Goal: Task Accomplishment & Management: Manage account settings

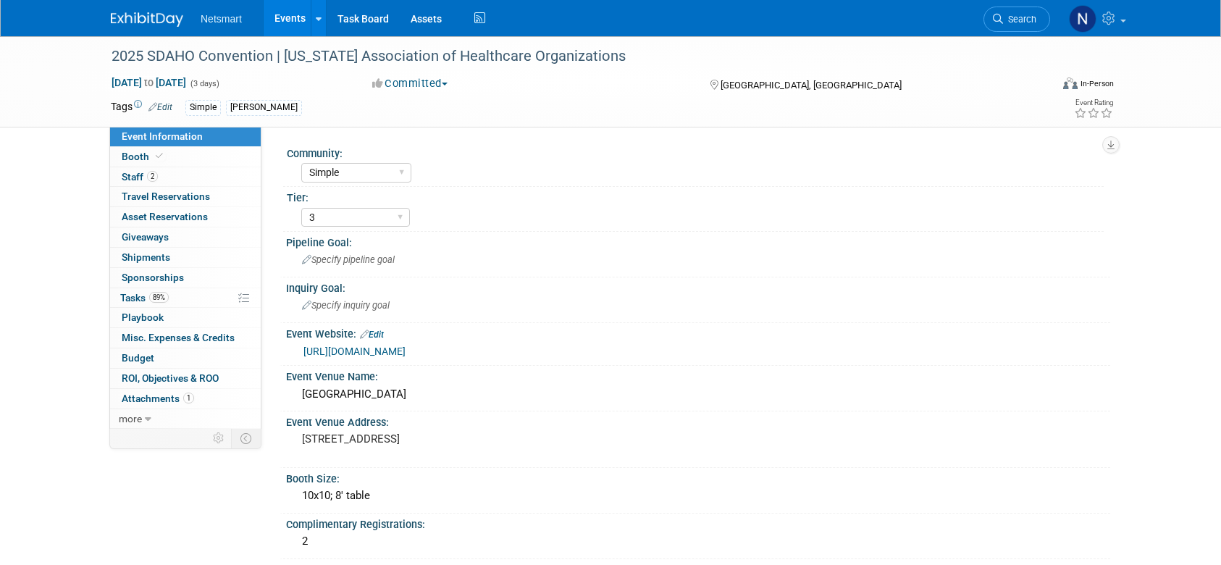
select select "Simple"
select select "3"
select select "Yes"
click at [175, 159] on link "Booth" at bounding box center [185, 157] width 151 height 20
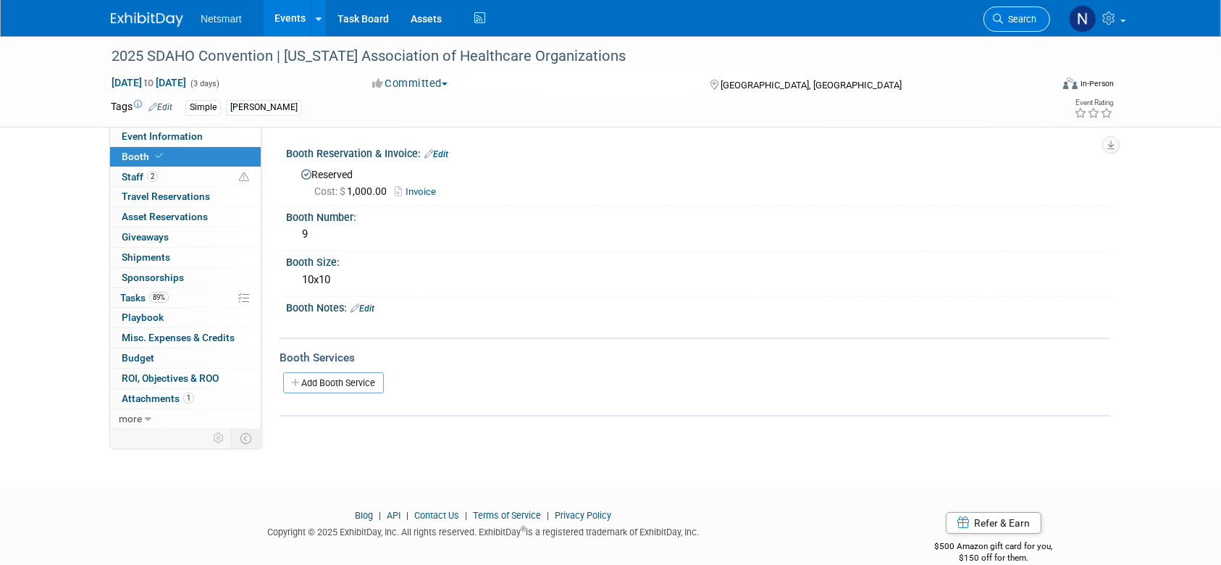
click at [1013, 22] on span "Search" at bounding box center [1019, 19] width 33 height 11
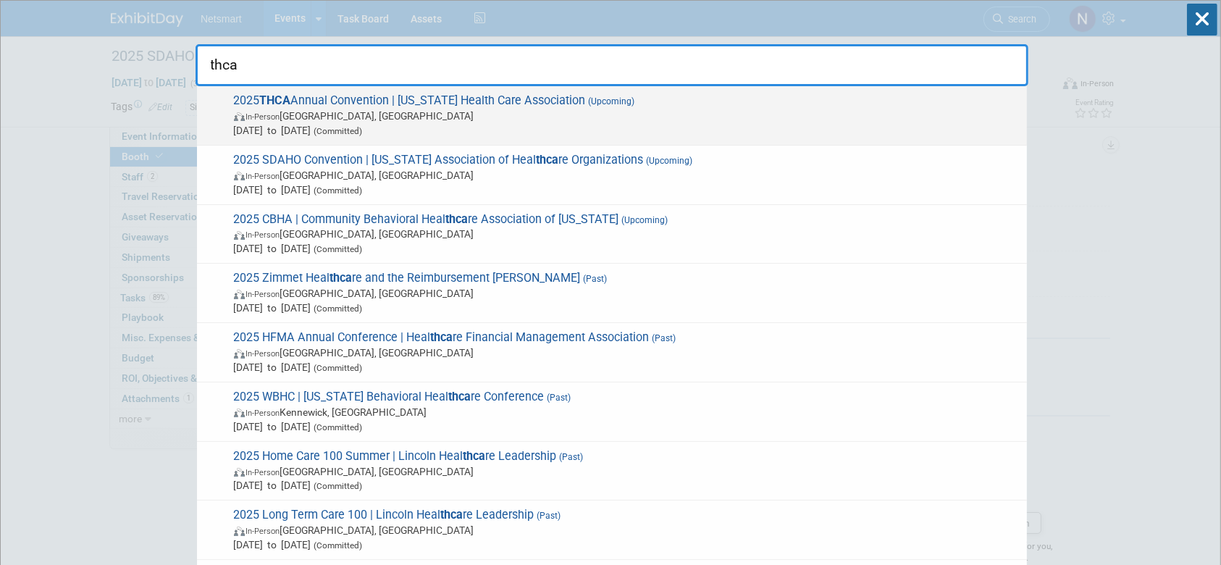
type input "thca"
click at [436, 118] on span "In-Person Houston, TX" at bounding box center [627, 116] width 786 height 14
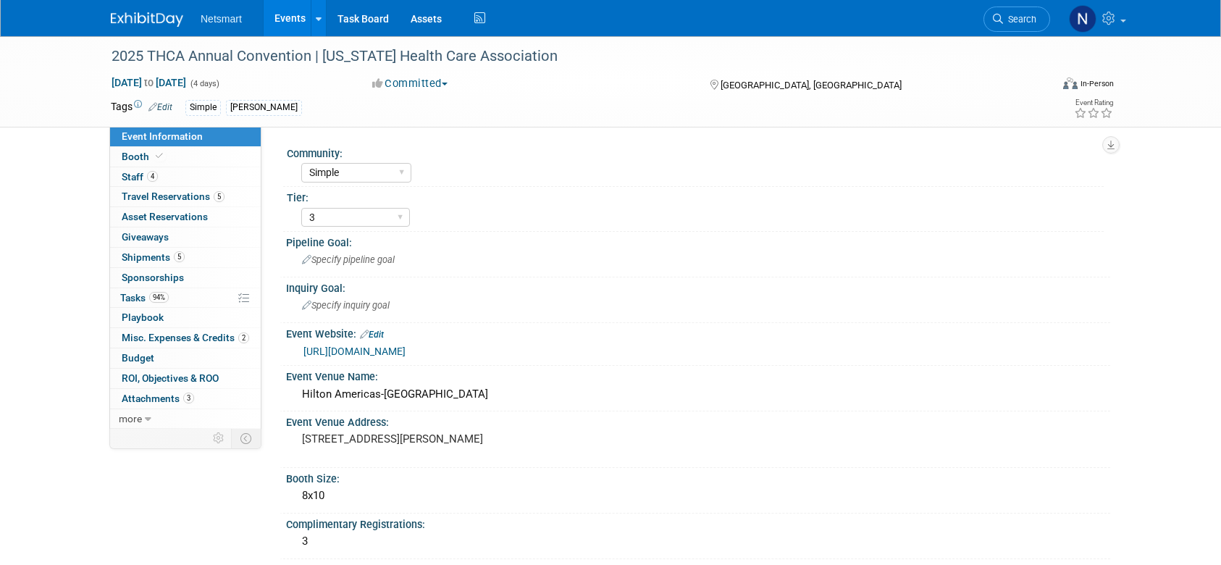
select select "Simple"
select select "3"
select select "No"
click at [190, 156] on link "Booth" at bounding box center [185, 157] width 151 height 20
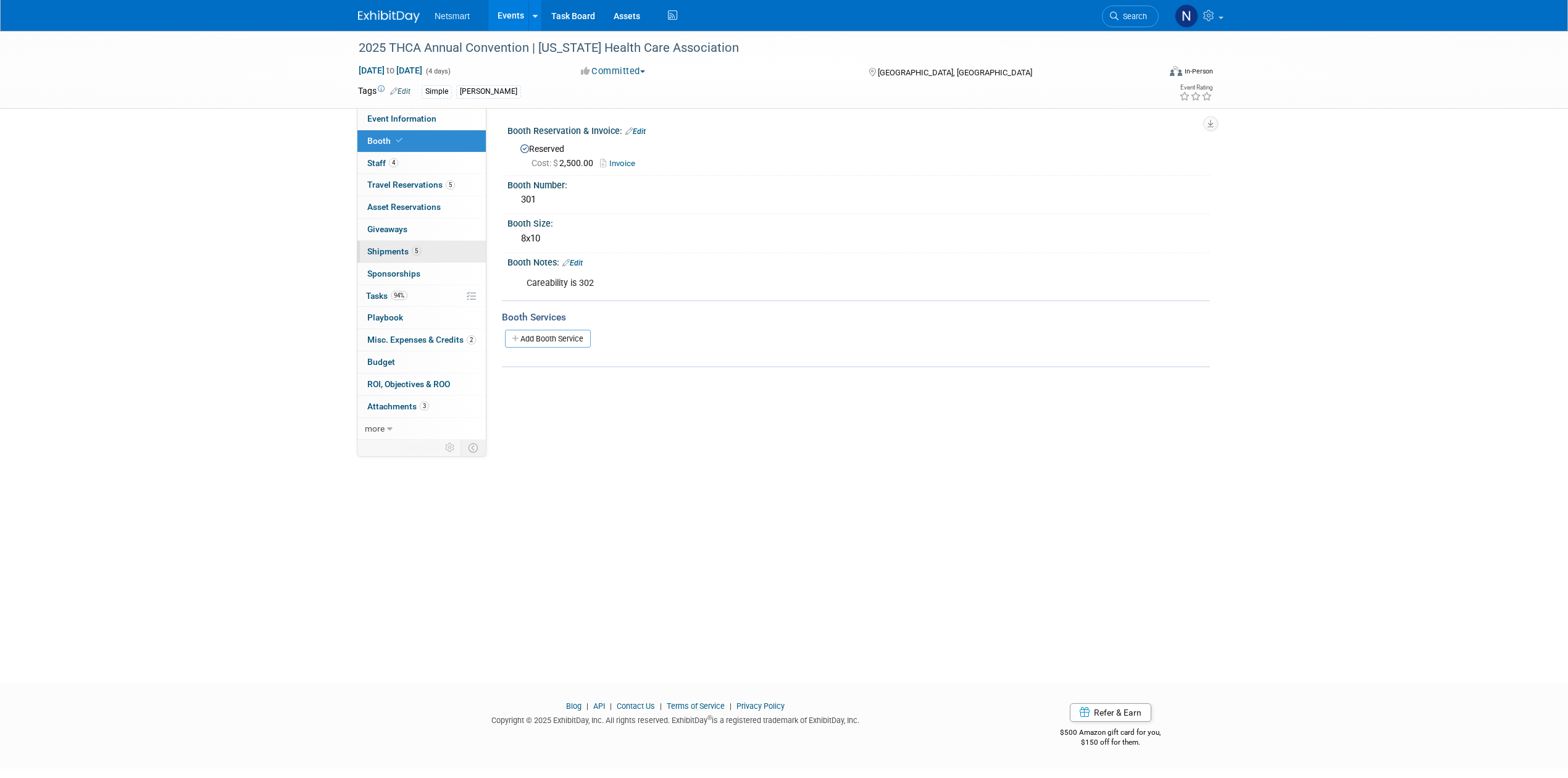
click at [416, 251] on span "5" at bounding box center [416, 251] width 9 height 9
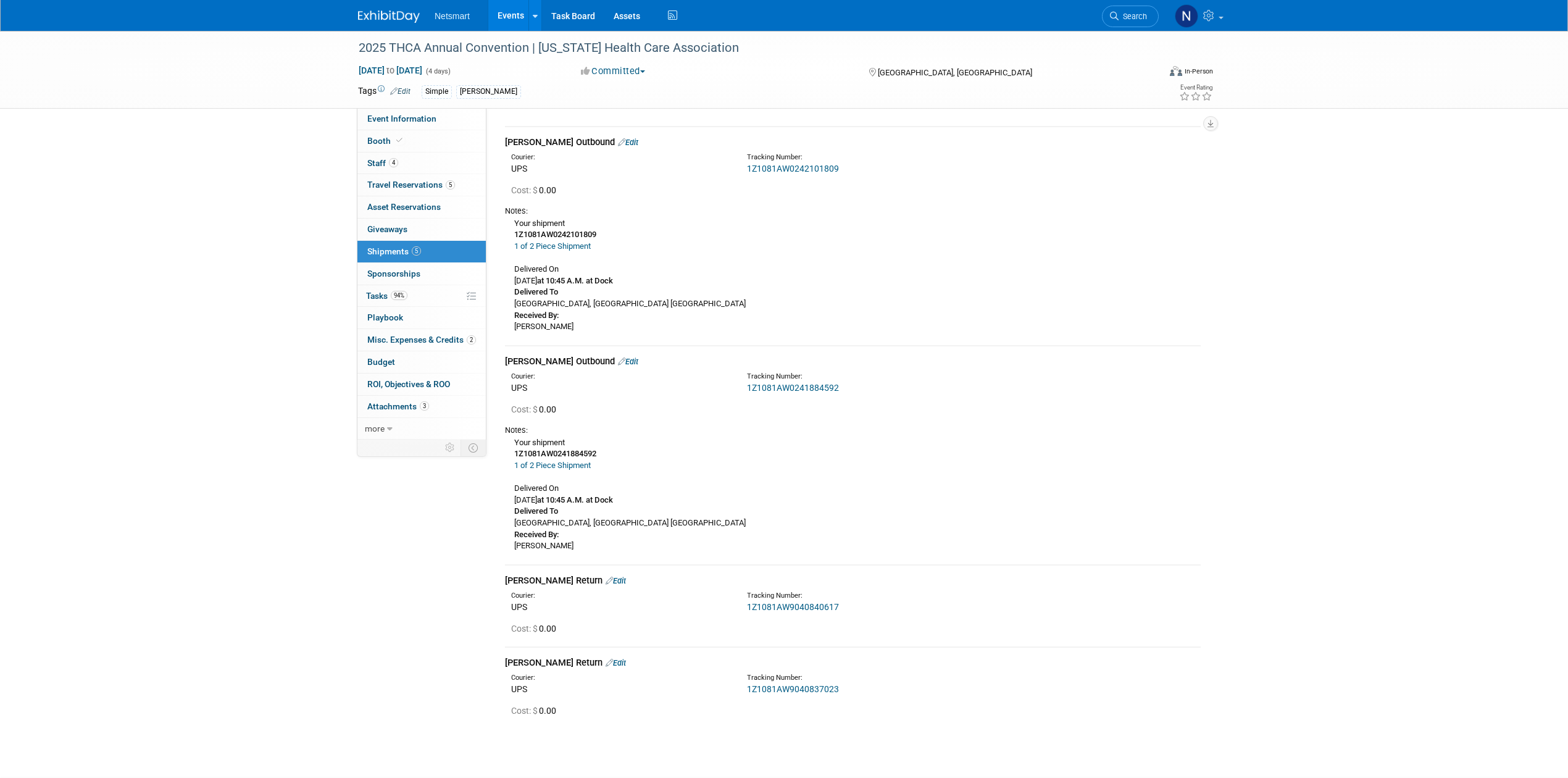
scroll to position [329, 0]
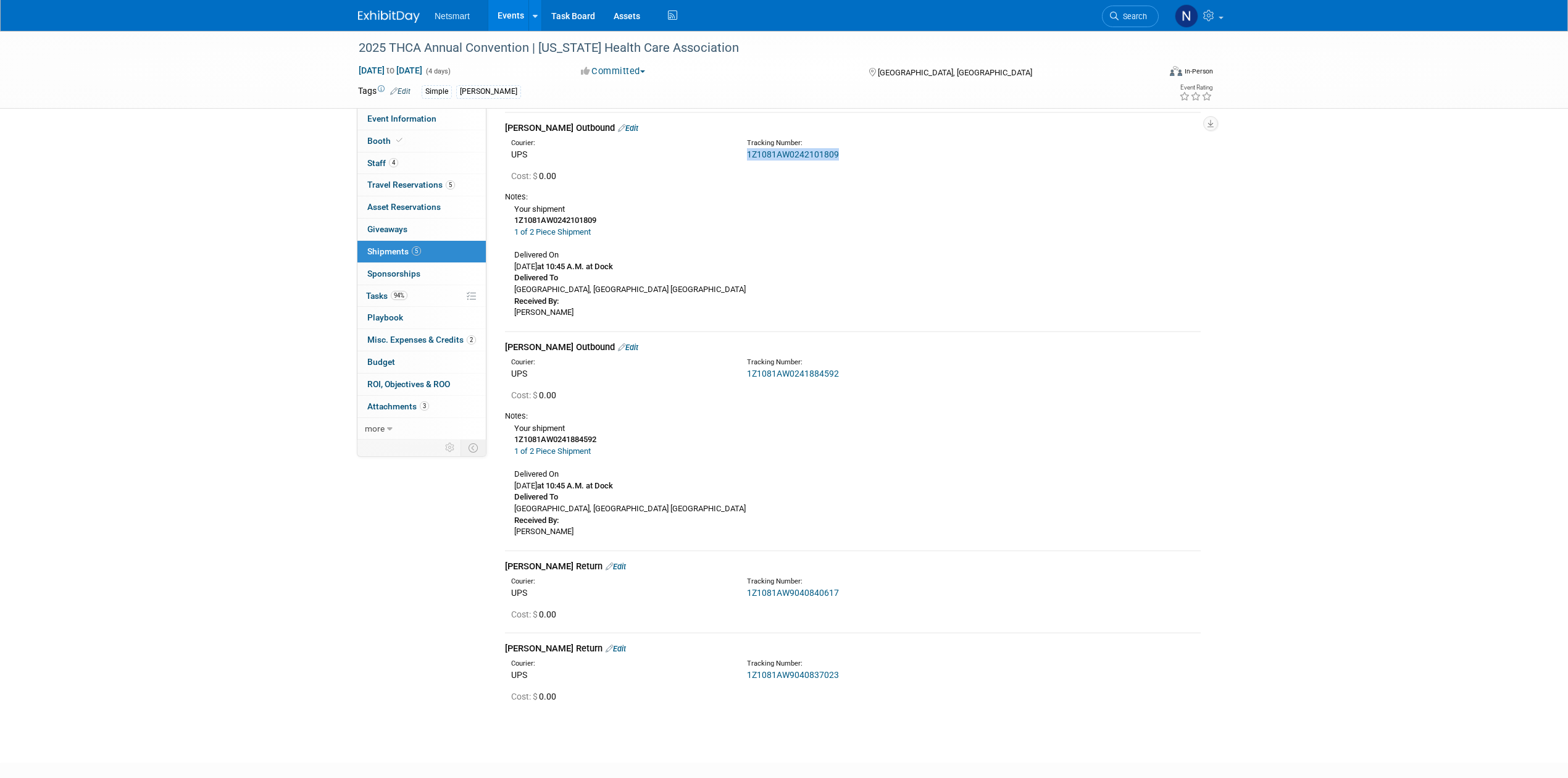
drag, startPoint x: 806, startPoint y: 153, endPoint x: 743, endPoint y: 158, distance: 63.2
click at [743, 158] on div "Tracking Number: 1Z1081AW0242101809" at bounding box center [885, 149] width 295 height 22
drag, startPoint x: 852, startPoint y: 371, endPoint x: 745, endPoint y: 375, distance: 107.1
click at [745, 375] on div "Tracking Number: 1Z1081AW0241884592" at bounding box center [885, 368] width 295 height 22
copy link "1Z1081AW0241884592"
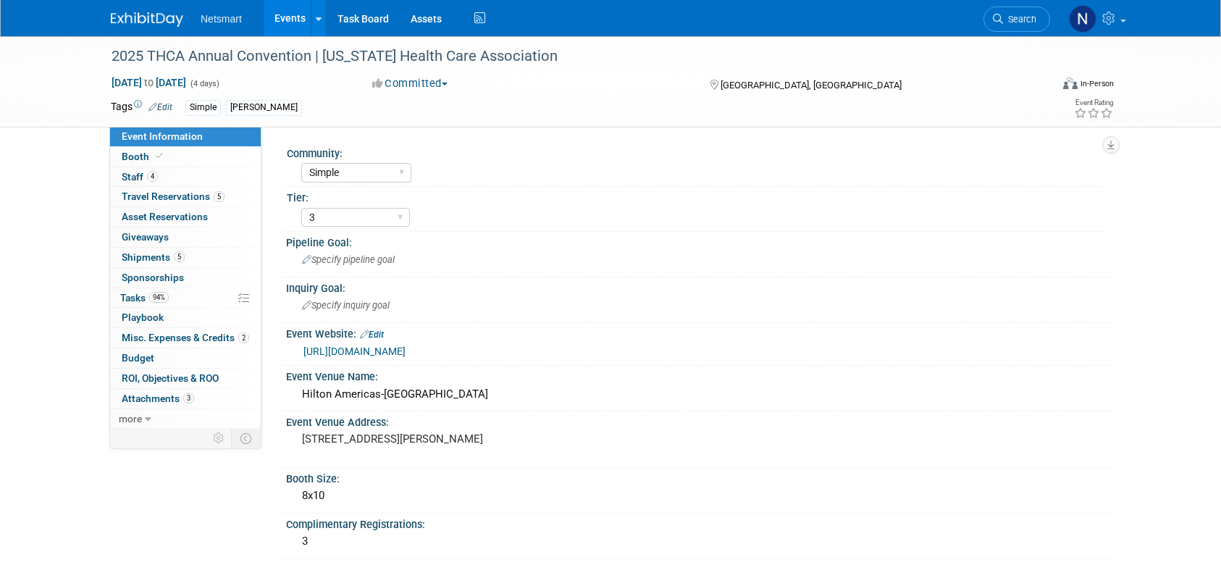
select select "Simple"
select select "3"
select select "No"
click at [1008, 14] on span "Search" at bounding box center [1019, 19] width 33 height 11
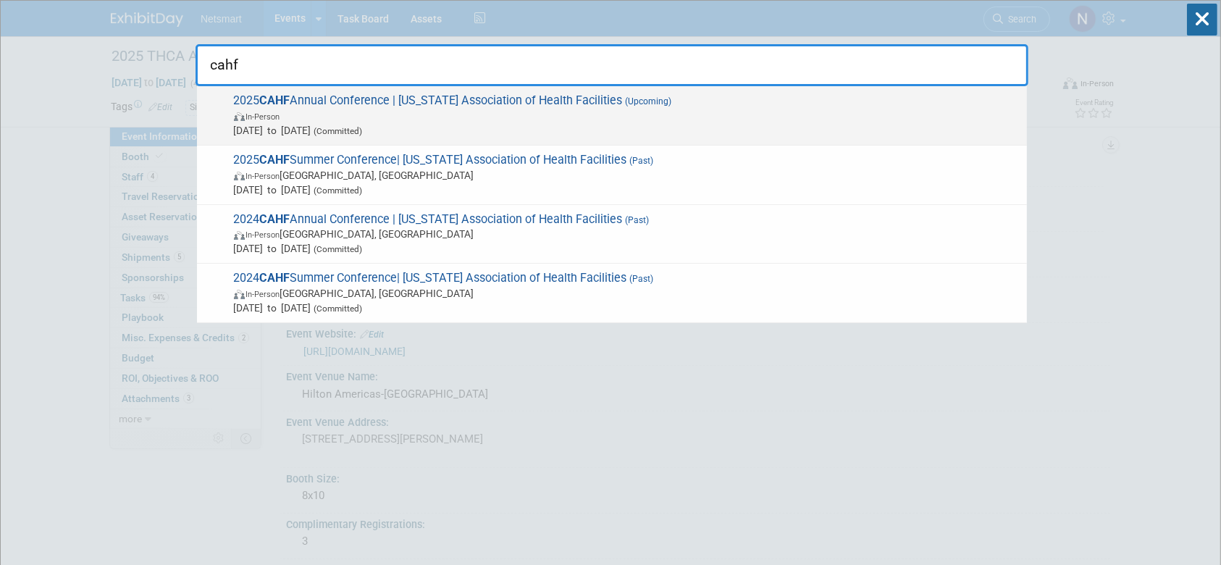
type input "cahf"
click at [408, 119] on span "In-Person" at bounding box center [627, 116] width 786 height 14
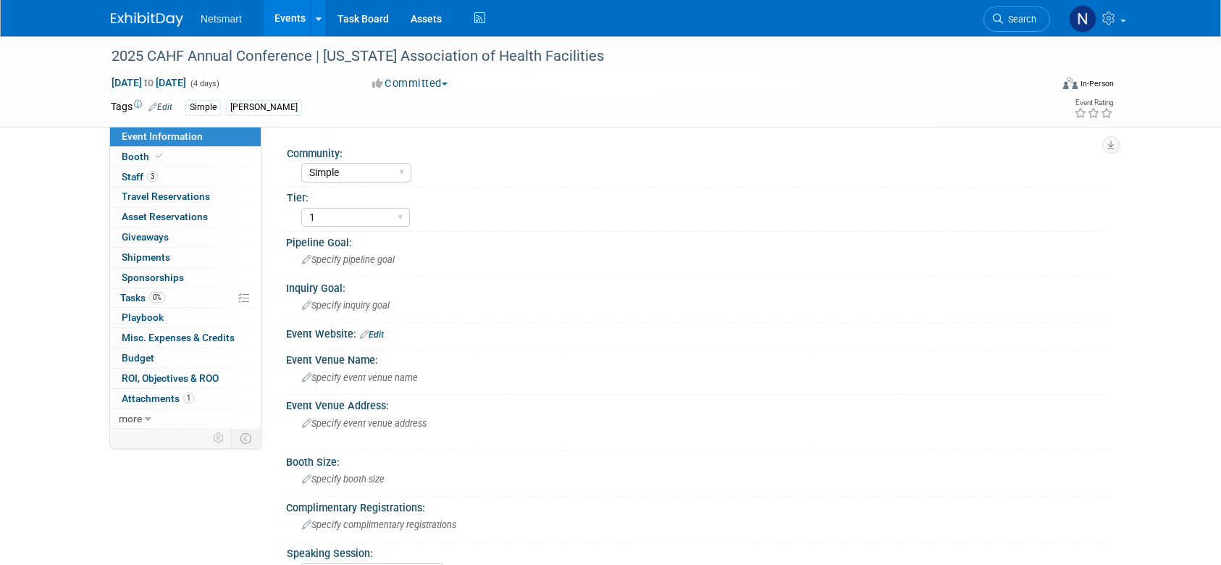
select select "Simple"
select select "1"
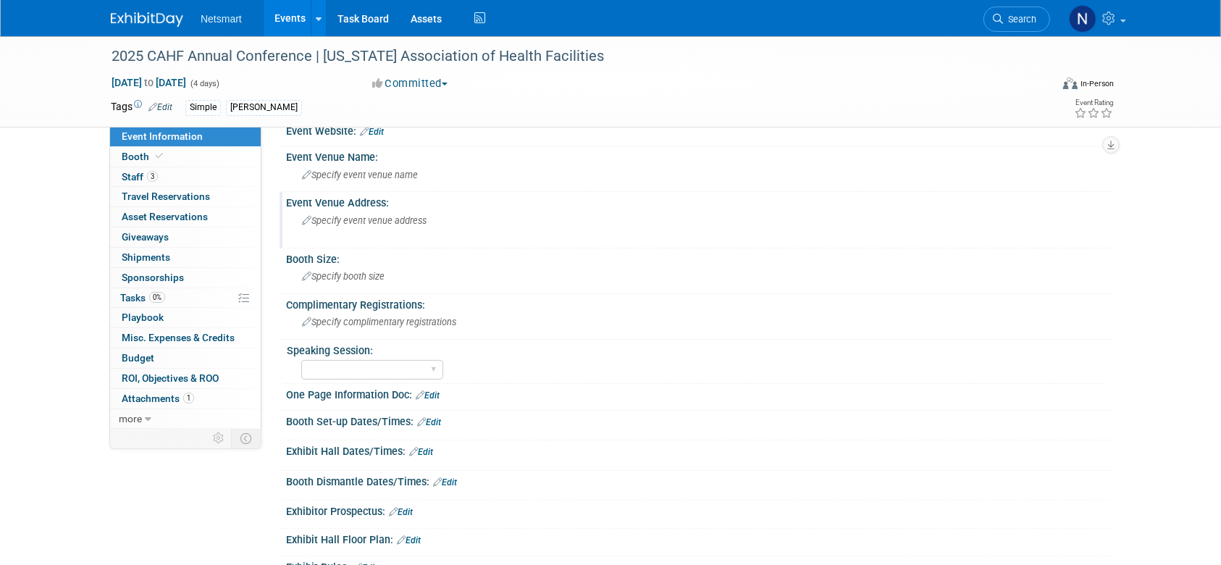
scroll to position [96, 0]
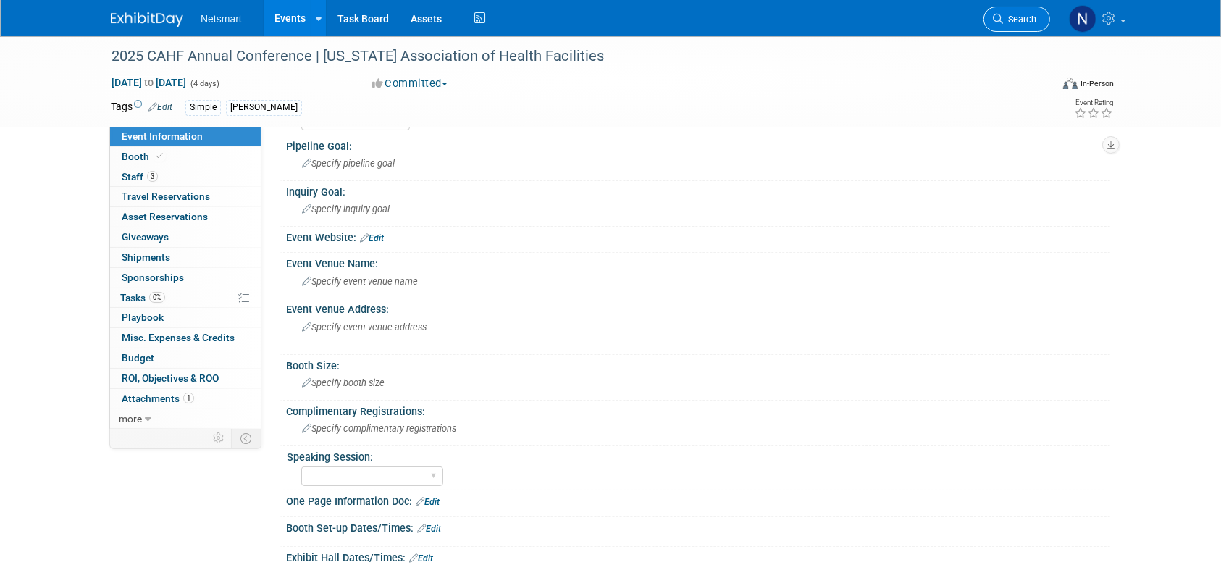
click at [1017, 21] on span "Search" at bounding box center [1019, 19] width 33 height 11
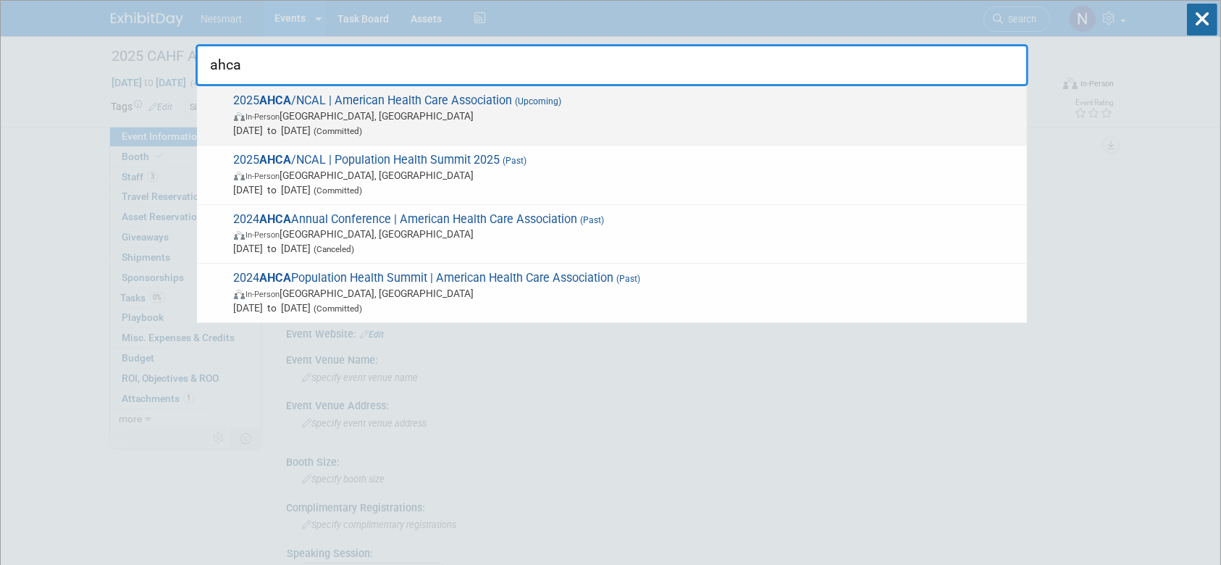
type input "ahca"
click at [298, 116] on span "In-Person Las Vegas, NV" at bounding box center [627, 116] width 786 height 14
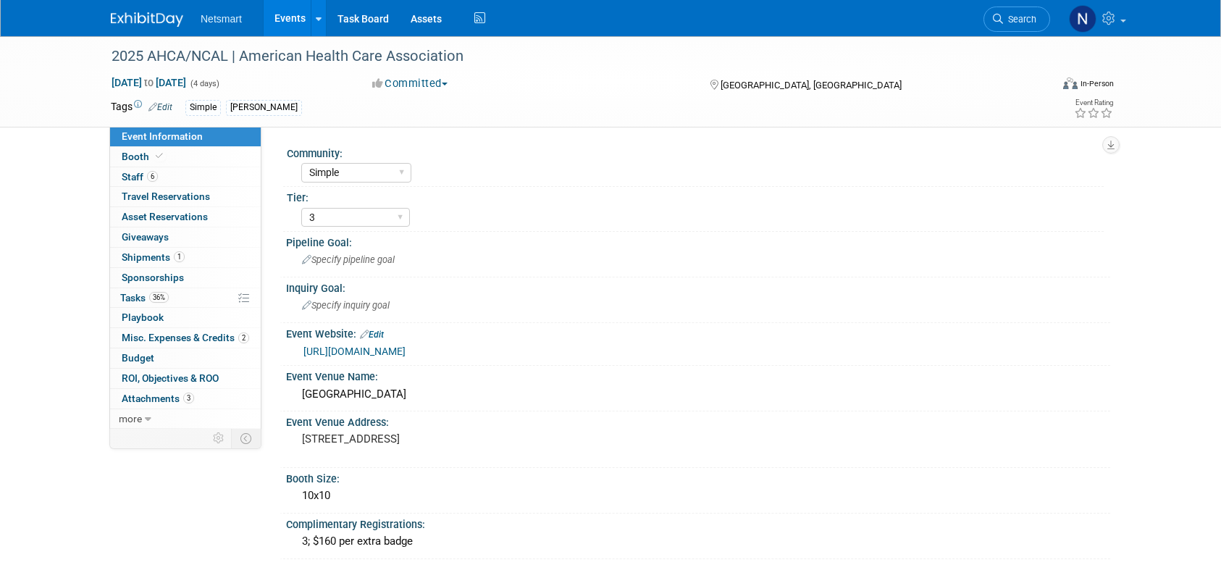
select select "Simple"
select select "3"
select select "No"
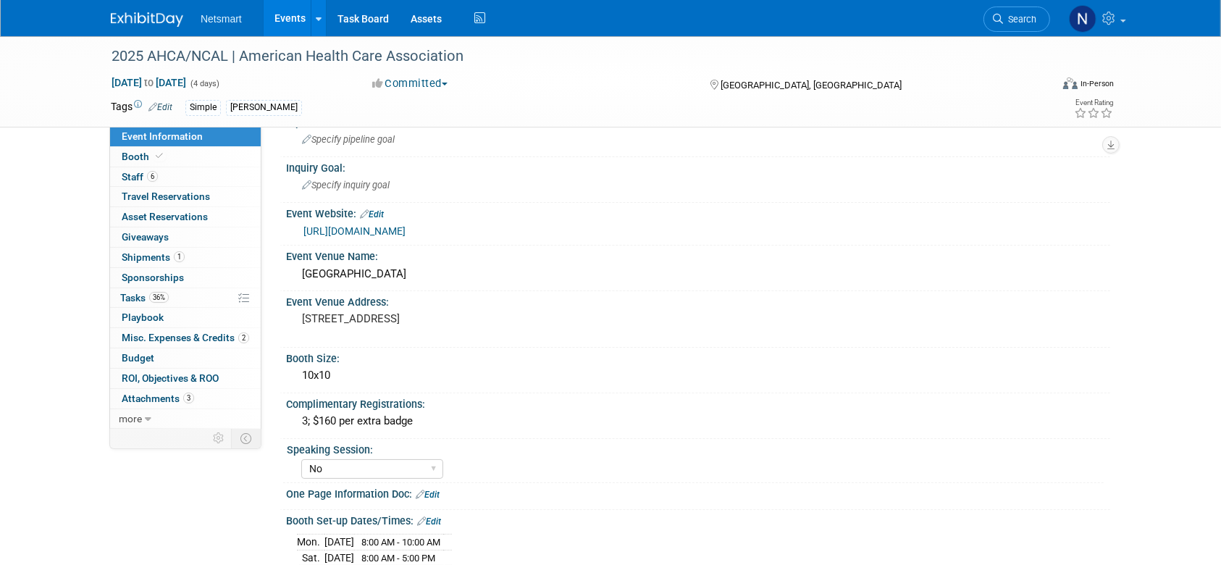
scroll to position [386, 0]
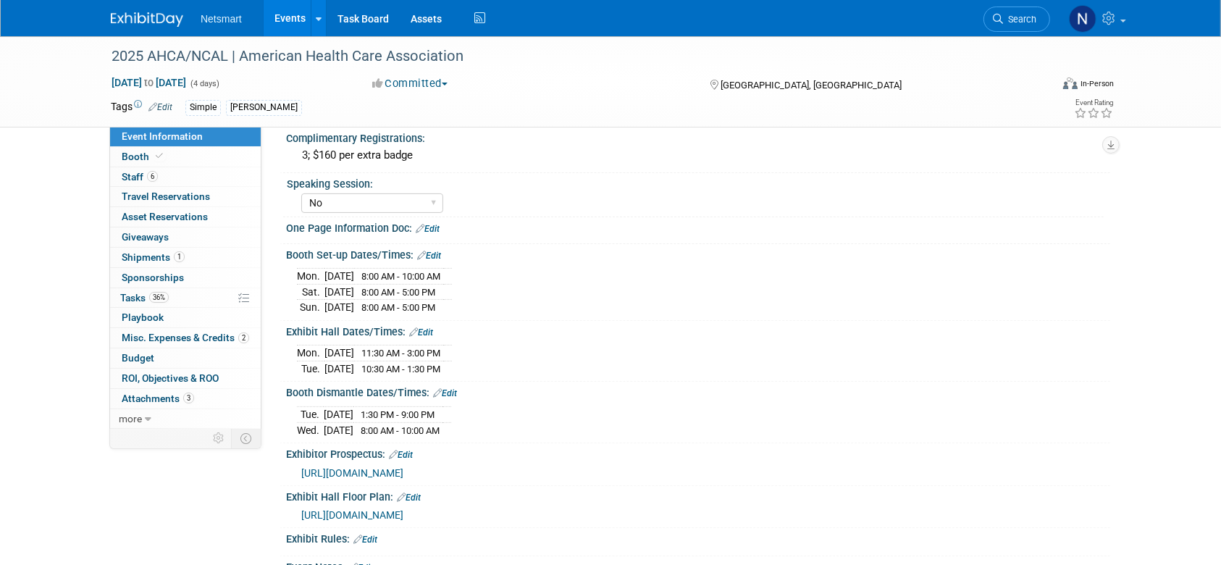
click at [403, 467] on span "https://www.canva.com/design/DAGKpf7asRg/Fl8exVIoZDXZLuMR9LNOVw/view?utm_conten…" at bounding box center [352, 473] width 102 height 12
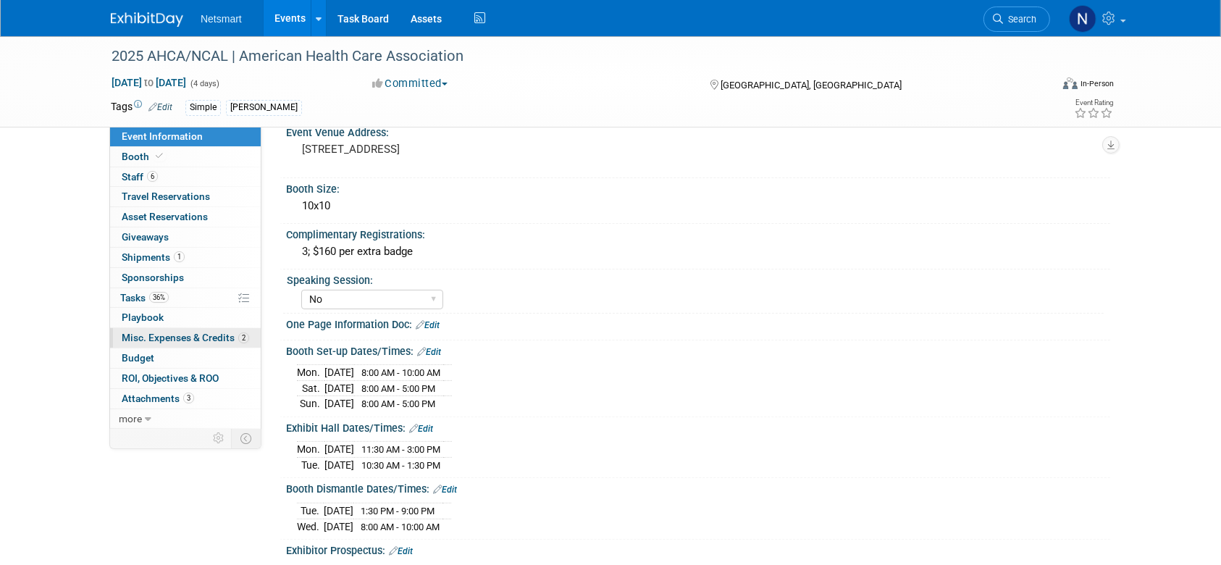
click at [169, 339] on span "Misc. Expenses & Credits 2" at bounding box center [185, 338] width 127 height 12
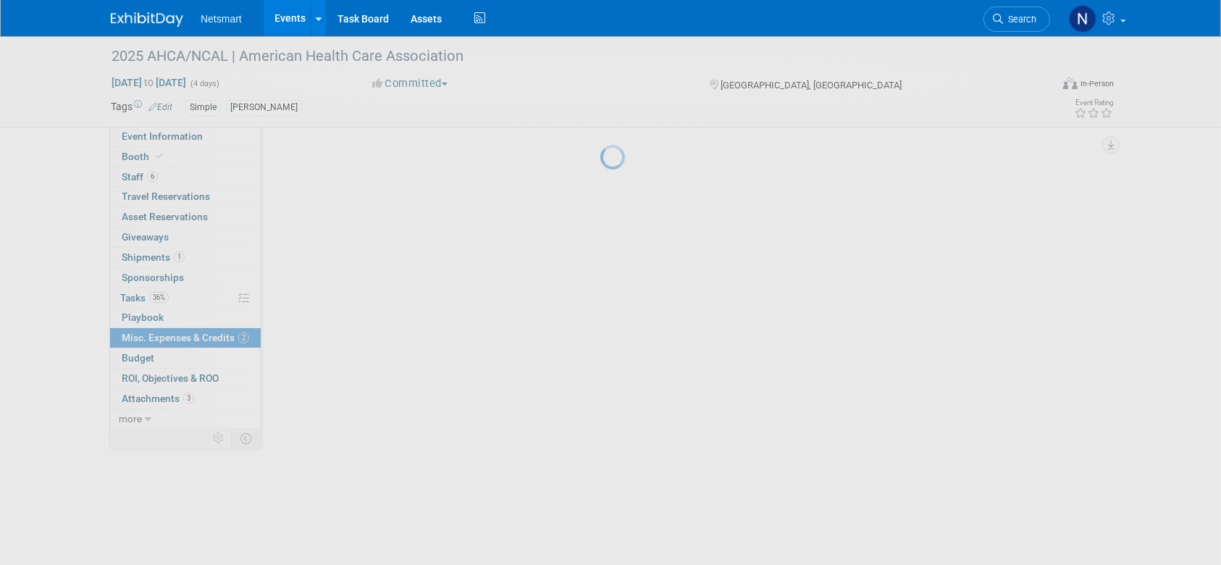
scroll to position [0, 0]
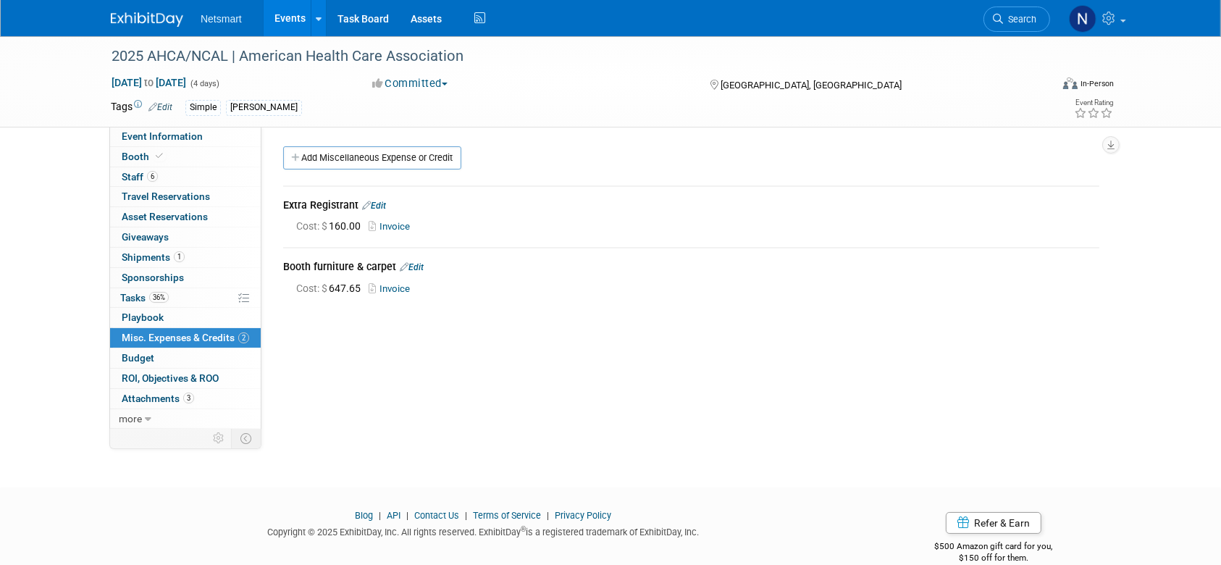
click at [462, 342] on div "Community: Human Services Post Acute Public Sector CareDimensions Specialty Pra…" at bounding box center [685, 277] width 849 height 301
click at [399, 410] on div "Community: Human Services Post Acute Public Sector CareDimensions Specialty Pra…" at bounding box center [685, 277] width 849 height 301
click at [443, 406] on div "Community: Human Services Post Acute Public Sector CareDimensions Specialty Pra…" at bounding box center [685, 277] width 849 height 301
click at [394, 287] on link "Invoice" at bounding box center [392, 288] width 47 height 11
click at [488, 470] on body "Netsmart Events Add Event Bulk Upload Events Shareable Event Boards Recently Vi…" at bounding box center [610, 282] width 1221 height 565
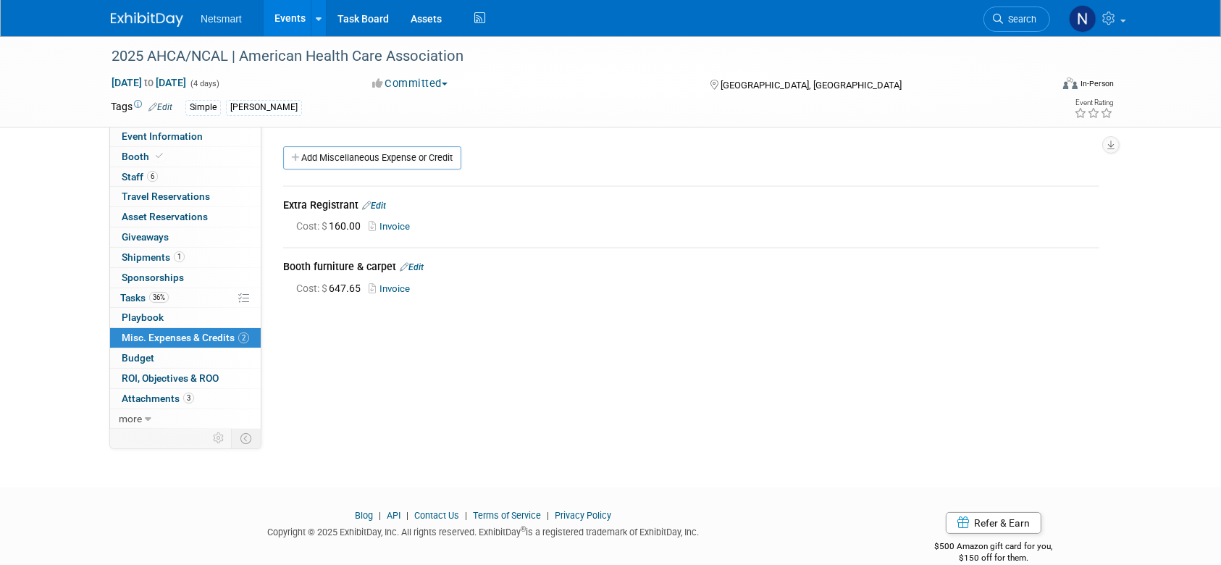
click at [374, 414] on div "Community: Human Services Post Acute Public Sector CareDimensions Specialty Pra…" at bounding box center [685, 277] width 849 height 301
click at [493, 425] on div "Community: Human Services Post Acute Public Sector CareDimensions Specialty Pra…" at bounding box center [685, 277] width 849 height 301
click at [178, 170] on link "6 Staff 6" at bounding box center [185, 177] width 151 height 20
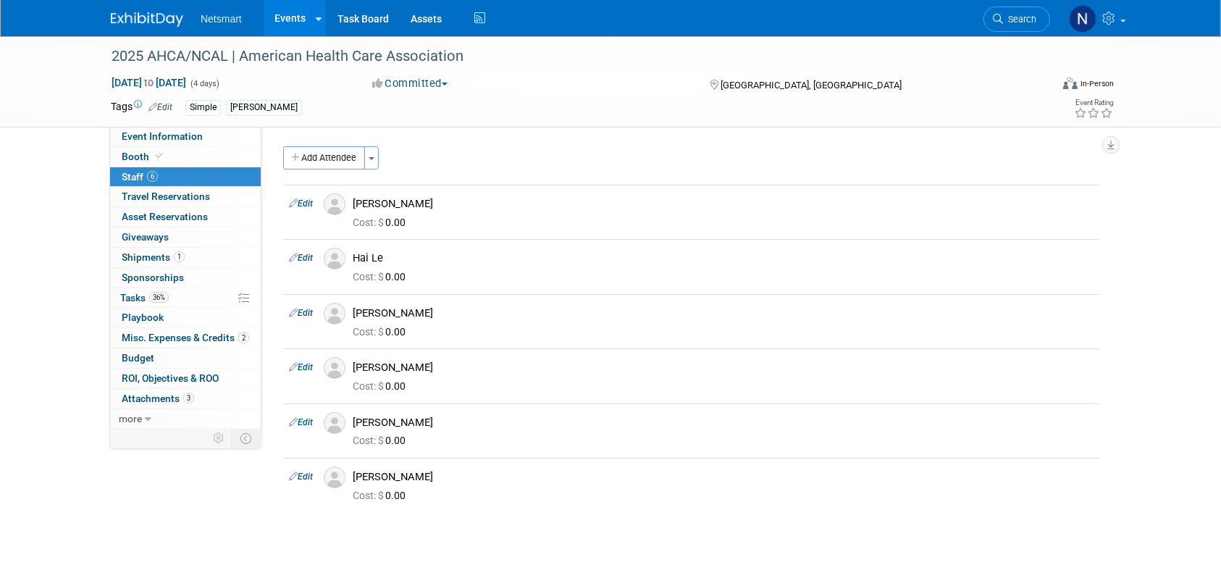
drag, startPoint x: 90, startPoint y: 378, endPoint x: 83, endPoint y: 370, distance: 10.3
click at [90, 378] on div "2025 AHCA/NCAL | American Health Care Association Oct 19, 2025 to Oct 22, 2025 …" at bounding box center [610, 296] width 1221 height 520
click at [50, 298] on div "2025 AHCA/NCAL | American Health Care Association Oct 19, 2025 to Oct 22, 2025 …" at bounding box center [610, 296] width 1221 height 520
click at [36, 261] on div "2025 AHCA/NCAL | American Health Care Association Oct 19, 2025 to Oct 22, 2025 …" at bounding box center [610, 296] width 1221 height 520
click at [43, 185] on div "2025 AHCA/NCAL | American Health Care Association Oct 19, 2025 to Oct 22, 2025 …" at bounding box center [610, 296] width 1221 height 520
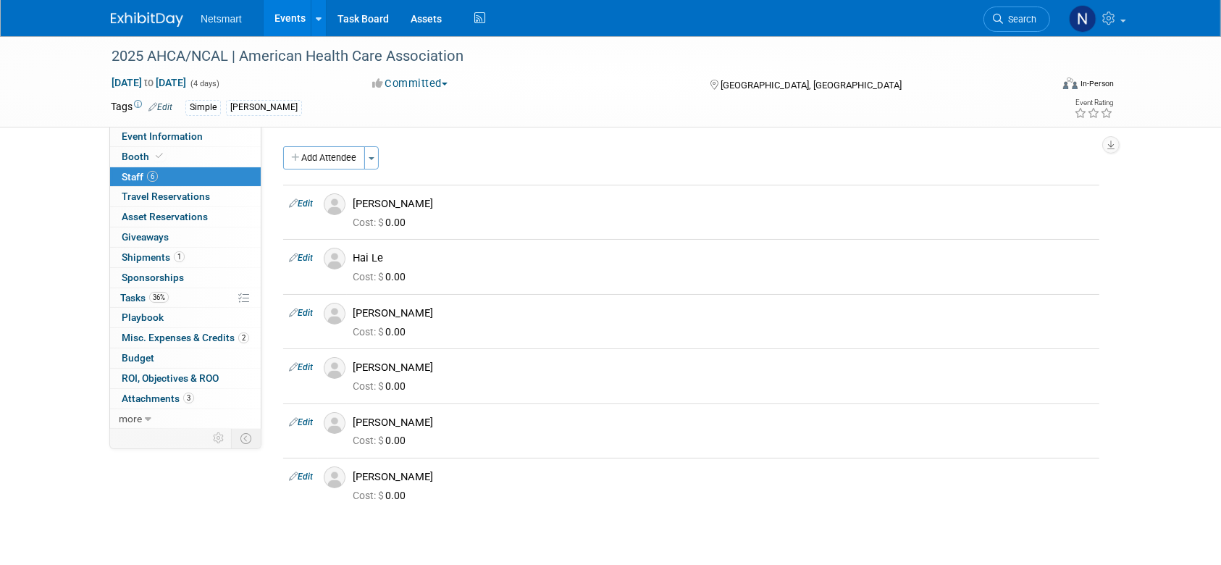
click at [4, 173] on div "2025 AHCA/NCAL | American Health Care Association Oct 19, 2025 to Oct 22, 2025 …" at bounding box center [610, 296] width 1221 height 520
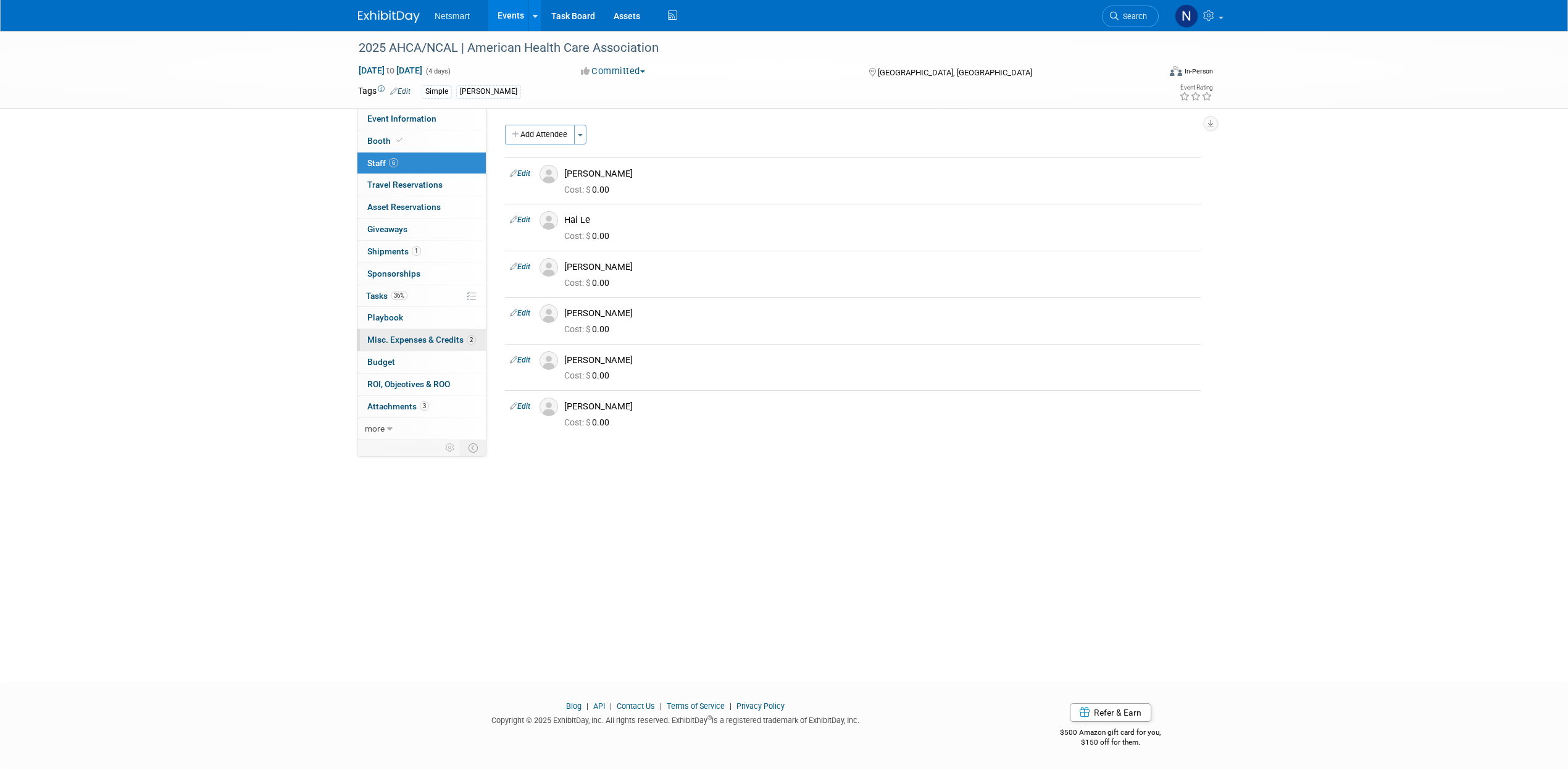
click at [424, 344] on span "Misc. Expenses & Credits 2" at bounding box center [421, 340] width 108 height 10
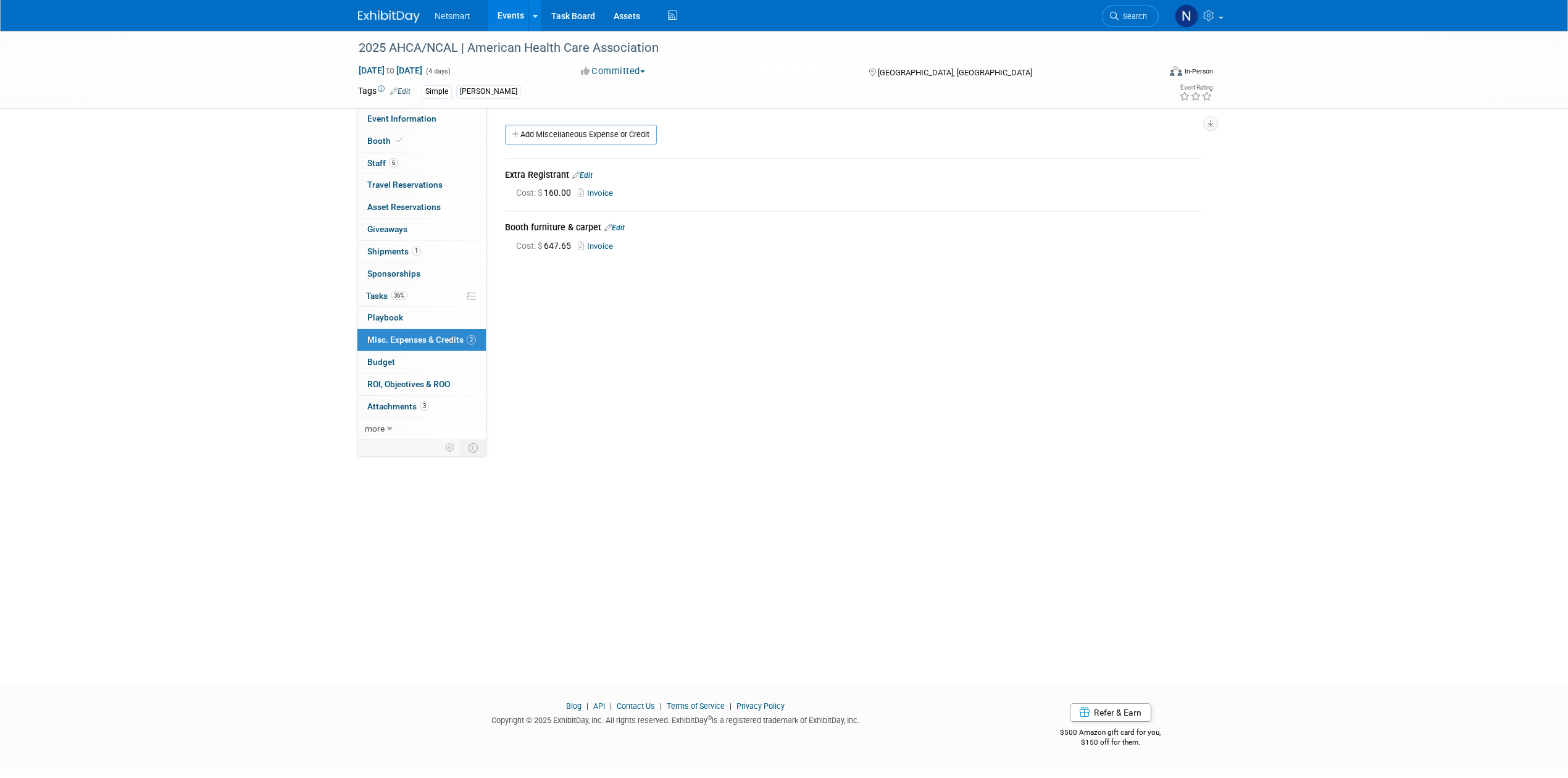
click at [1040, 12] on span "Search" at bounding box center [1132, 16] width 28 height 9
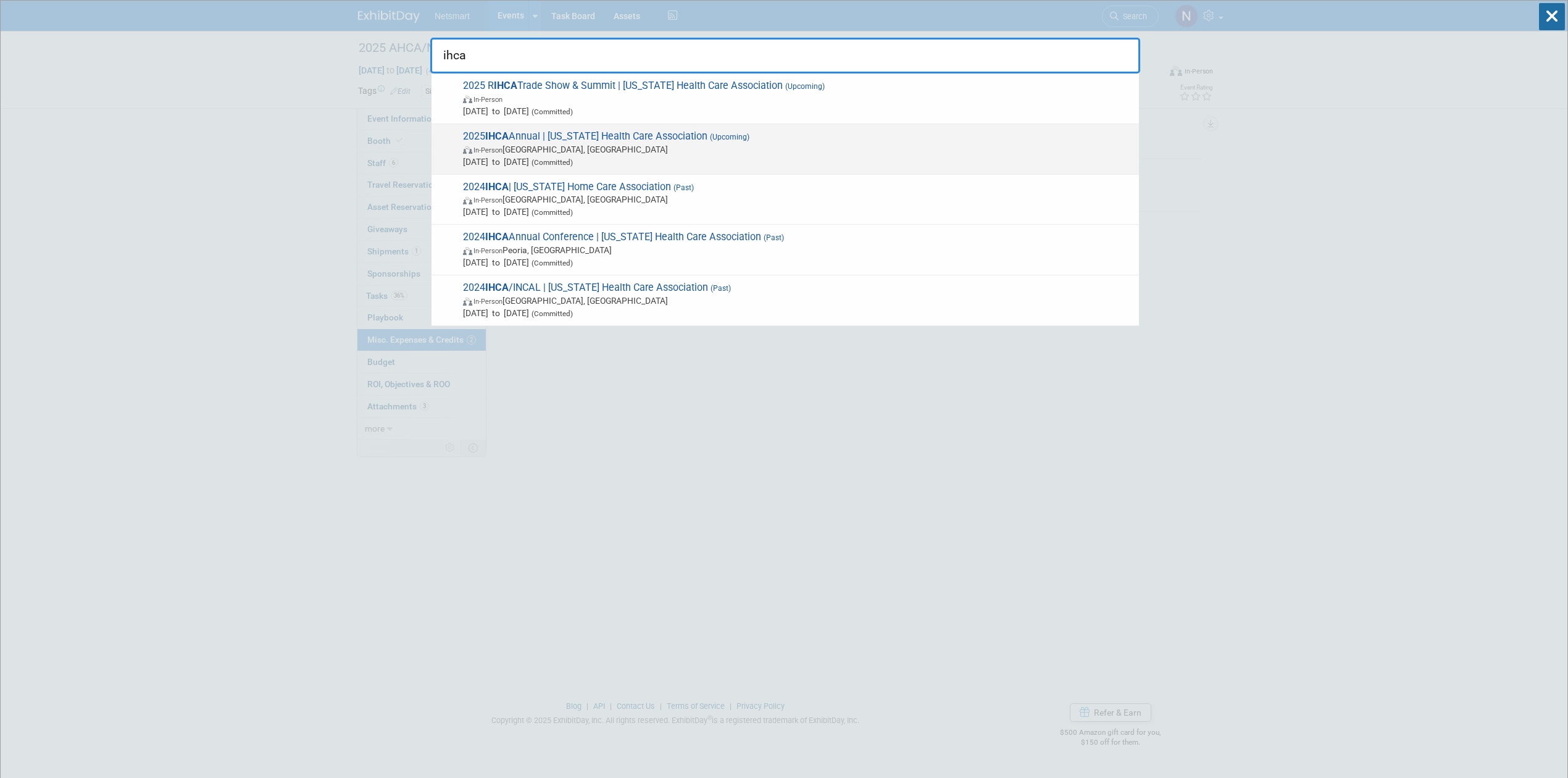
type input "ihca"
click at [563, 153] on span "In-Person Des Moines, IA" at bounding box center [798, 149] width 670 height 12
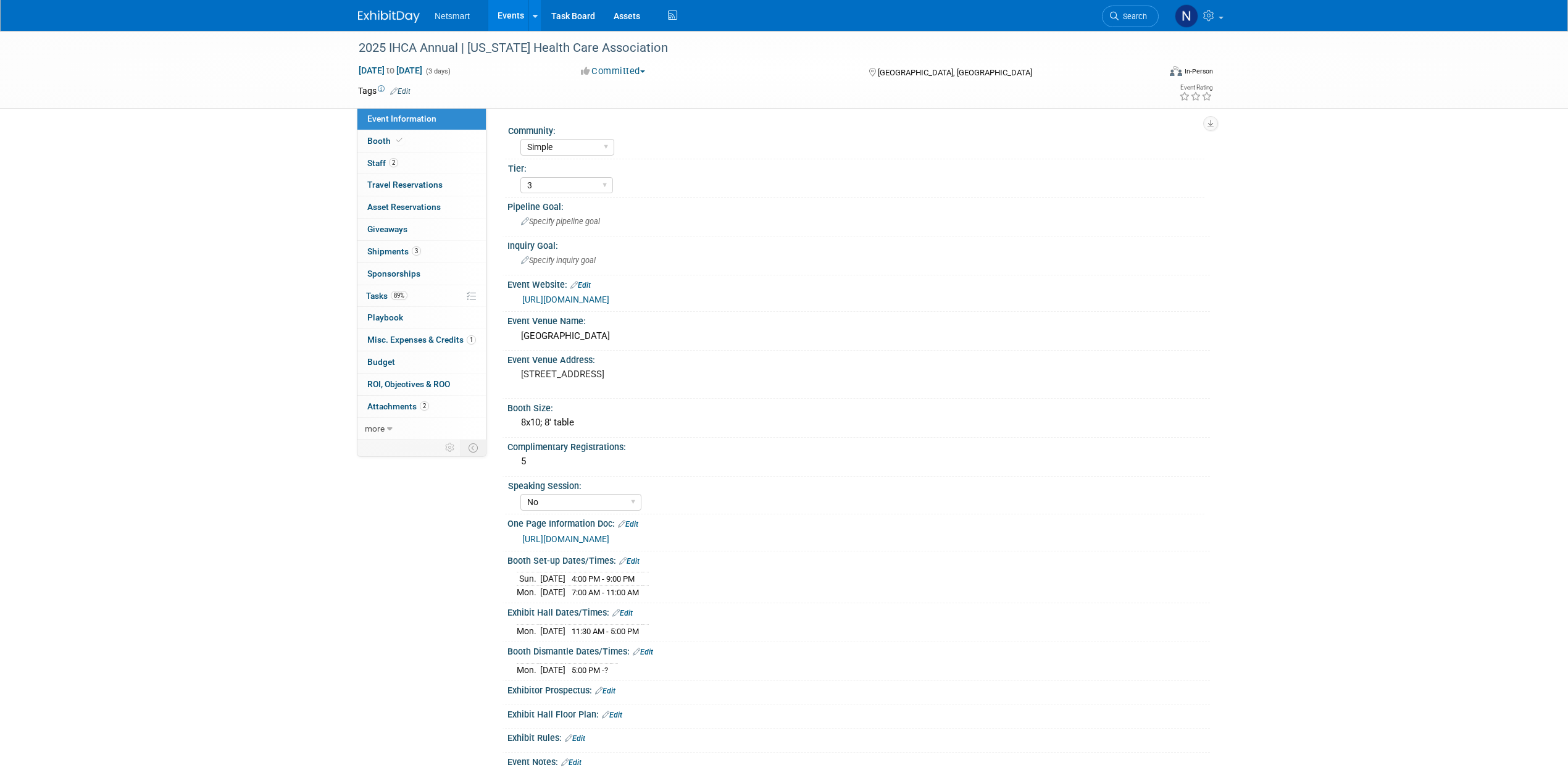
select select "Simple"
select select "3"
select select "No"
click at [418, 255] on span "3" at bounding box center [416, 251] width 9 height 9
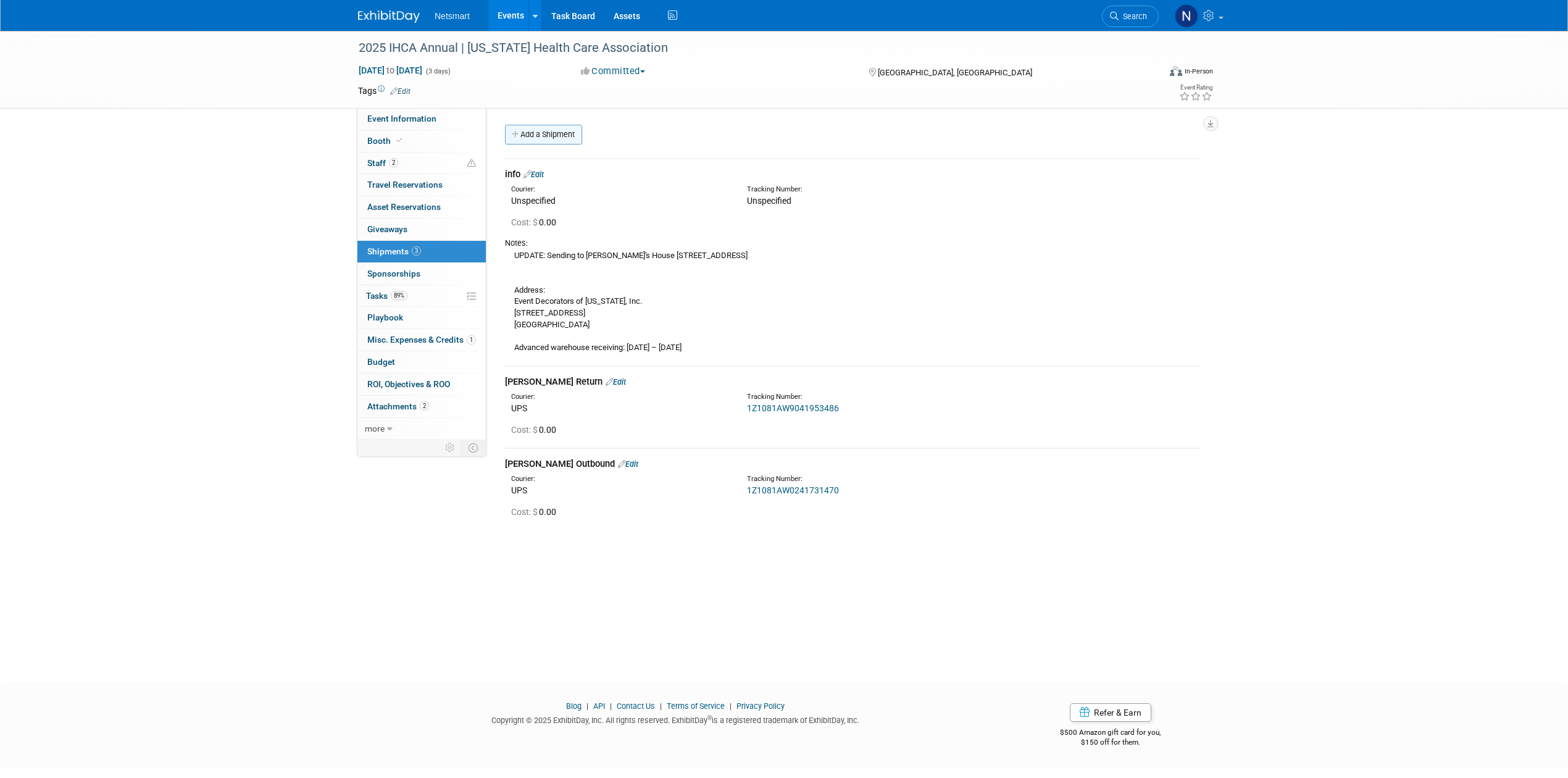
click at [539, 135] on link "Add a Shipment" at bounding box center [543, 134] width 78 height 20
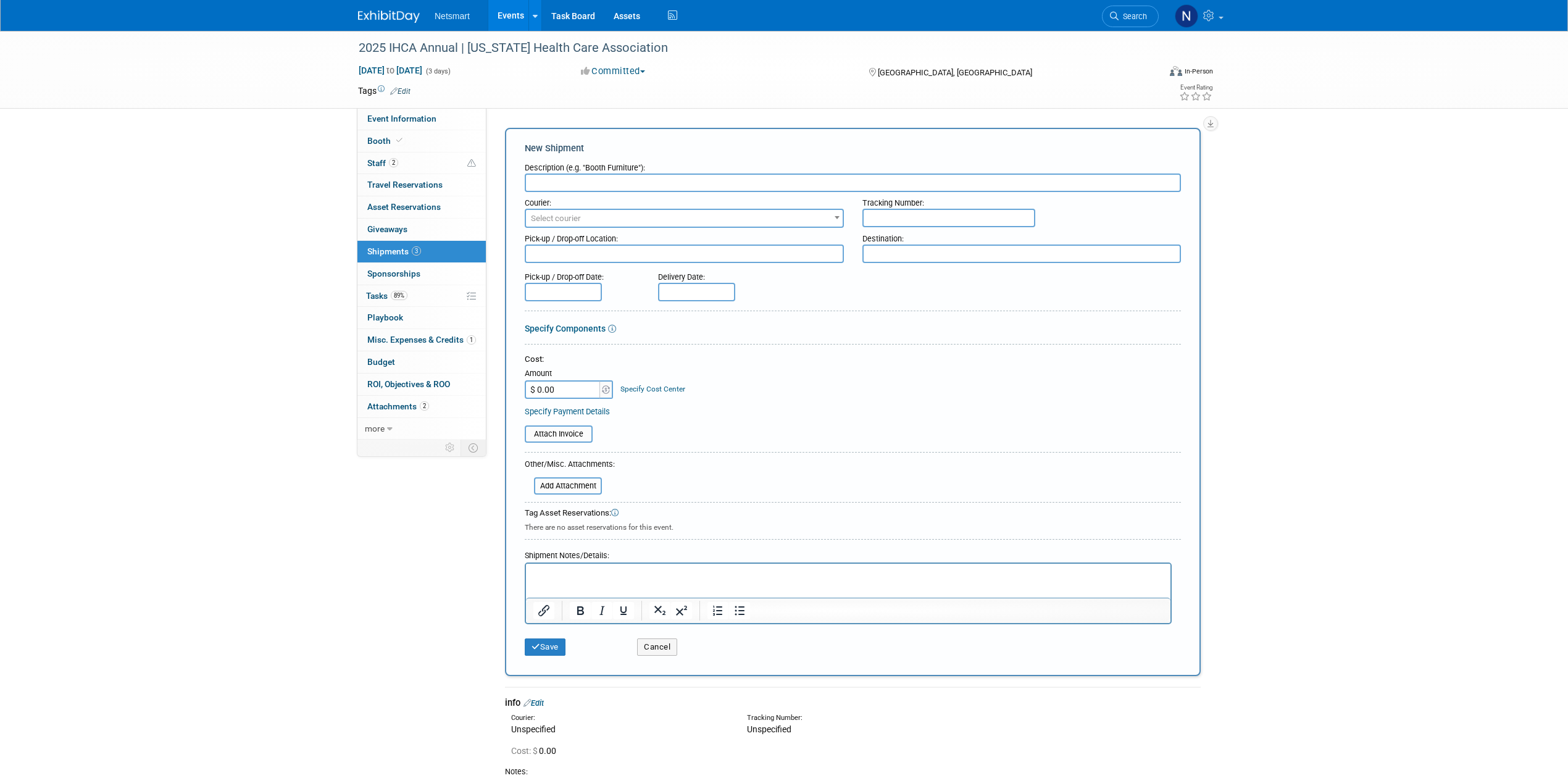
click at [601, 579] on p "Rich Text Area. Press ALT-0 for help." at bounding box center [849, 574] width 631 height 12
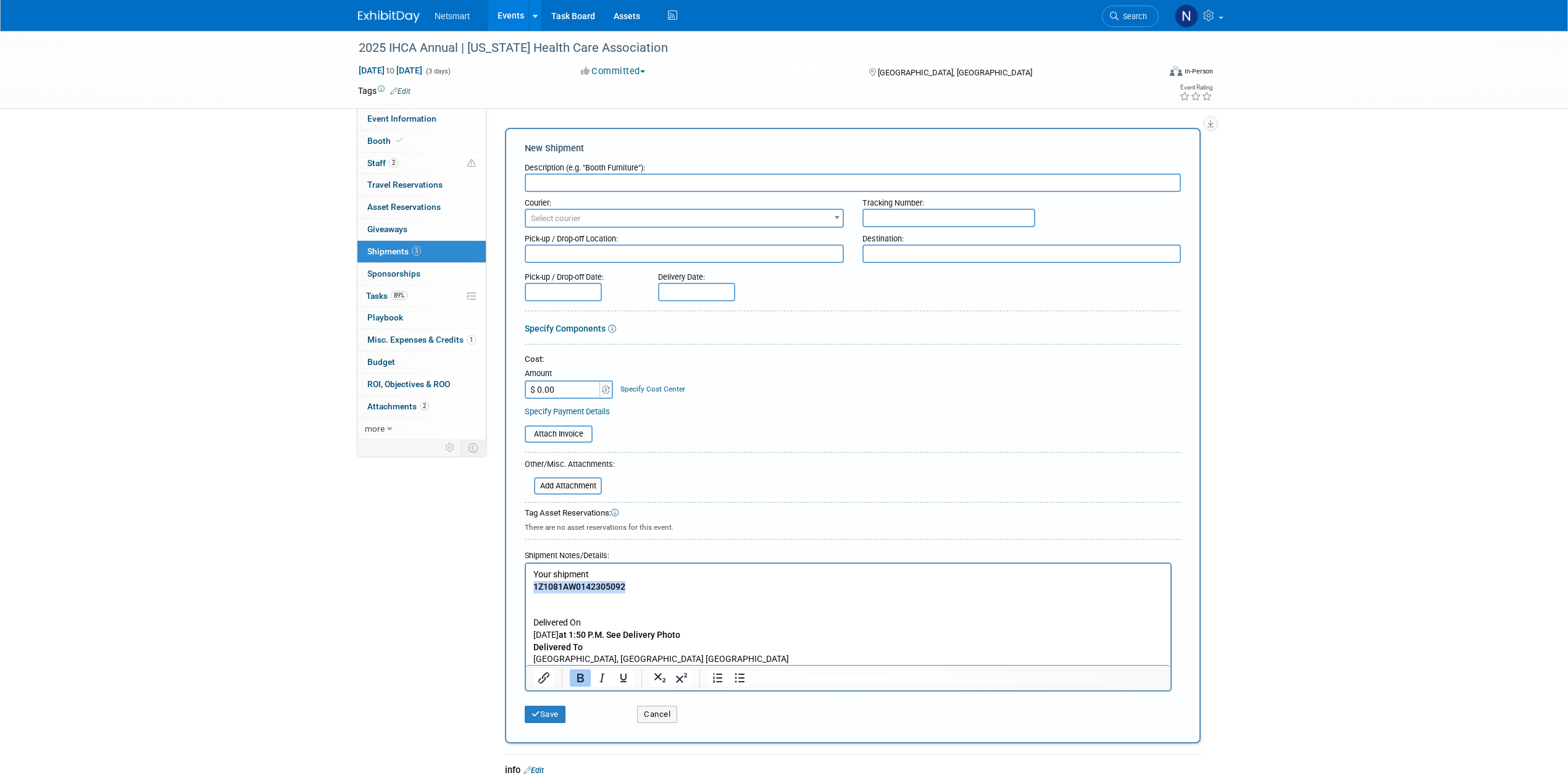
drag, startPoint x: 635, startPoint y: 583, endPoint x: 506, endPoint y: 585, distance: 129.0
click at [526, 585] on html "Your shipment 1Z1081AW0142305092 Delivered On Thursday, September 18 at 1:50 P.…" at bounding box center [848, 614] width 644 height 102
copy b "1Z1081AW0142305092"
click at [916, 209] on input "text" at bounding box center [948, 218] width 173 height 19
type input "1Z1081AW0142305092"
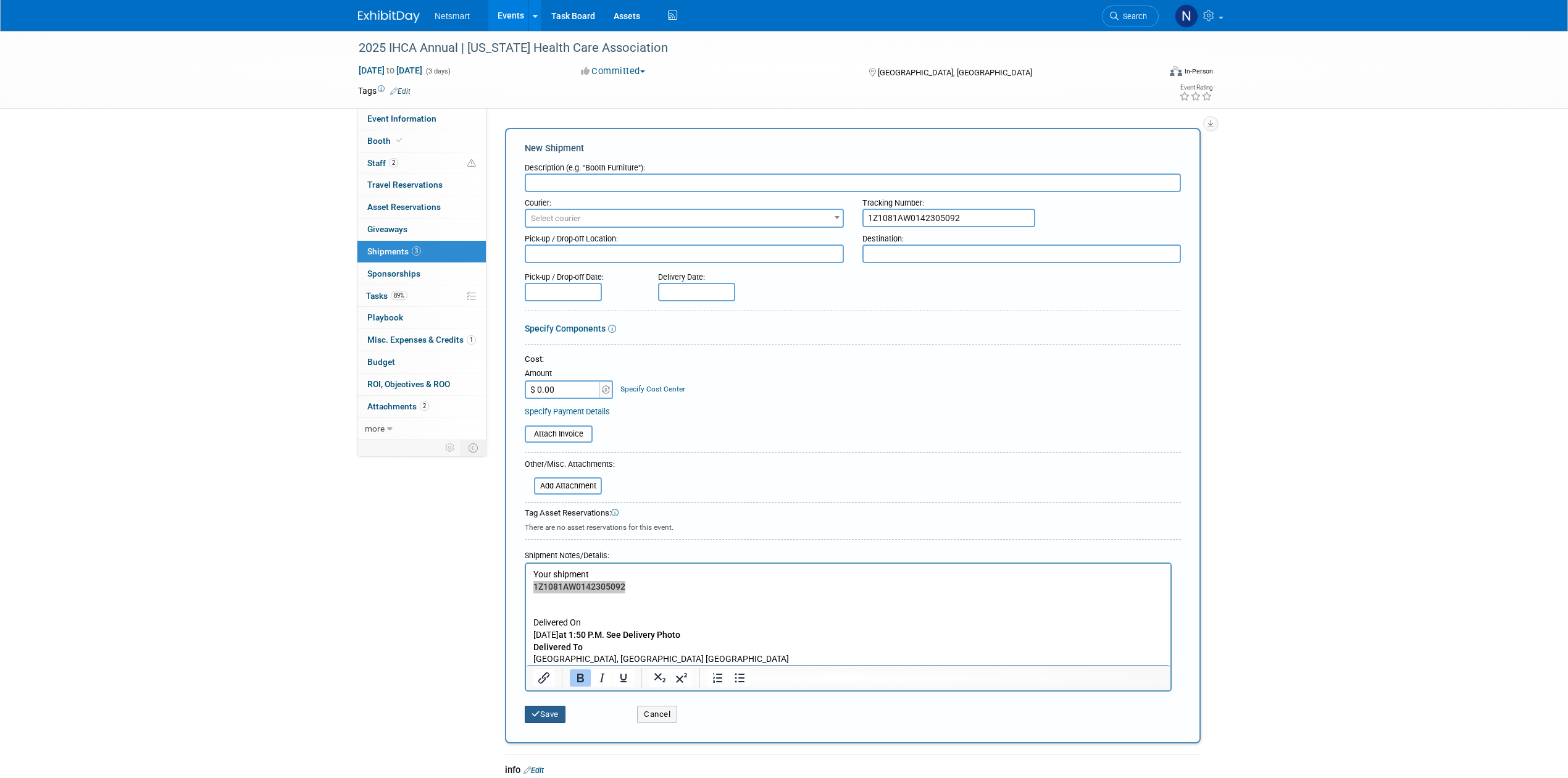
click at [554, 716] on button "Save" at bounding box center [545, 714] width 41 height 17
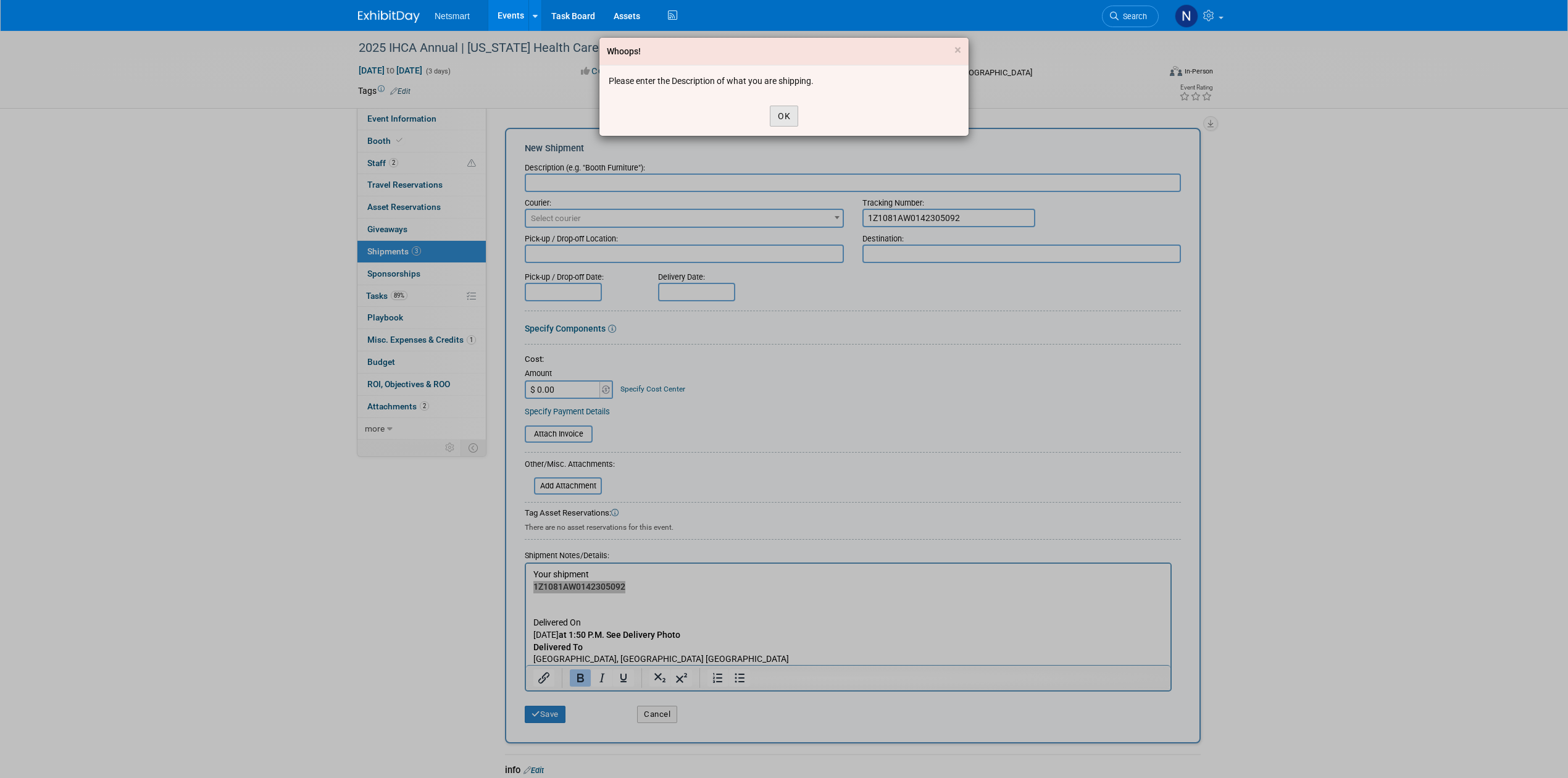
click at [781, 111] on button "OK" at bounding box center [783, 116] width 28 height 21
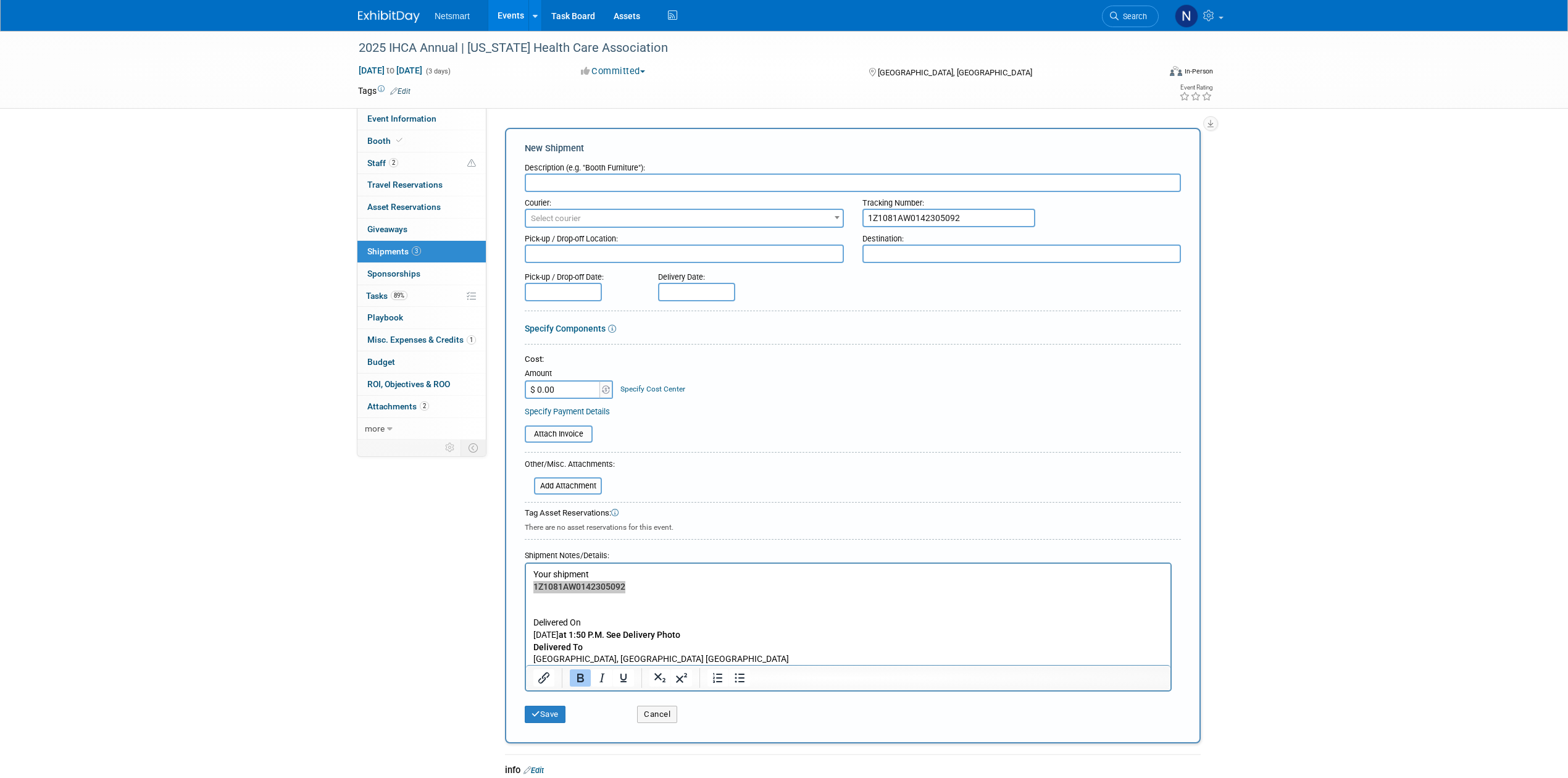
click at [588, 218] on span "Select courier" at bounding box center [684, 218] width 317 height 17
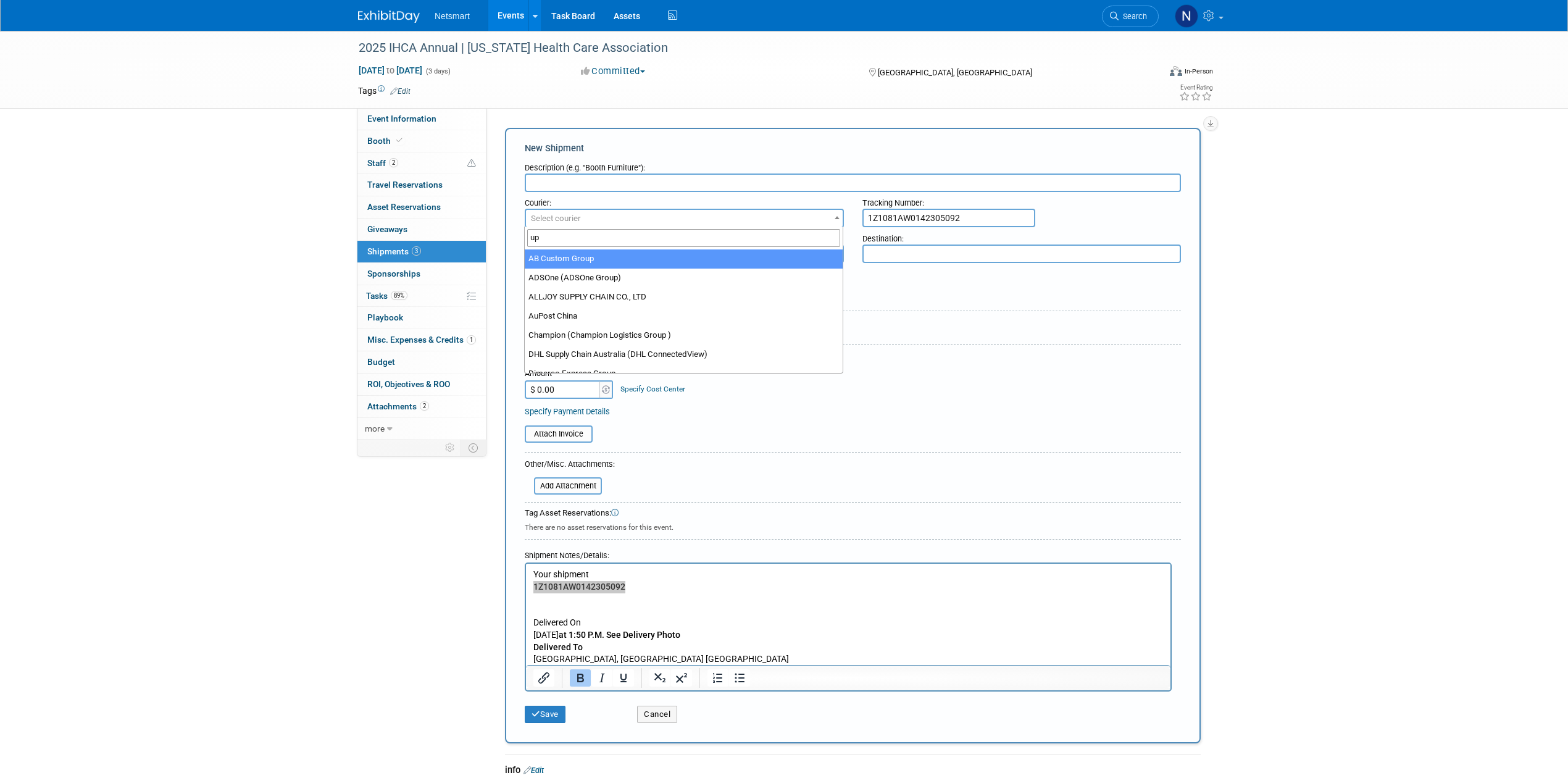
type input "ups"
click at [585, 179] on input "text" at bounding box center [853, 183] width 656 height 19
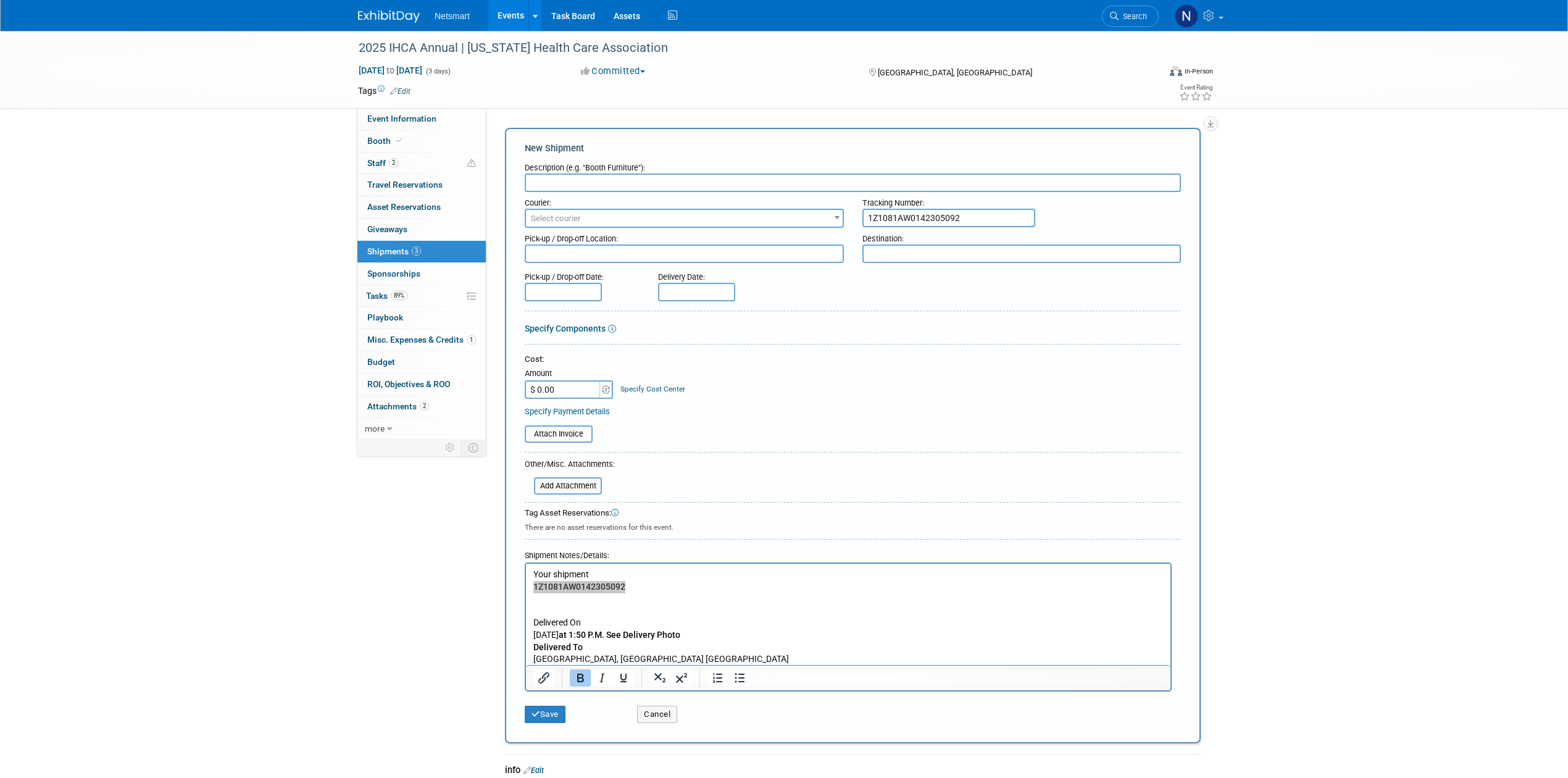
click at [580, 216] on span "Select courier" at bounding box center [684, 218] width 317 height 17
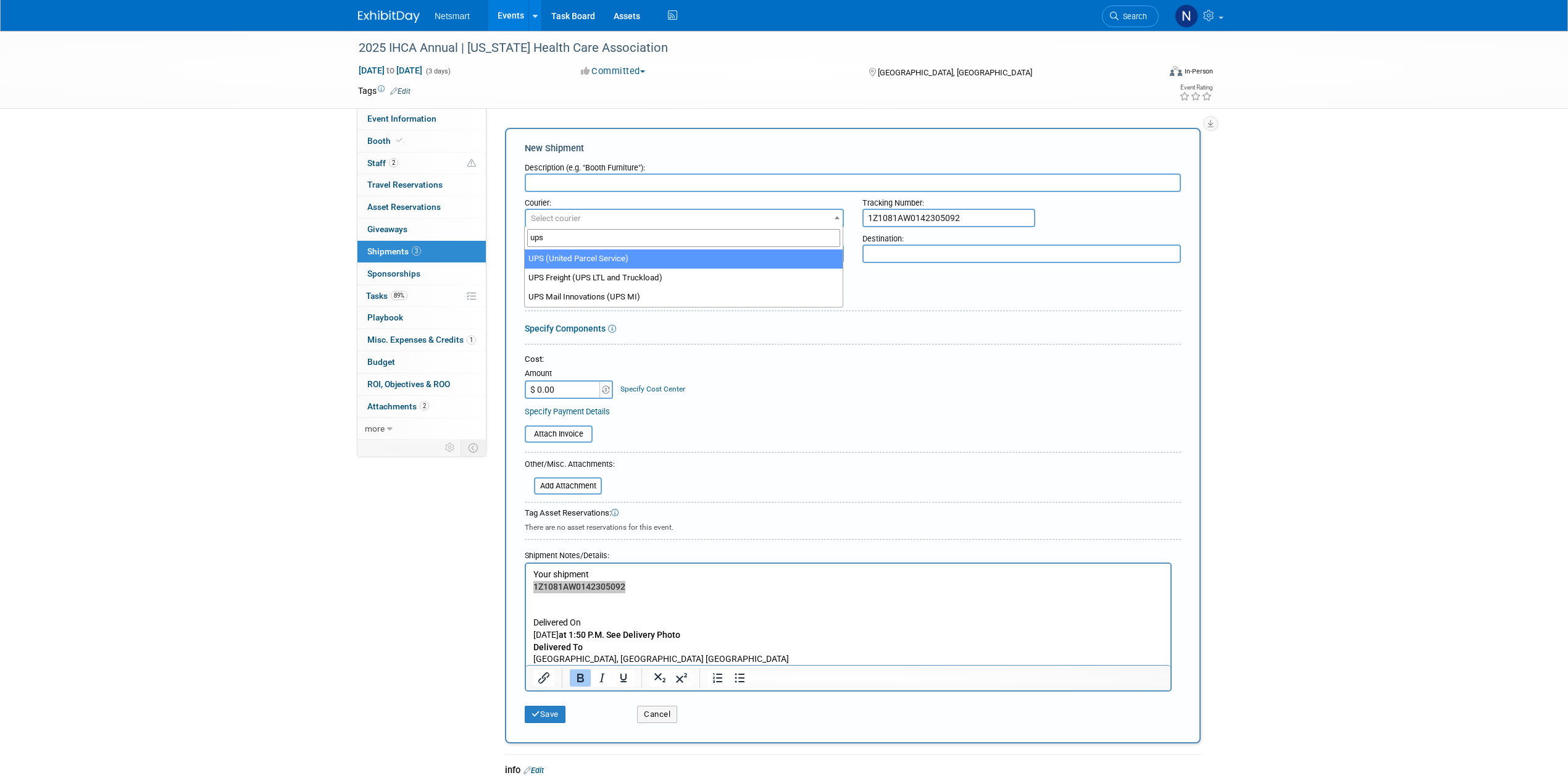
type input "ups"
select select "508"
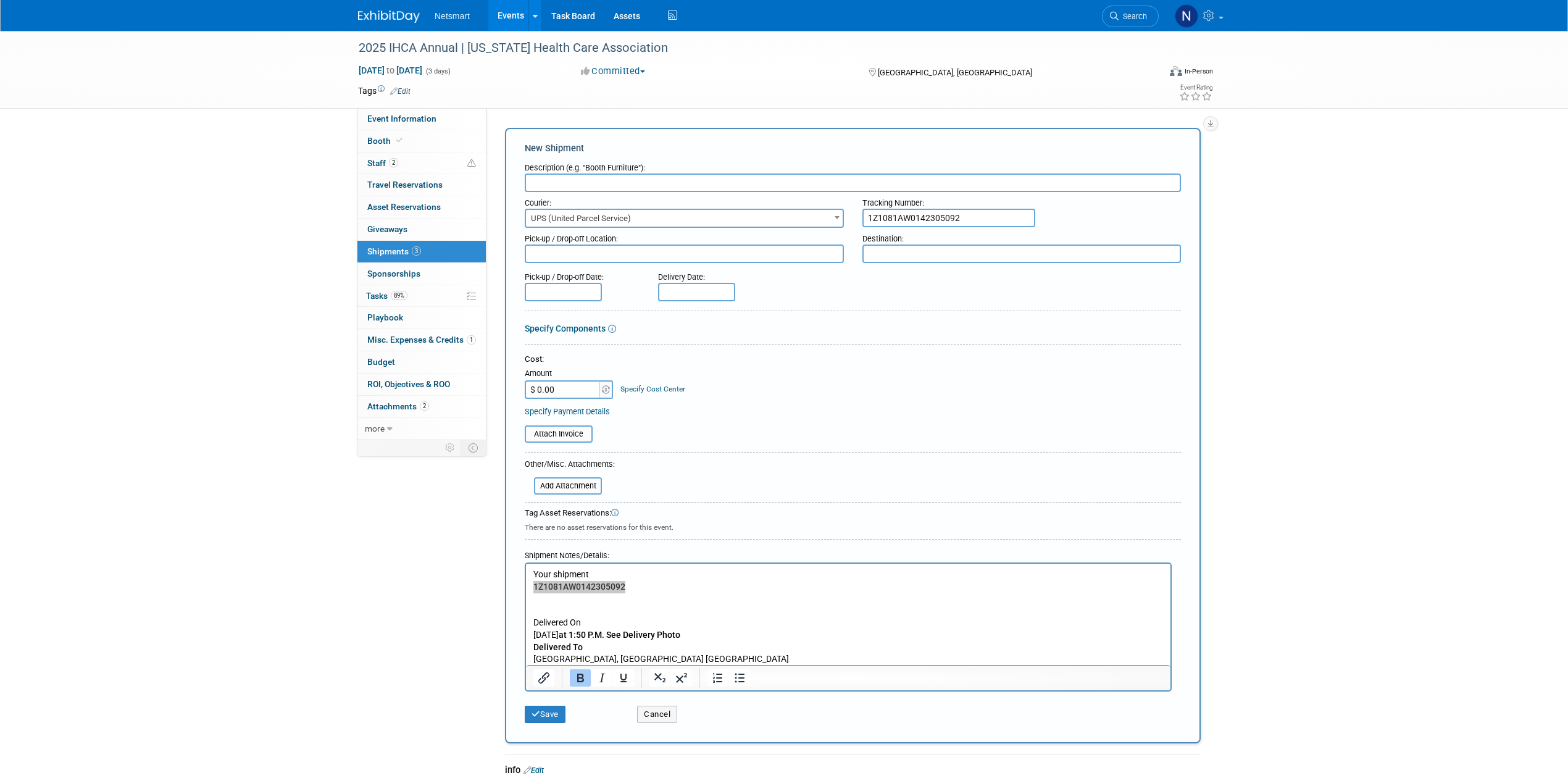
click at [565, 180] on input "text" at bounding box center [853, 183] width 656 height 19
drag, startPoint x: 986, startPoint y: 215, endPoint x: 872, endPoint y: 216, distance: 114.0
click at [874, 215] on input "1Z1081AW0142305092" at bounding box center [948, 218] width 173 height 19
click at [933, 222] on input "1Z1081AW0142305092" at bounding box center [948, 218] width 173 height 19
drag, startPoint x: 973, startPoint y: 216, endPoint x: 856, endPoint y: 213, distance: 117.0
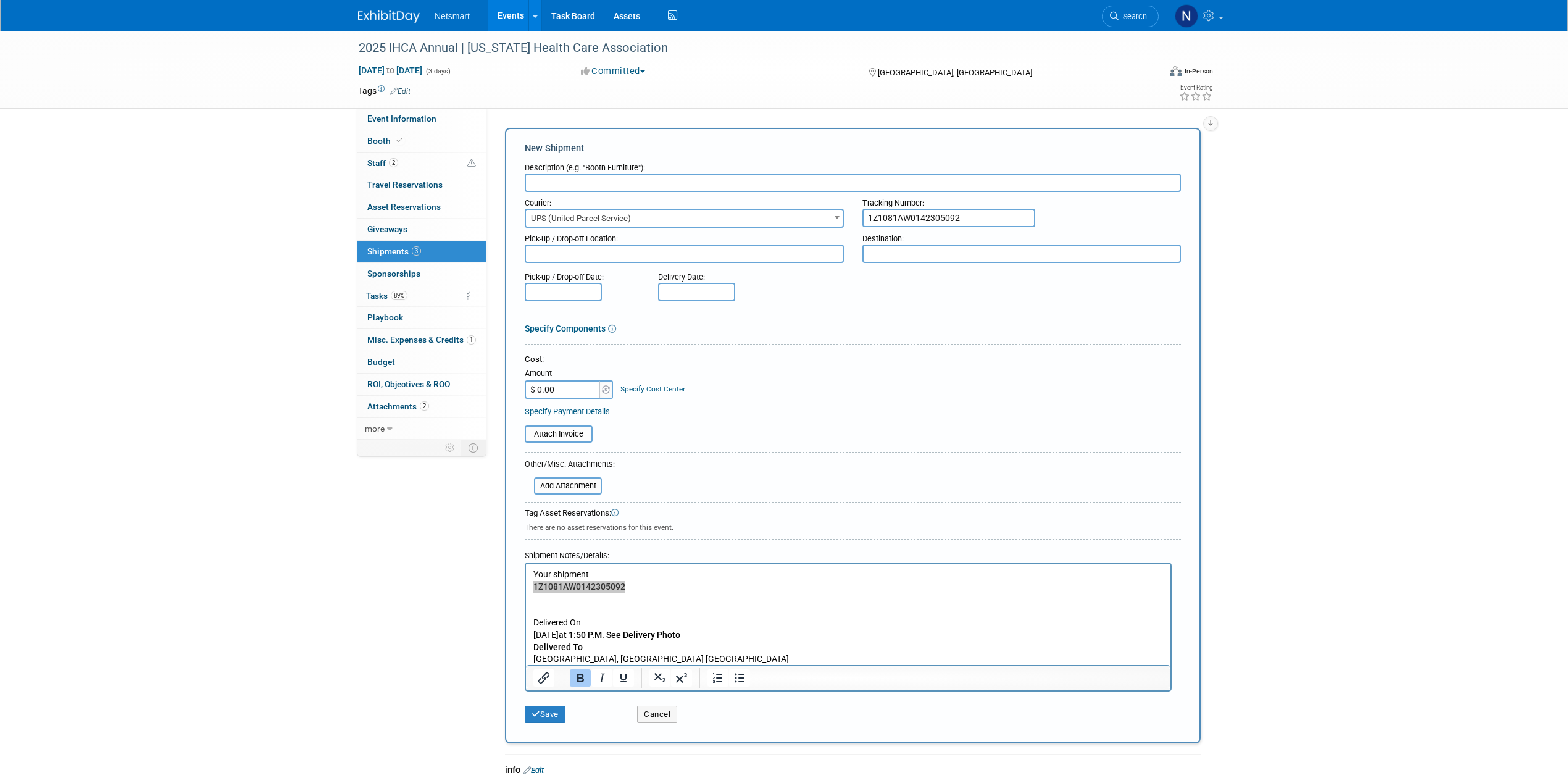
click at [856, 213] on div "Tracking Number: 1Z1081AW0142305092" at bounding box center [1022, 209] width 337 height 35
click at [590, 183] on input "text" at bounding box center [853, 183] width 656 height 19
paste input "1Z1081AW0142305092"
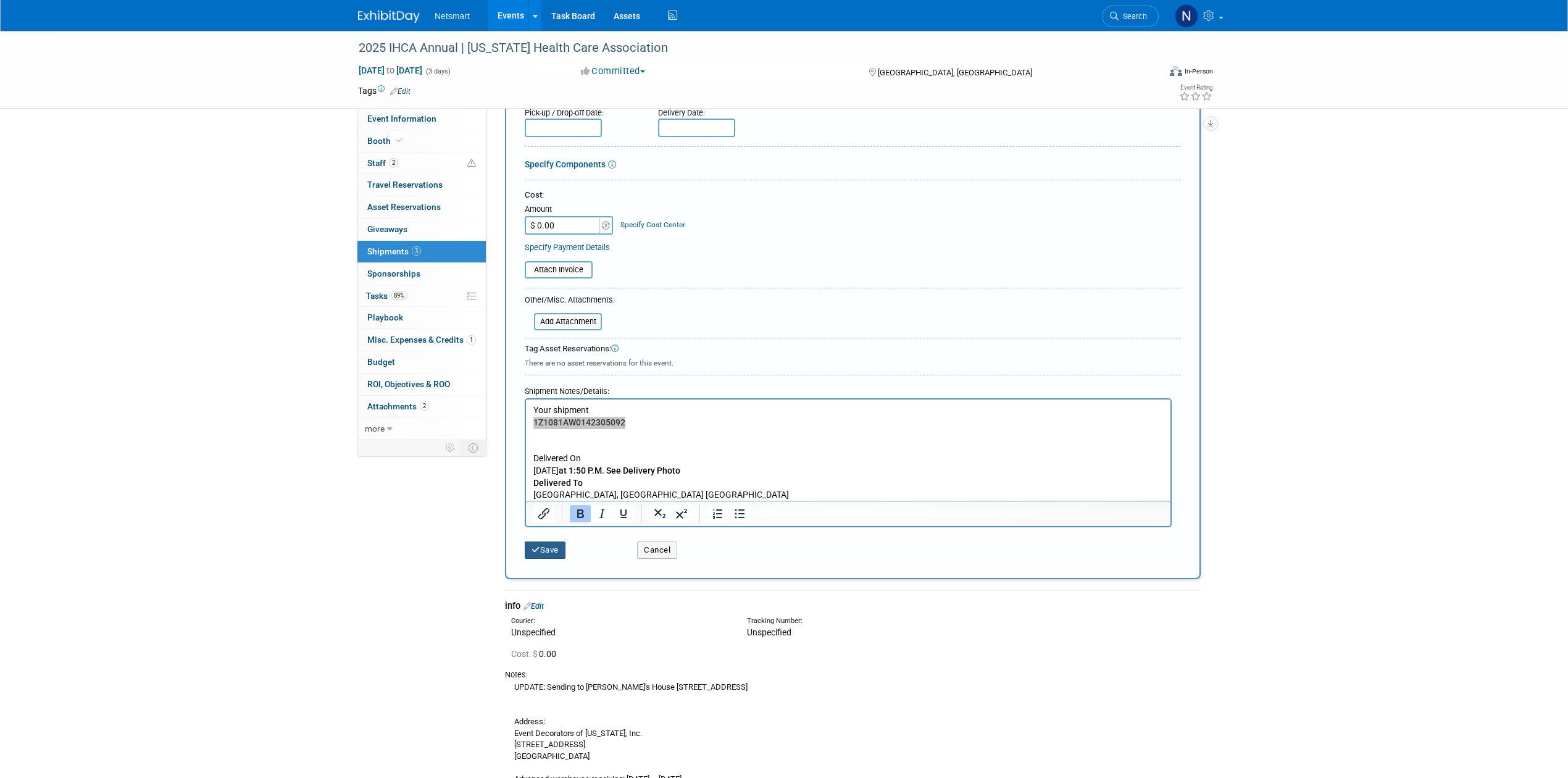
type input "1Z1081AW0142305092"
click at [545, 541] on button "Save" at bounding box center [545, 550] width 41 height 17
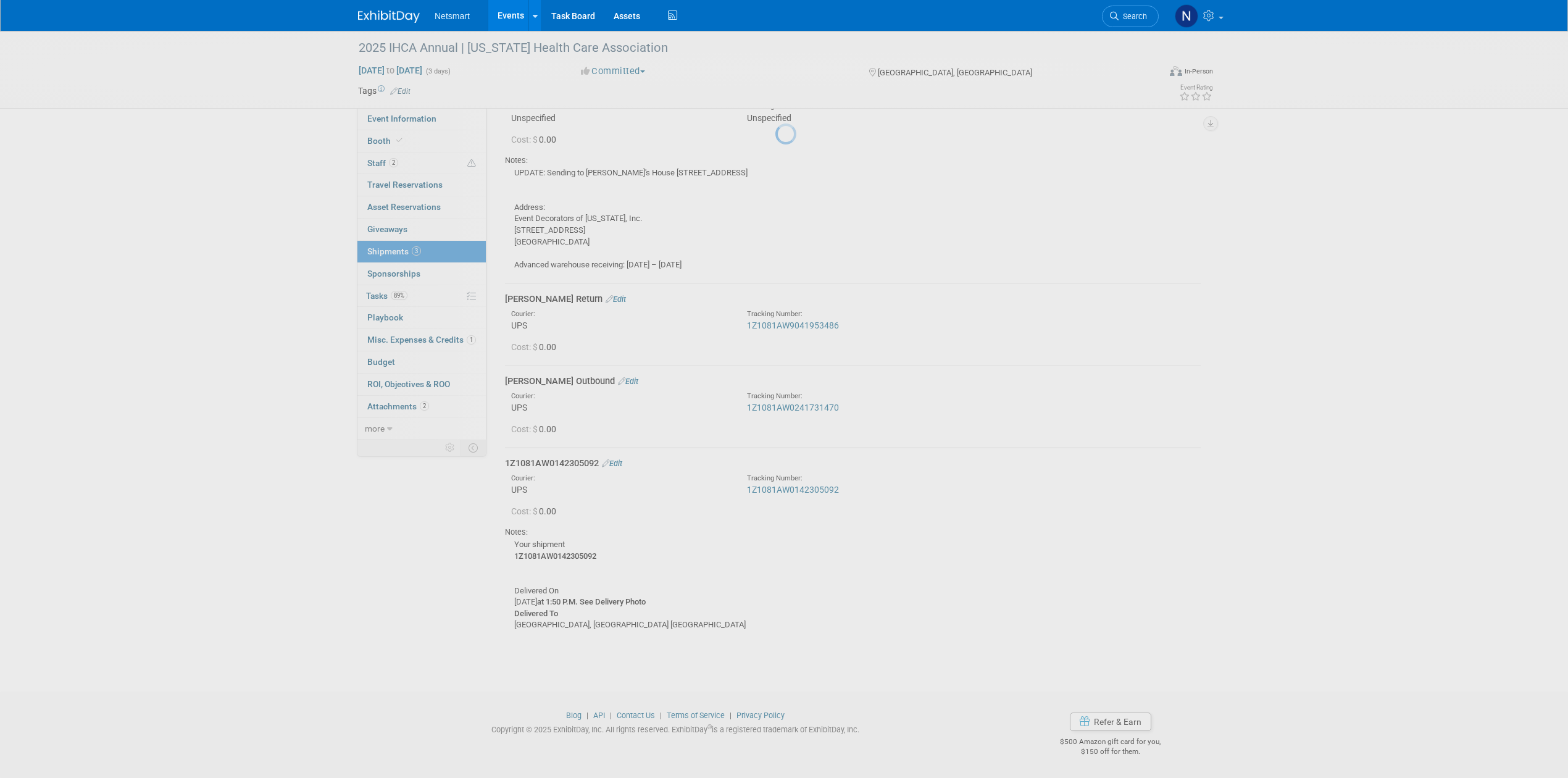
scroll to position [82, 0]
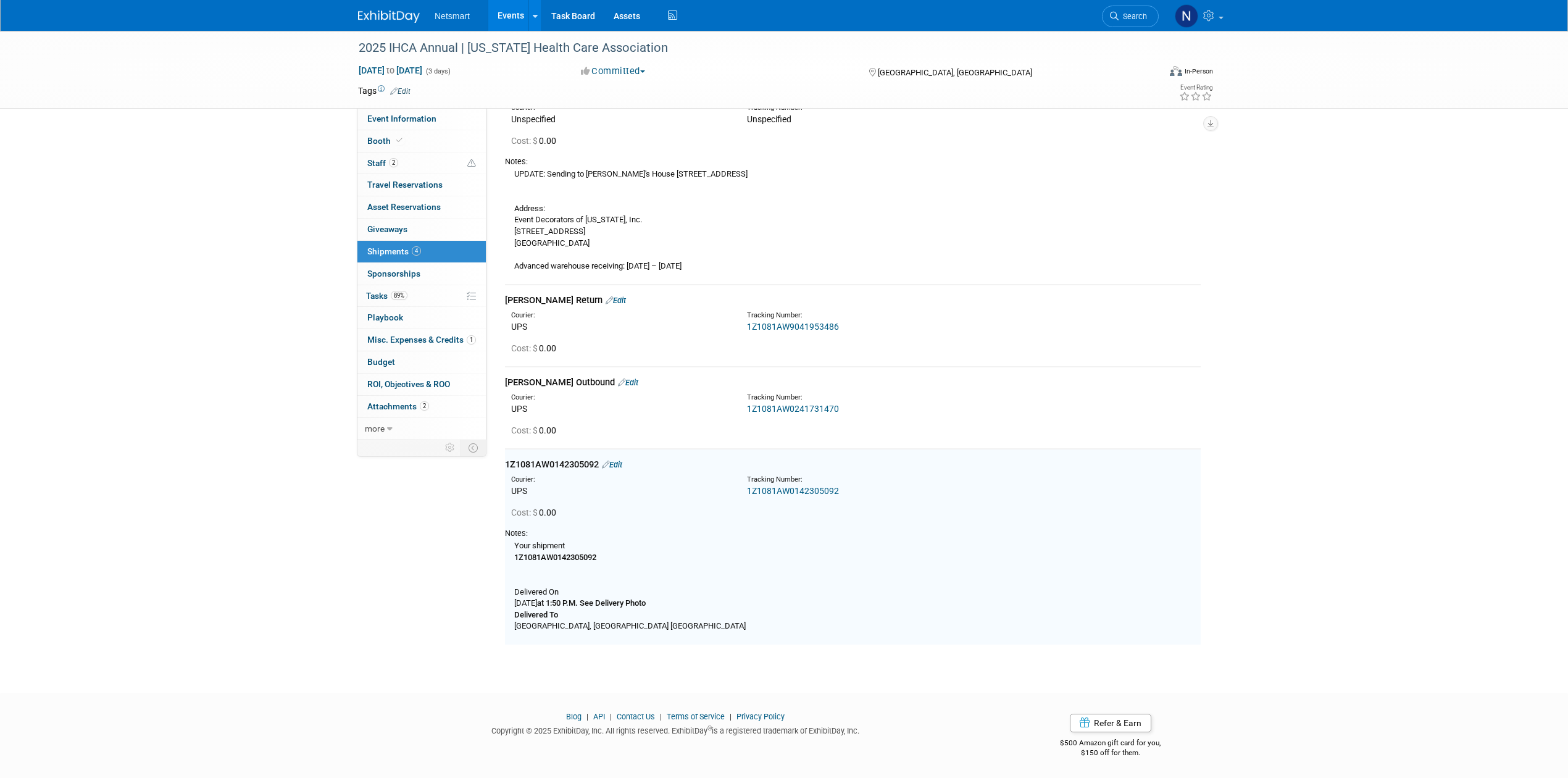
drag, startPoint x: 1309, startPoint y: 308, endPoint x: 1317, endPoint y: 308, distance: 8.0
click at [1317, 308] on div "2025 IHCA Annual | Iowa Health Care Association Sep 22, 2025 to Sep 24, 2025 (3…" at bounding box center [784, 310] width 1568 height 721
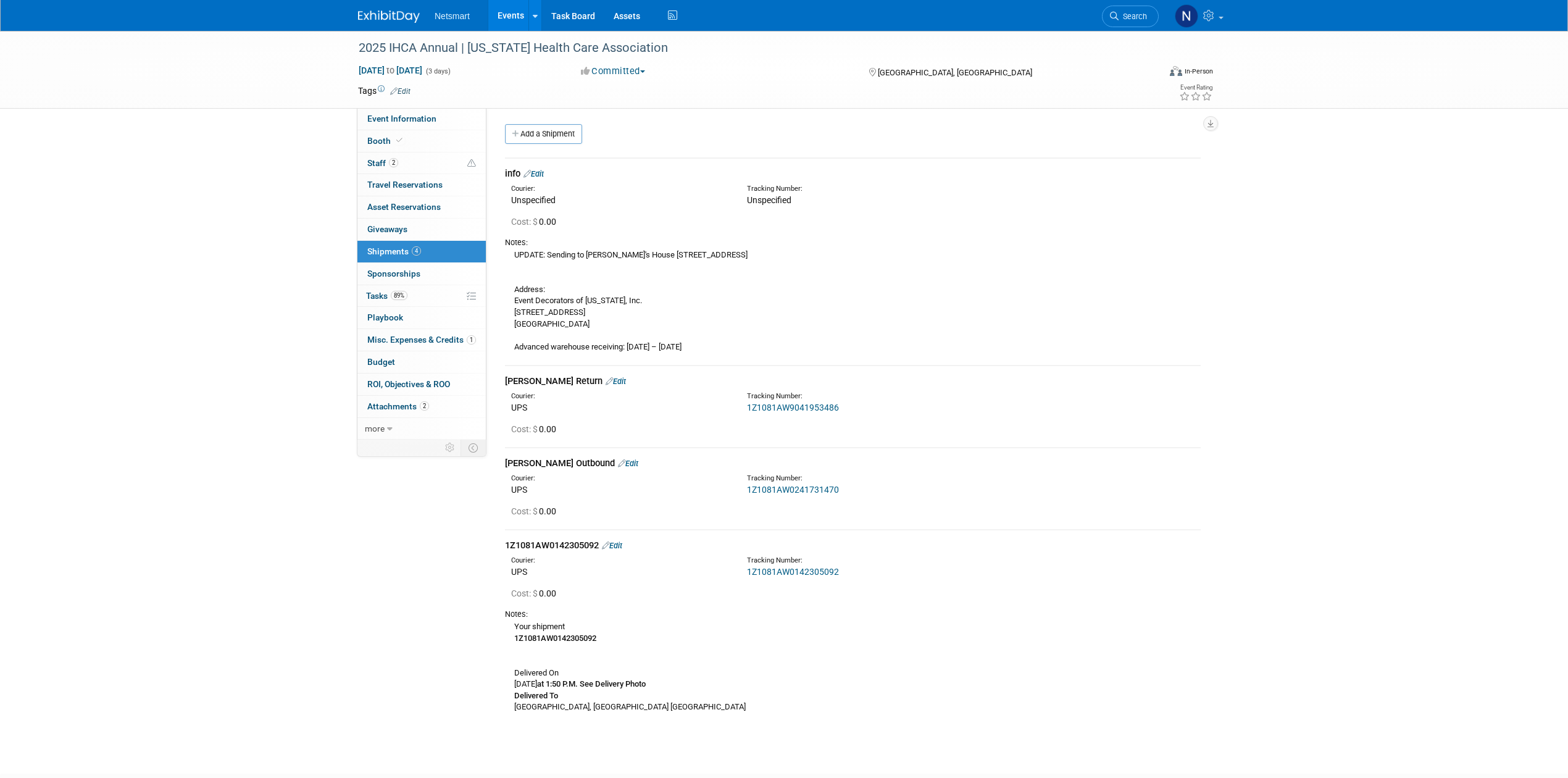
scroll to position [0, 0]
click at [816, 487] on link "1Z1081AW0241731470" at bounding box center [793, 490] width 92 height 10
click at [618, 463] on link "Edit" at bounding box center [628, 464] width 20 height 9
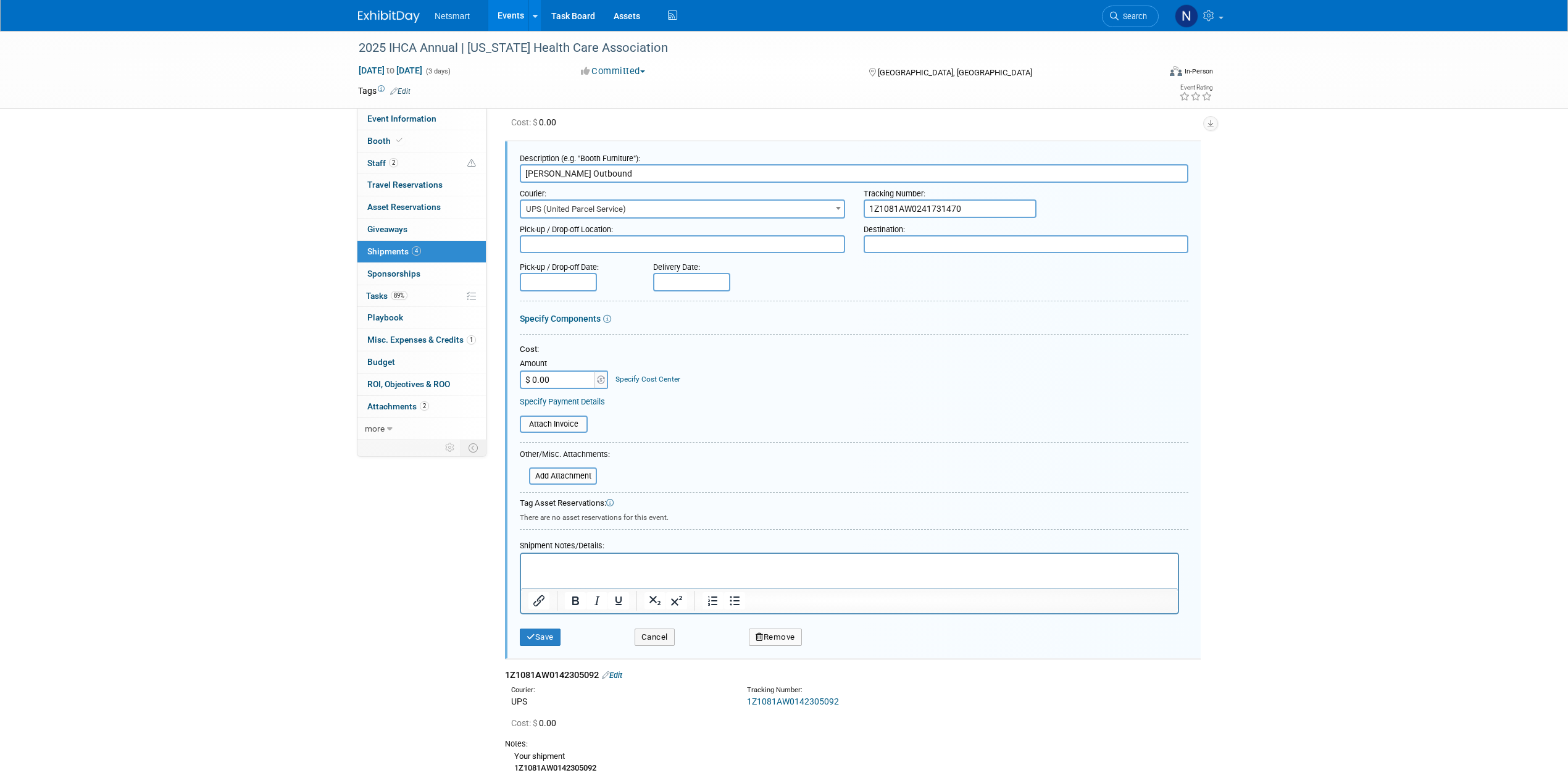
click at [575, 571] on html at bounding box center [849, 562] width 657 height 17
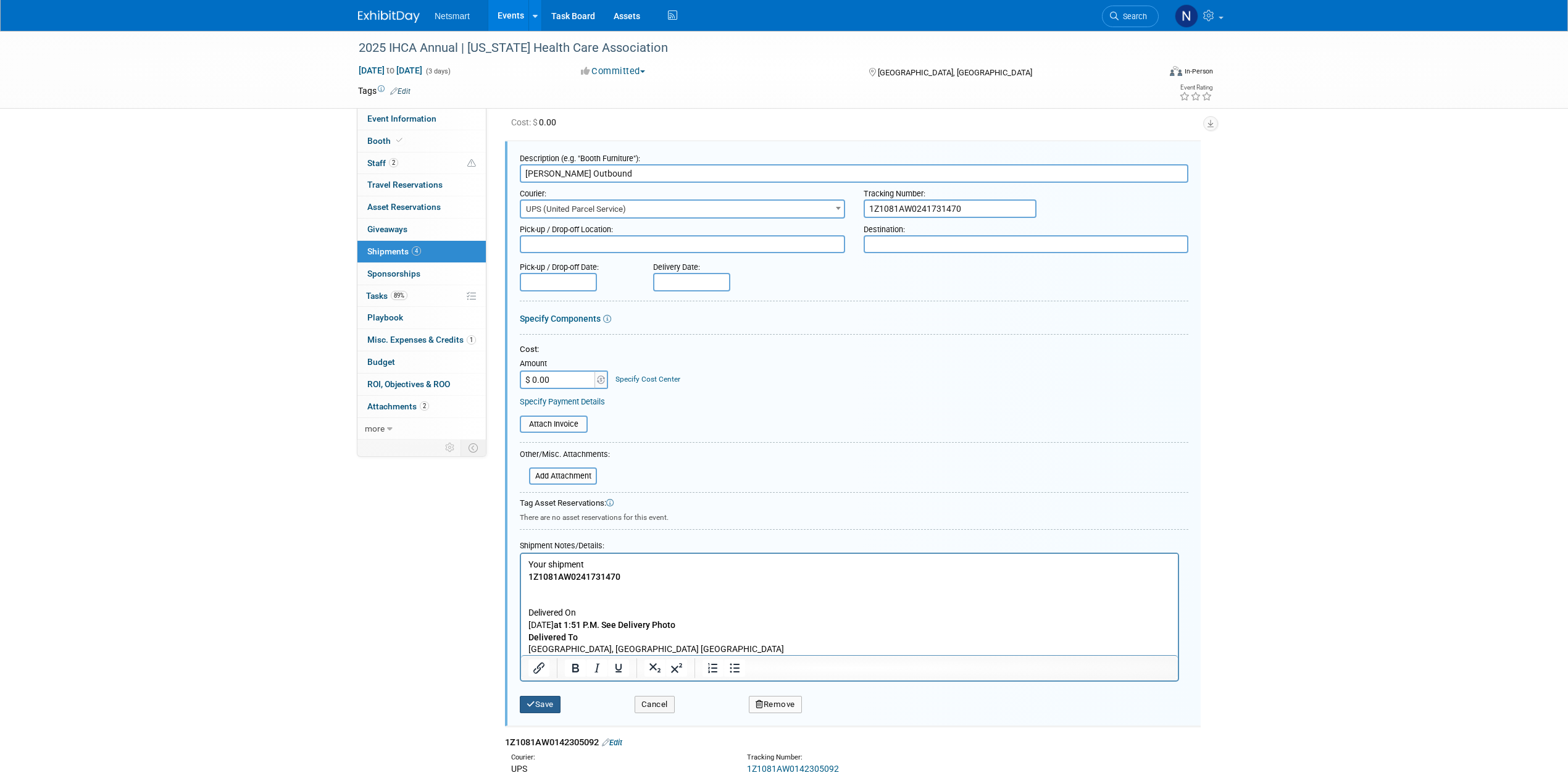
click at [548, 695] on button "Save" at bounding box center [540, 704] width 41 height 17
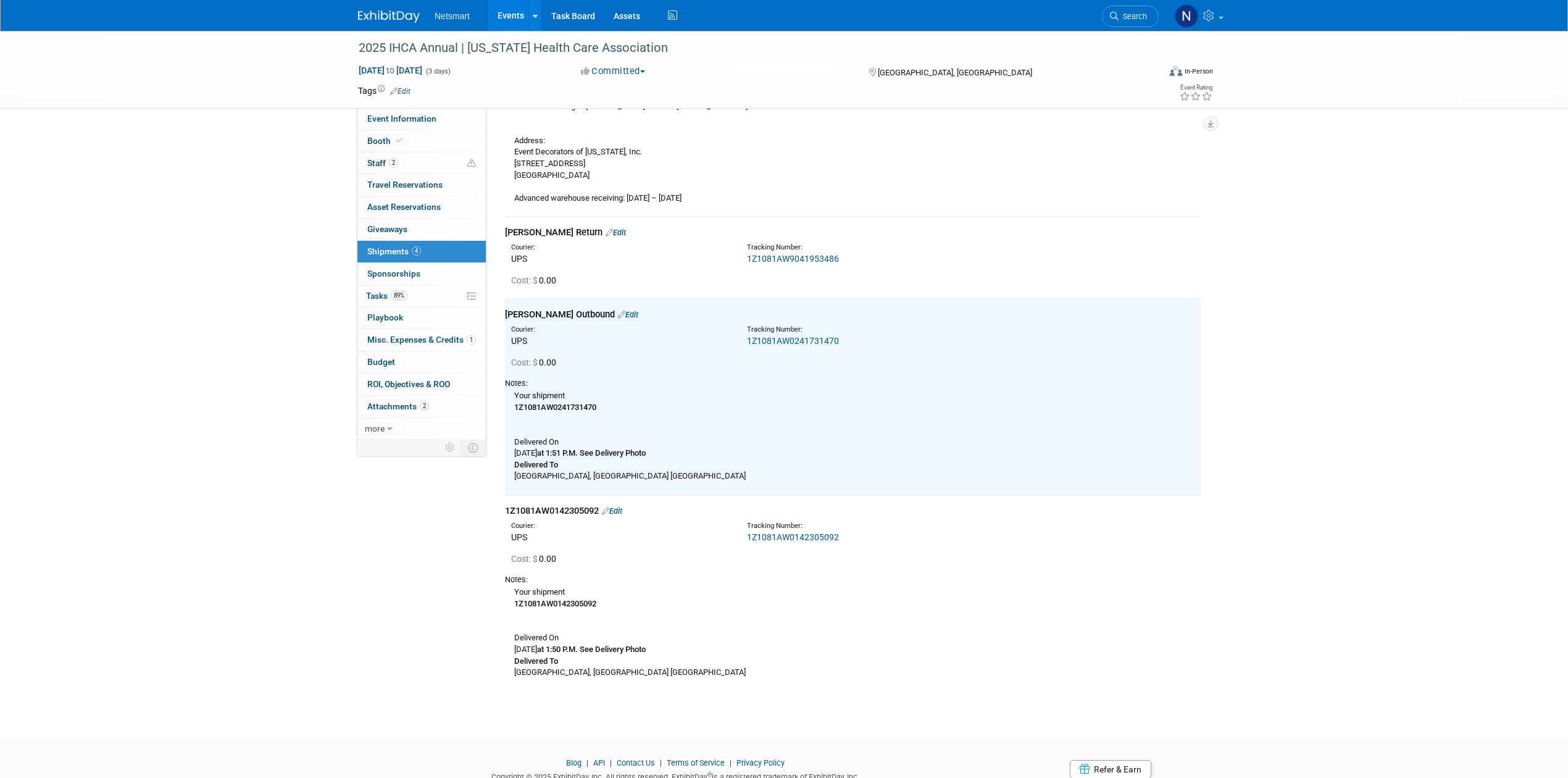
scroll to position [112, 0]
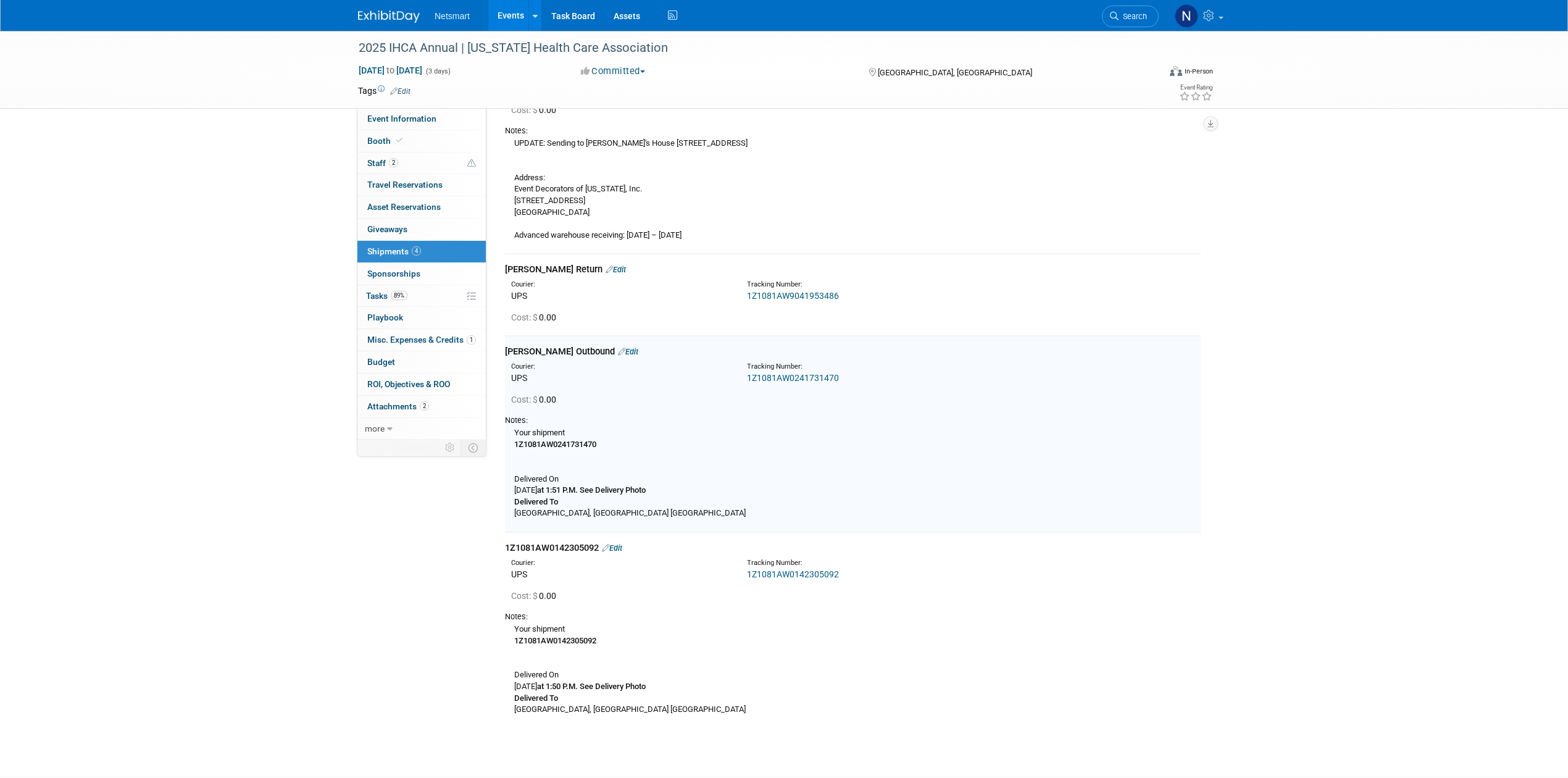
click at [764, 295] on link "1Z1081AW9041953486" at bounding box center [793, 296] width 92 height 10
click at [776, 573] on link "1Z1081AW0142305092" at bounding box center [793, 574] width 92 height 10
click at [622, 545] on link "Edit" at bounding box center [612, 547] width 20 height 9
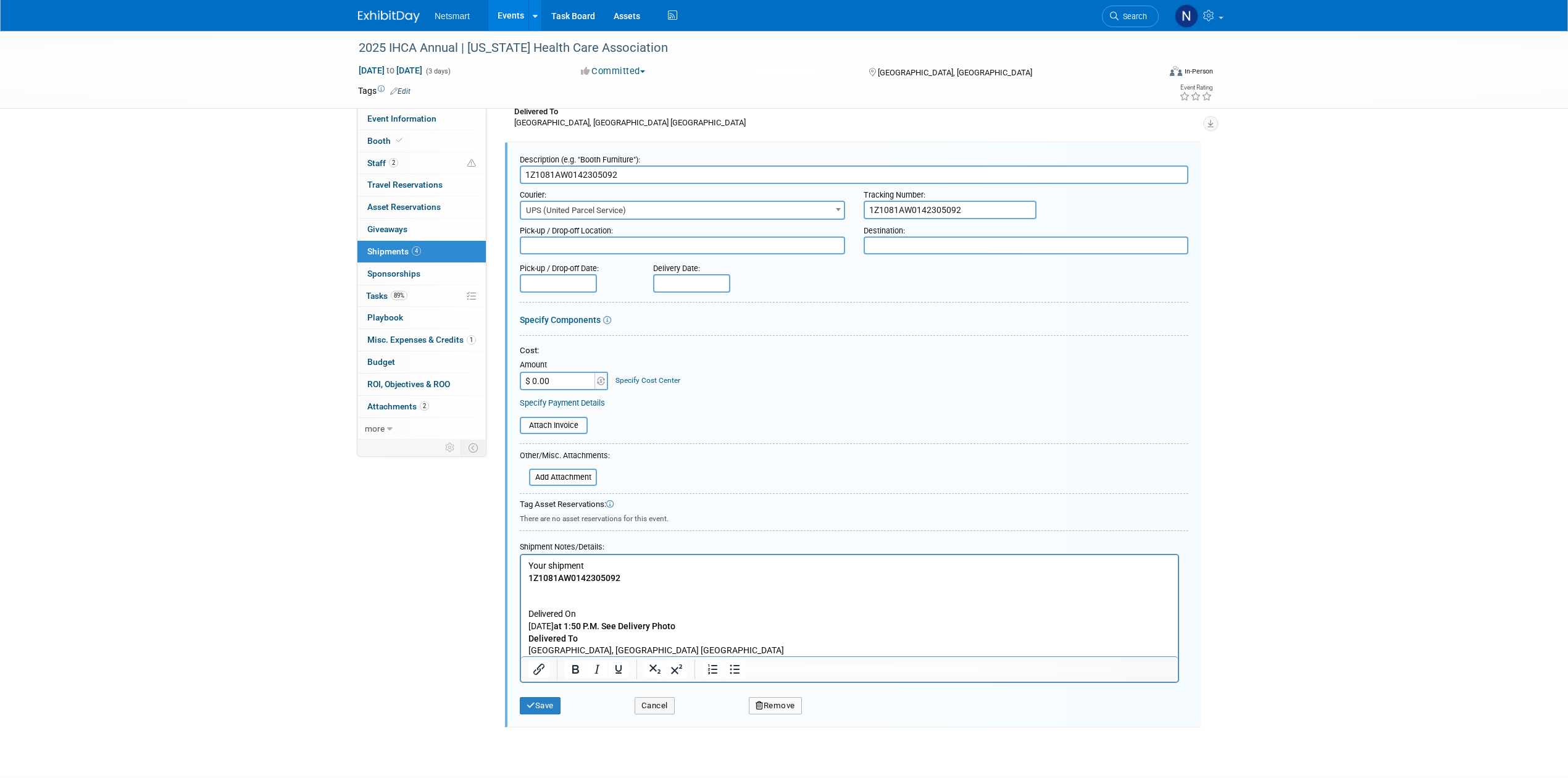
scroll to position [0, 0]
drag, startPoint x: 631, startPoint y: 168, endPoint x: 482, endPoint y: 166, distance: 149.0
click at [482, 166] on div "Event Information Event Info Booth Booth 2 Staff 2 Staff 0 Travel Reservations …" at bounding box center [783, 129] width 870 height 1200
type input "Derse Outbound"
click at [529, 701] on icon "submit" at bounding box center [531, 705] width 9 height 8
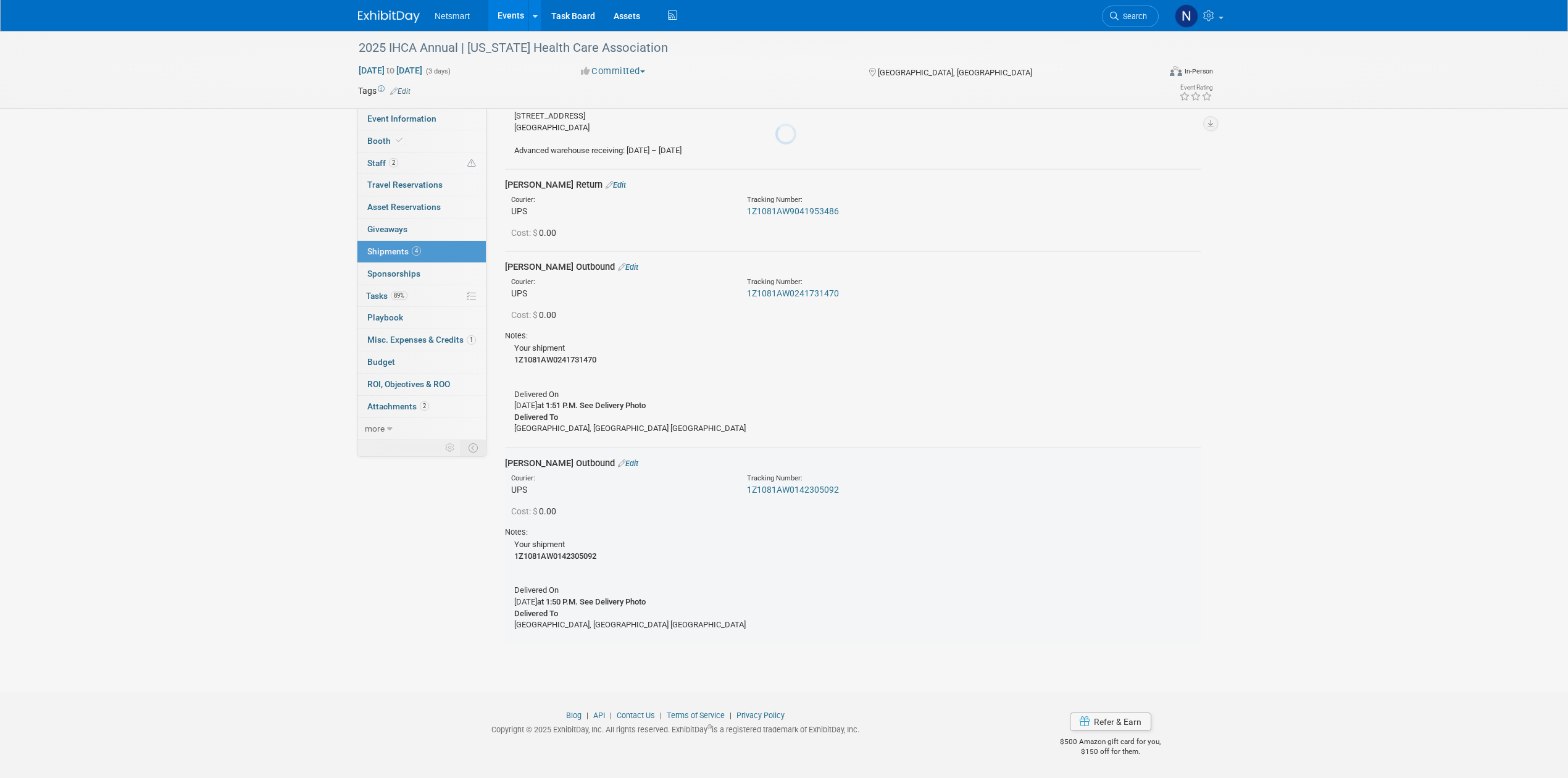
scroll to position [195, 0]
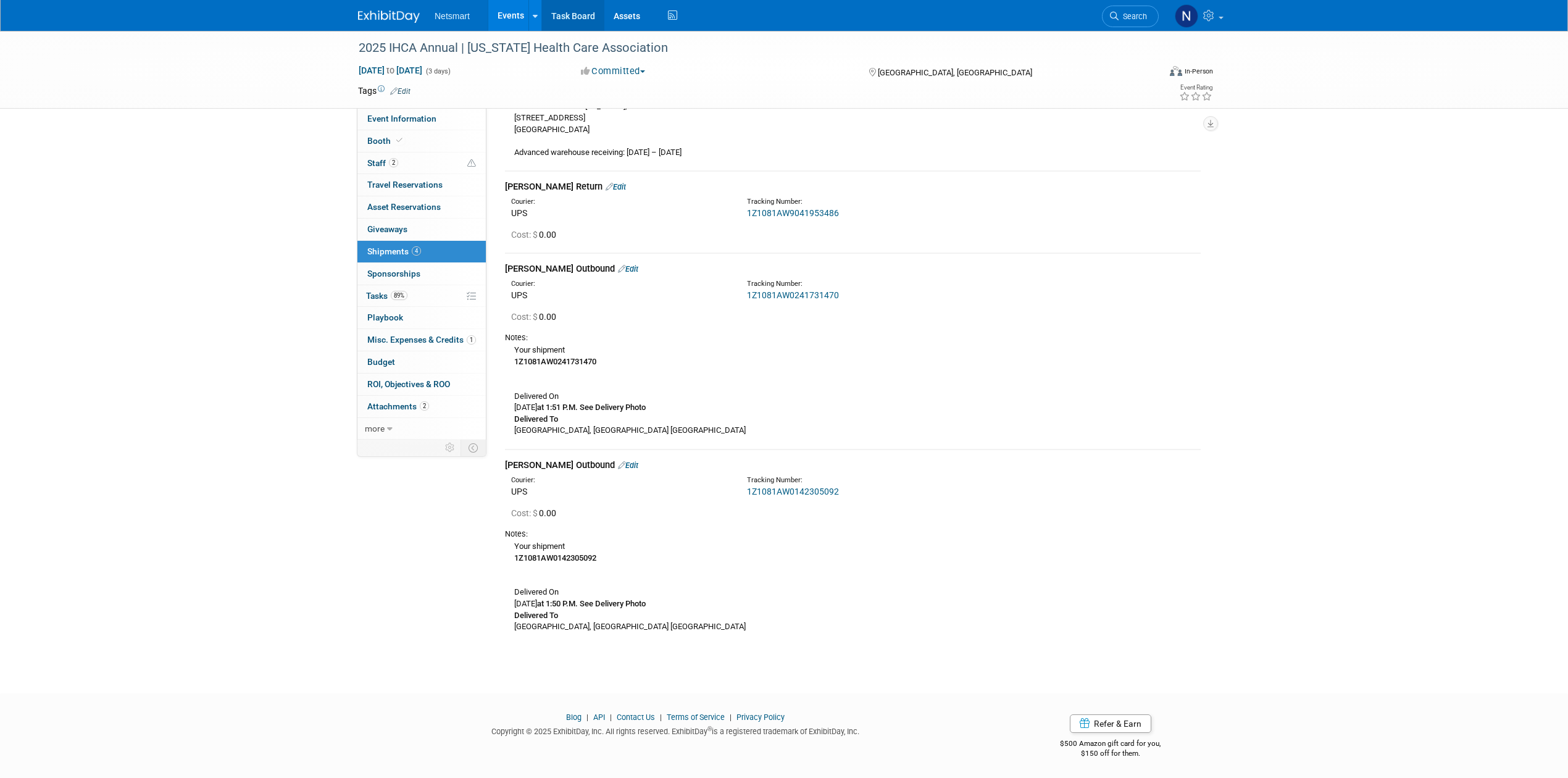
click at [577, 14] on link "Task Board" at bounding box center [573, 15] width 62 height 31
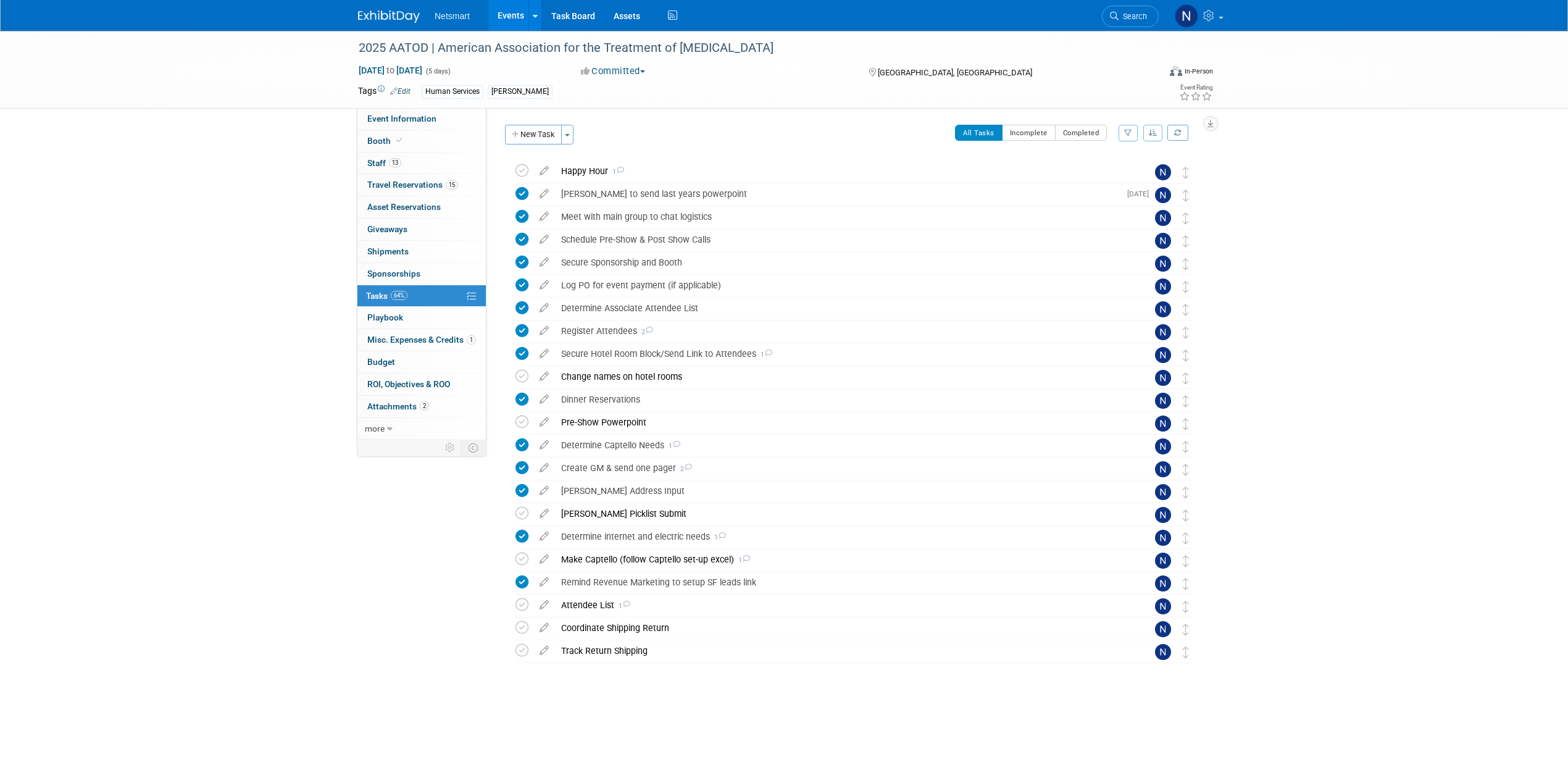
click at [1127, 14] on span "Search" at bounding box center [1132, 16] width 28 height 9
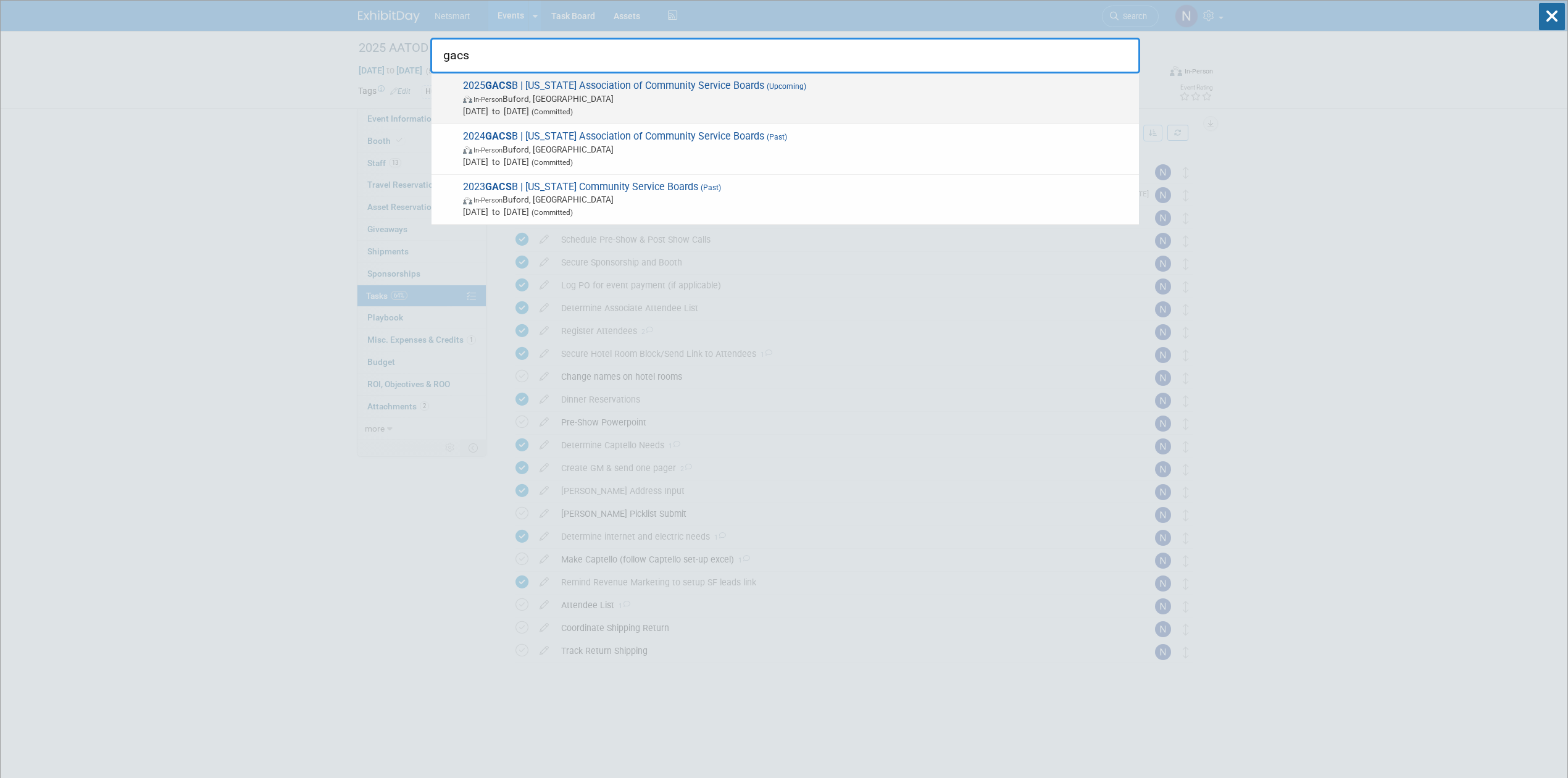
type input "gacs"
click at [507, 118] on div "2025 GACS B | [US_STATE] Association of Community Service Boards (Upcoming) In-…" at bounding box center [785, 98] width 707 height 50
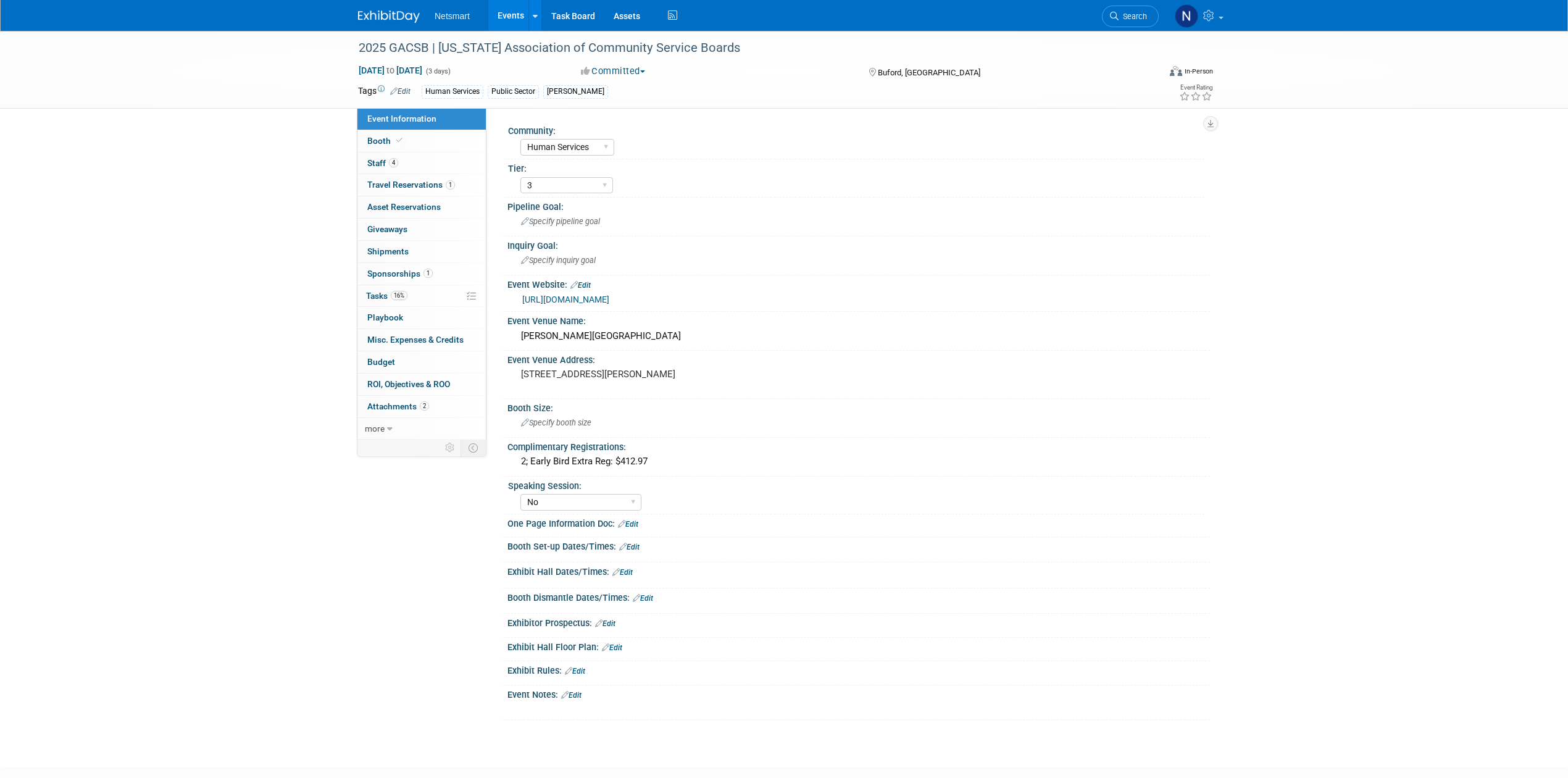
select select "Human Services"
select select "3"
select select "No"
click at [424, 165] on link "4 Staff 4" at bounding box center [421, 163] width 129 height 21
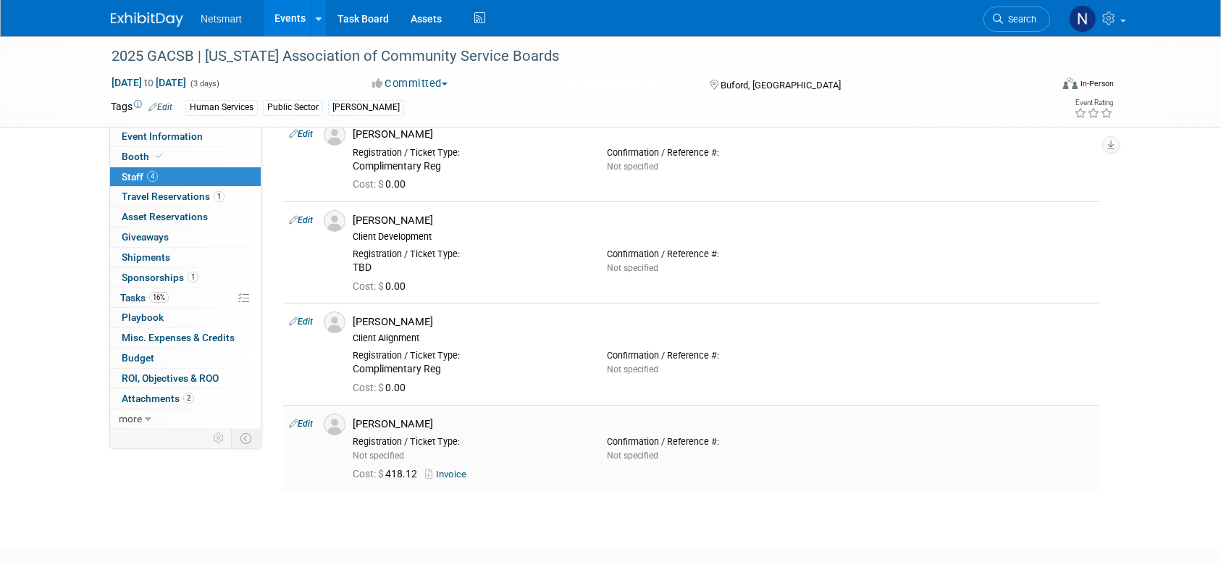
scroll to position [96, 0]
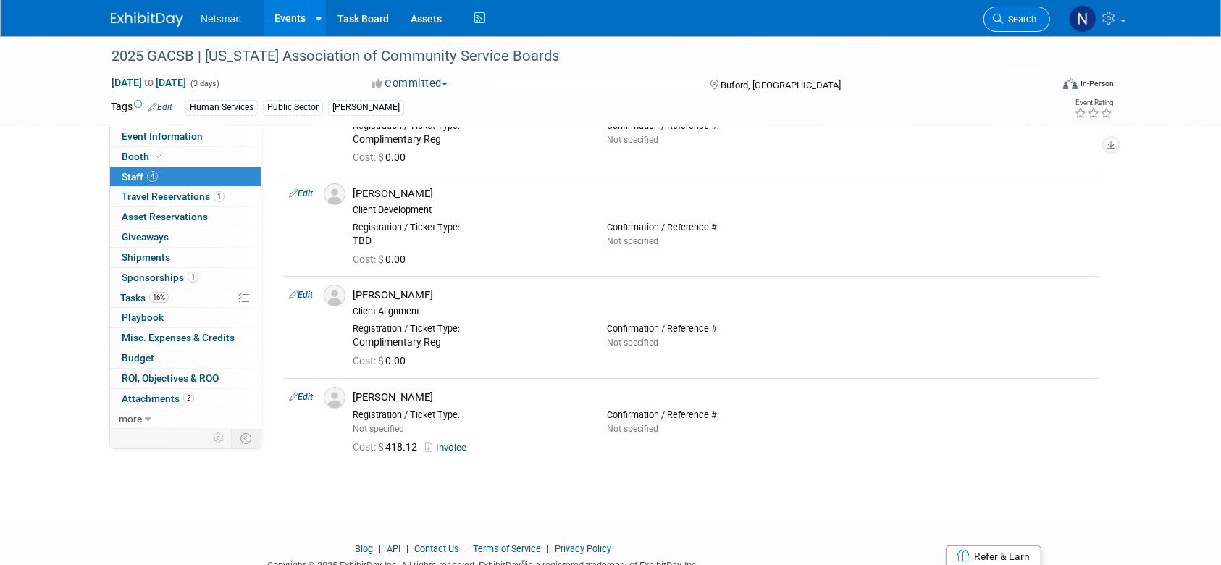
click at [1011, 18] on span "Search" at bounding box center [1019, 19] width 33 height 11
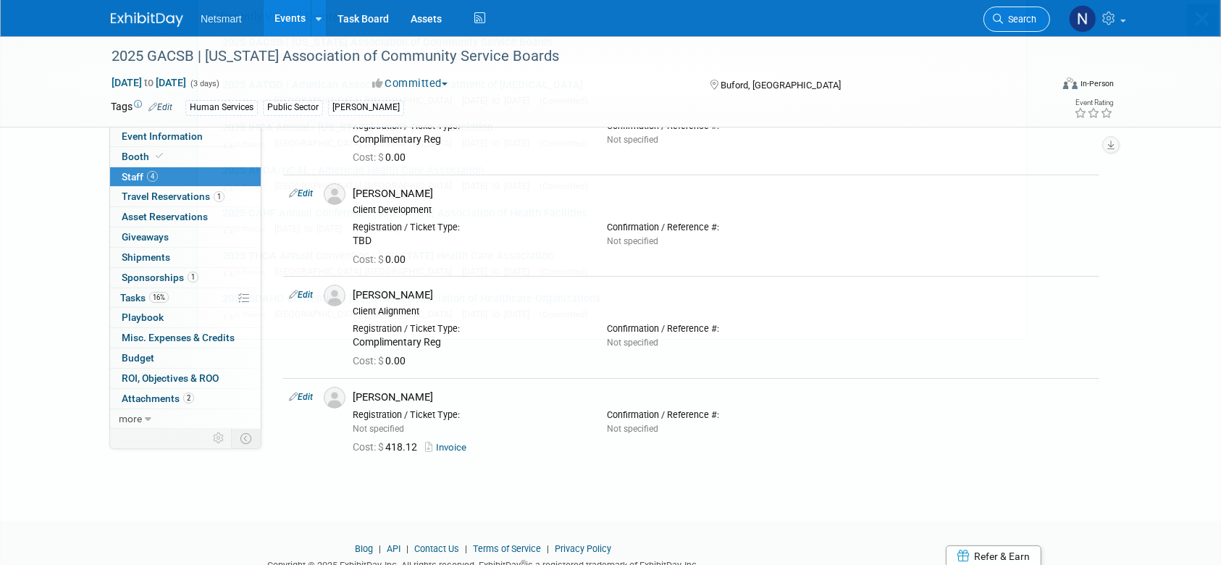
scroll to position [0, 0]
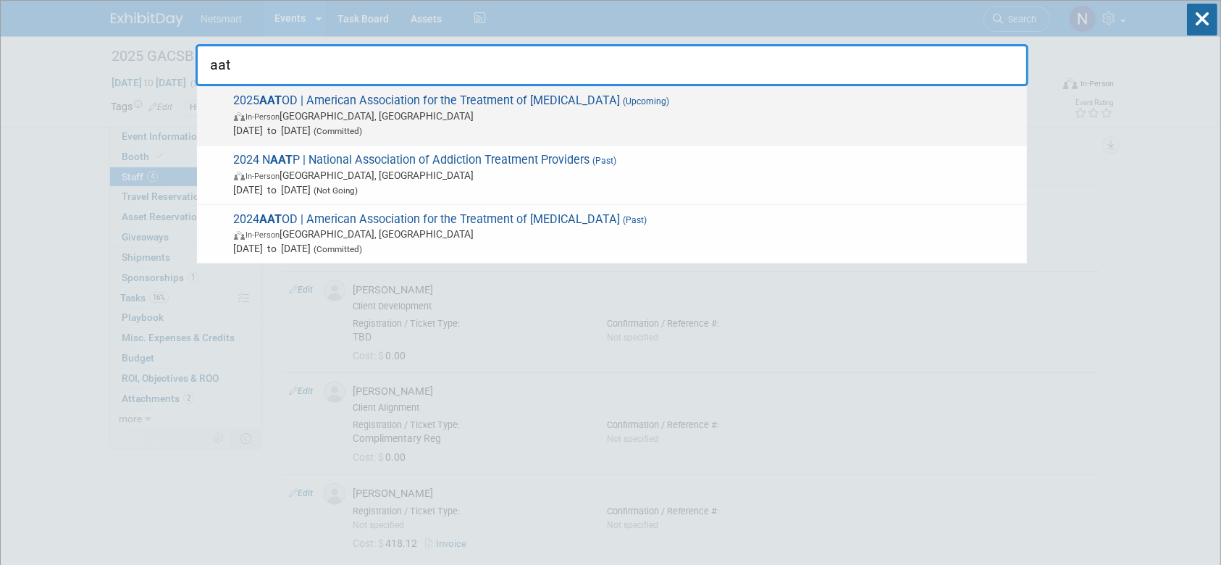
type input "aat"
click at [372, 119] on span "In-Person Philadelphia, PA" at bounding box center [627, 116] width 786 height 14
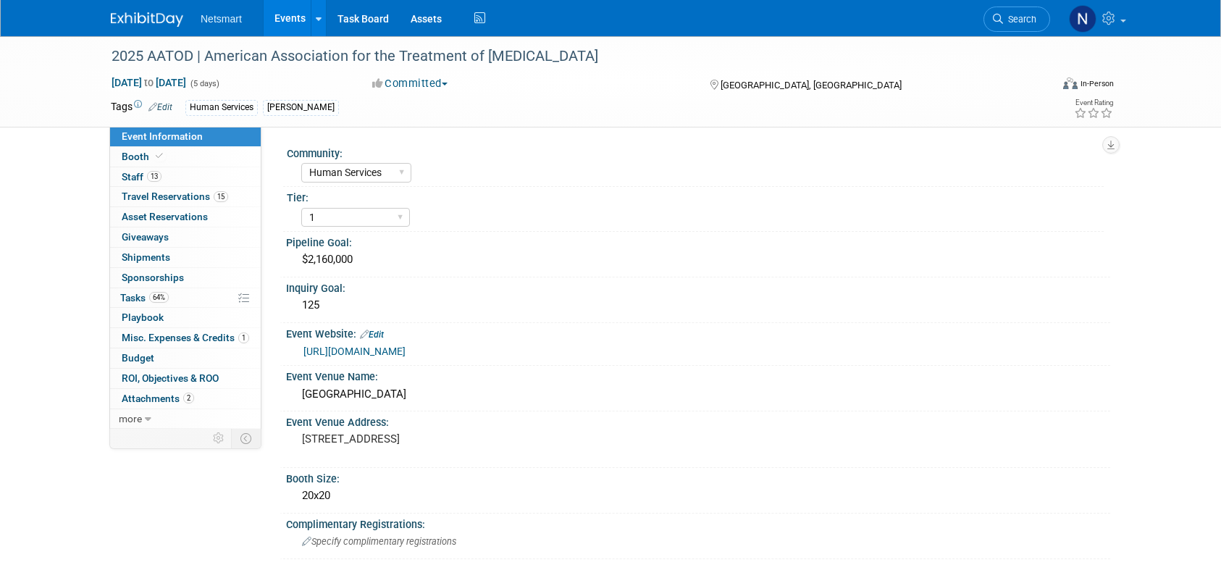
select select "Human Services"
select select "1"
click at [180, 291] on link "64% Tasks 64%" at bounding box center [185, 298] width 151 height 20
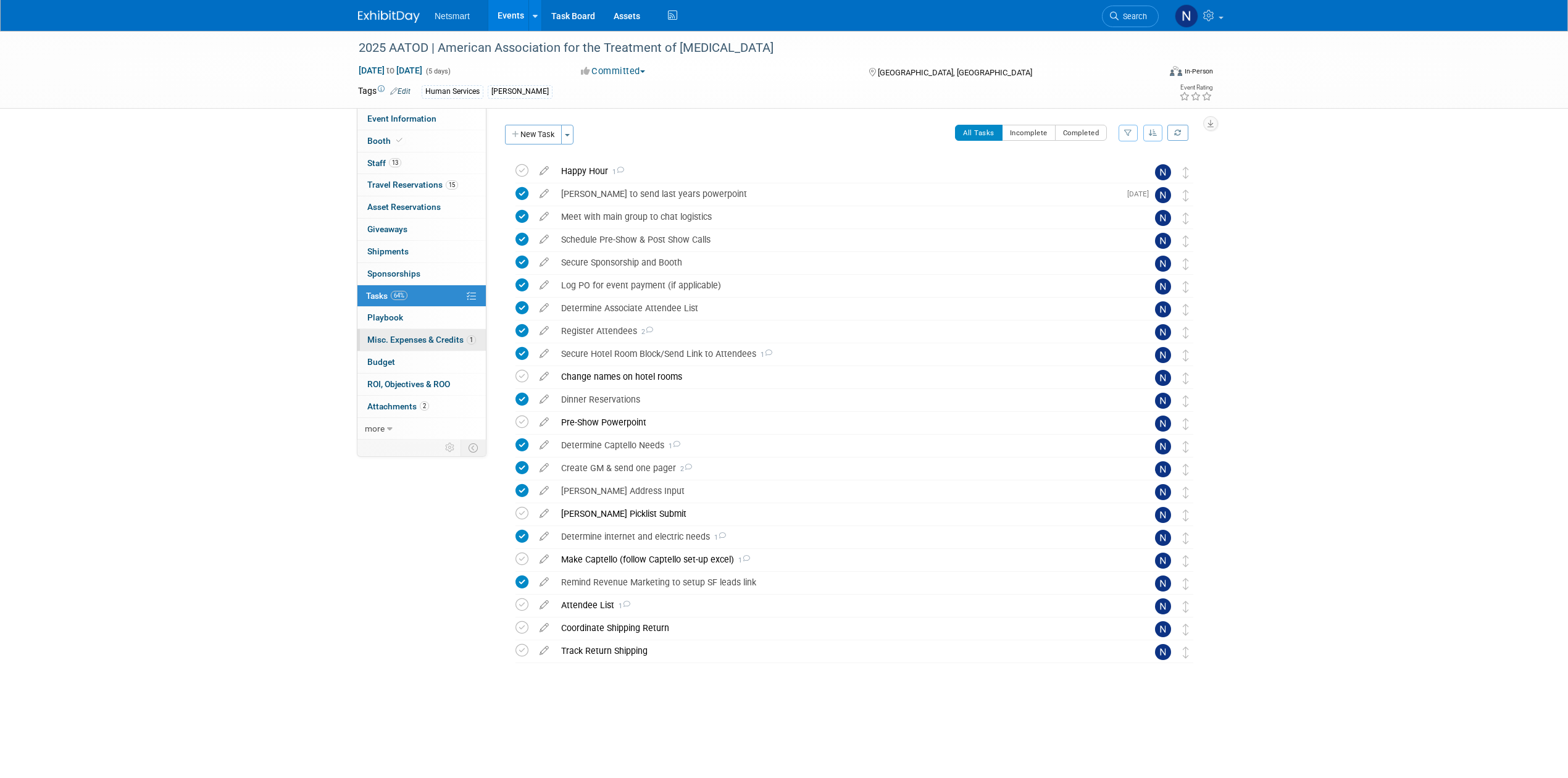
click at [411, 338] on span "Misc. Expenses & Credits 1" at bounding box center [421, 340] width 108 height 10
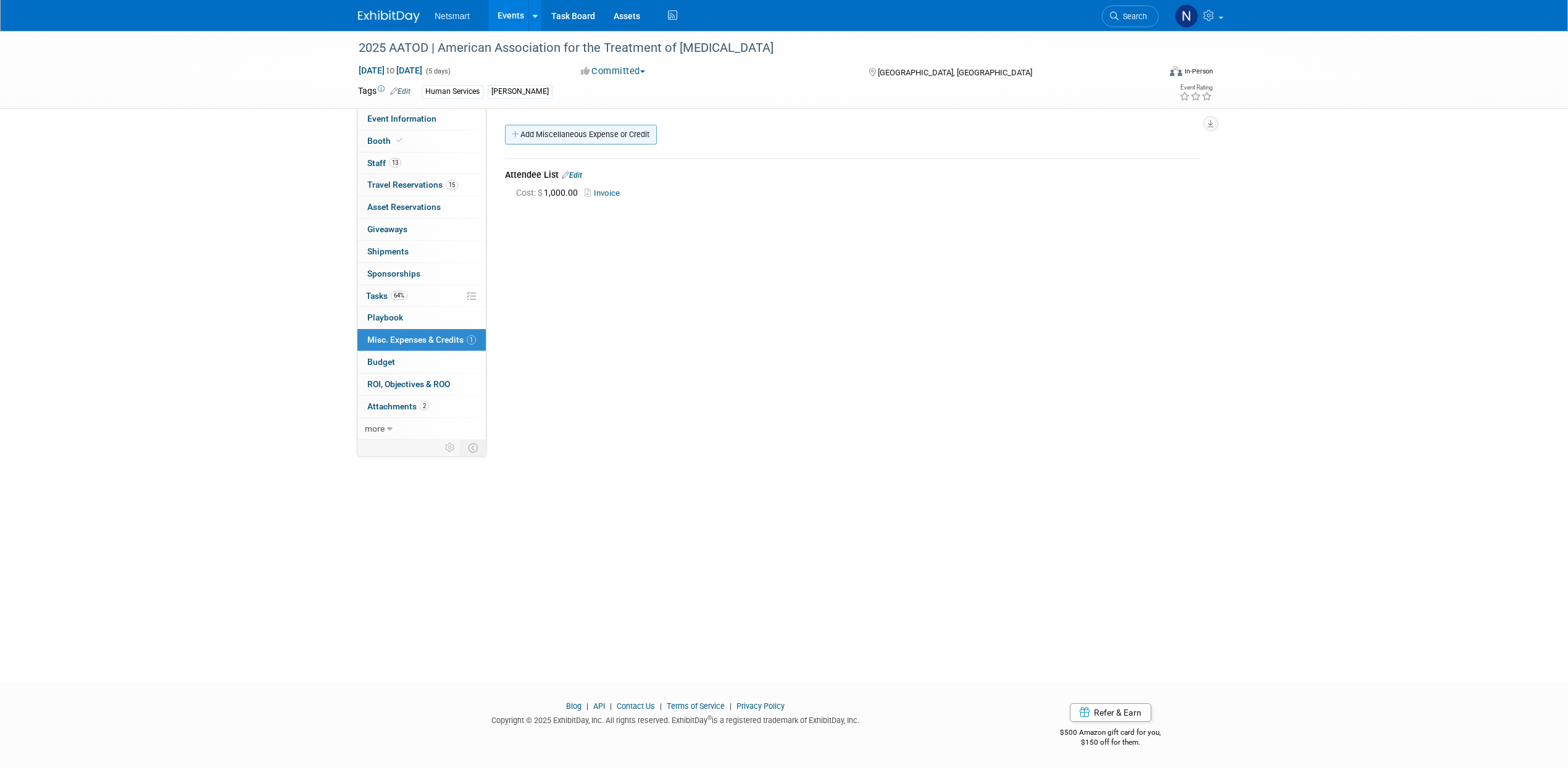
click at [568, 139] on link "Add Miscellaneous Expense or Credit" at bounding box center [580, 134] width 152 height 20
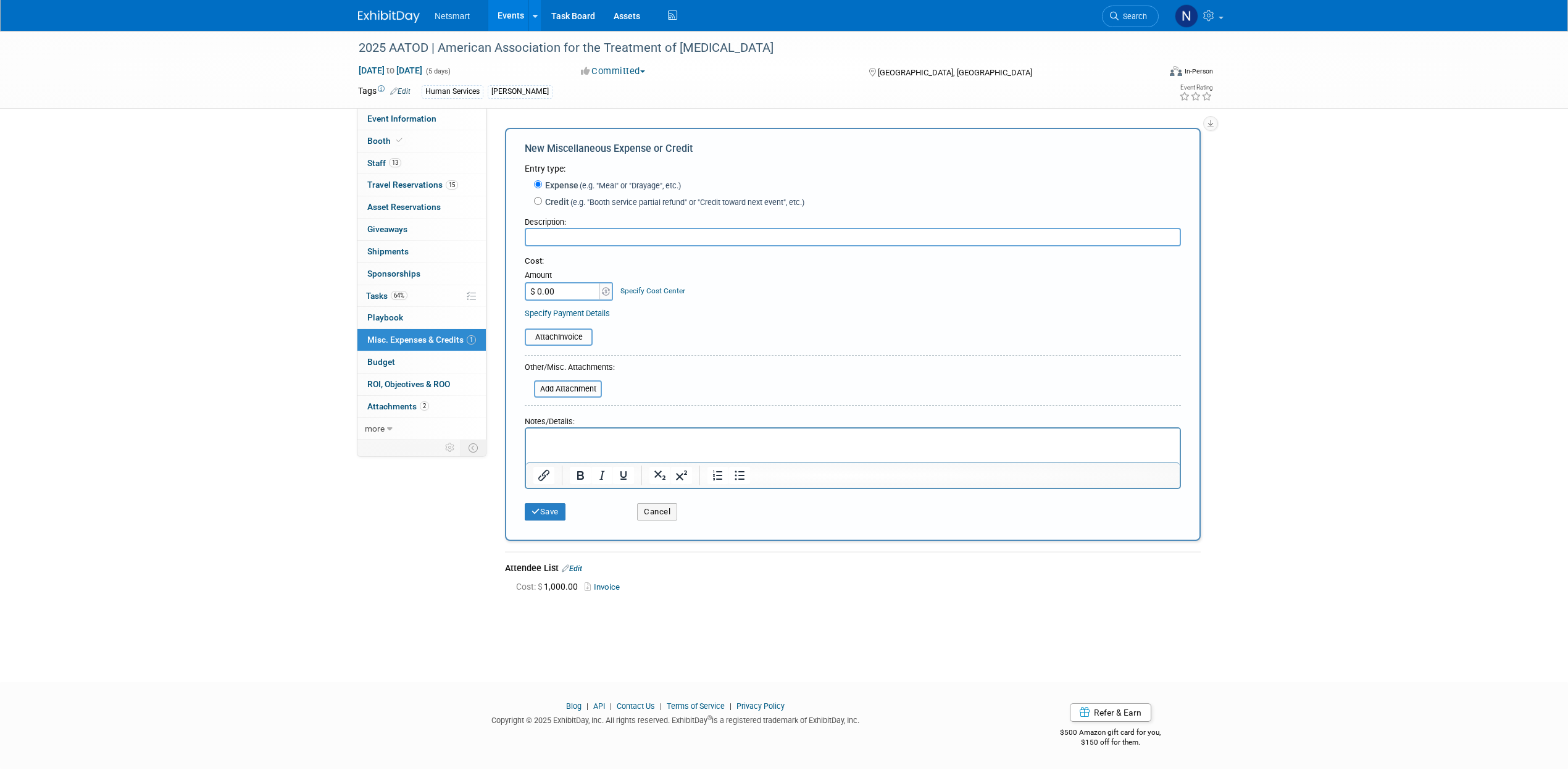
click at [556, 240] on input "text" at bounding box center [853, 237] width 656 height 19
type input "Iron Hill Deposit"
paste input "589.68"
type input "$ 589.68"
click at [574, 336] on input "file" at bounding box center [518, 337] width 147 height 14
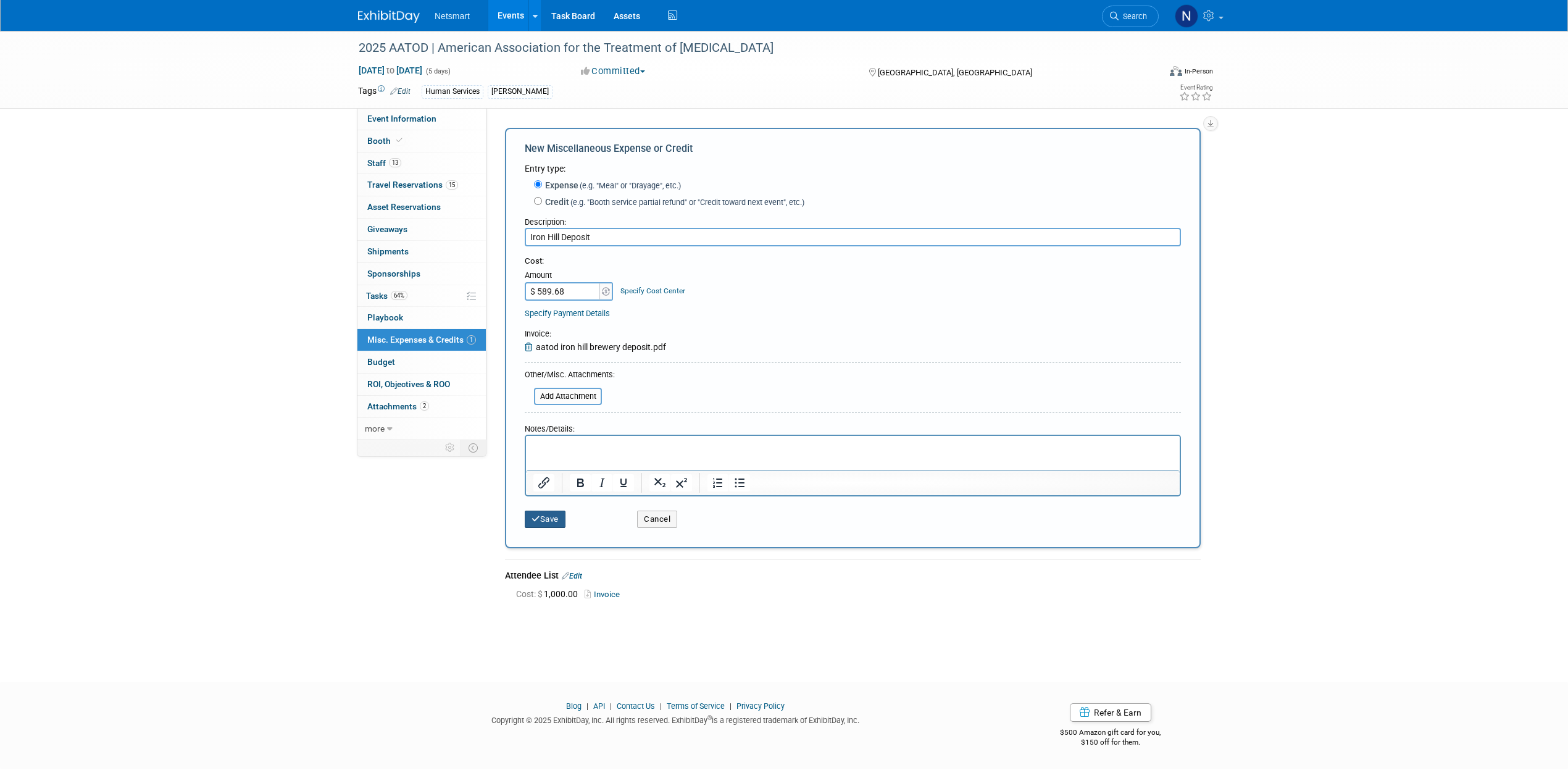
click at [546, 481] on button "Save" at bounding box center [545, 519] width 41 height 17
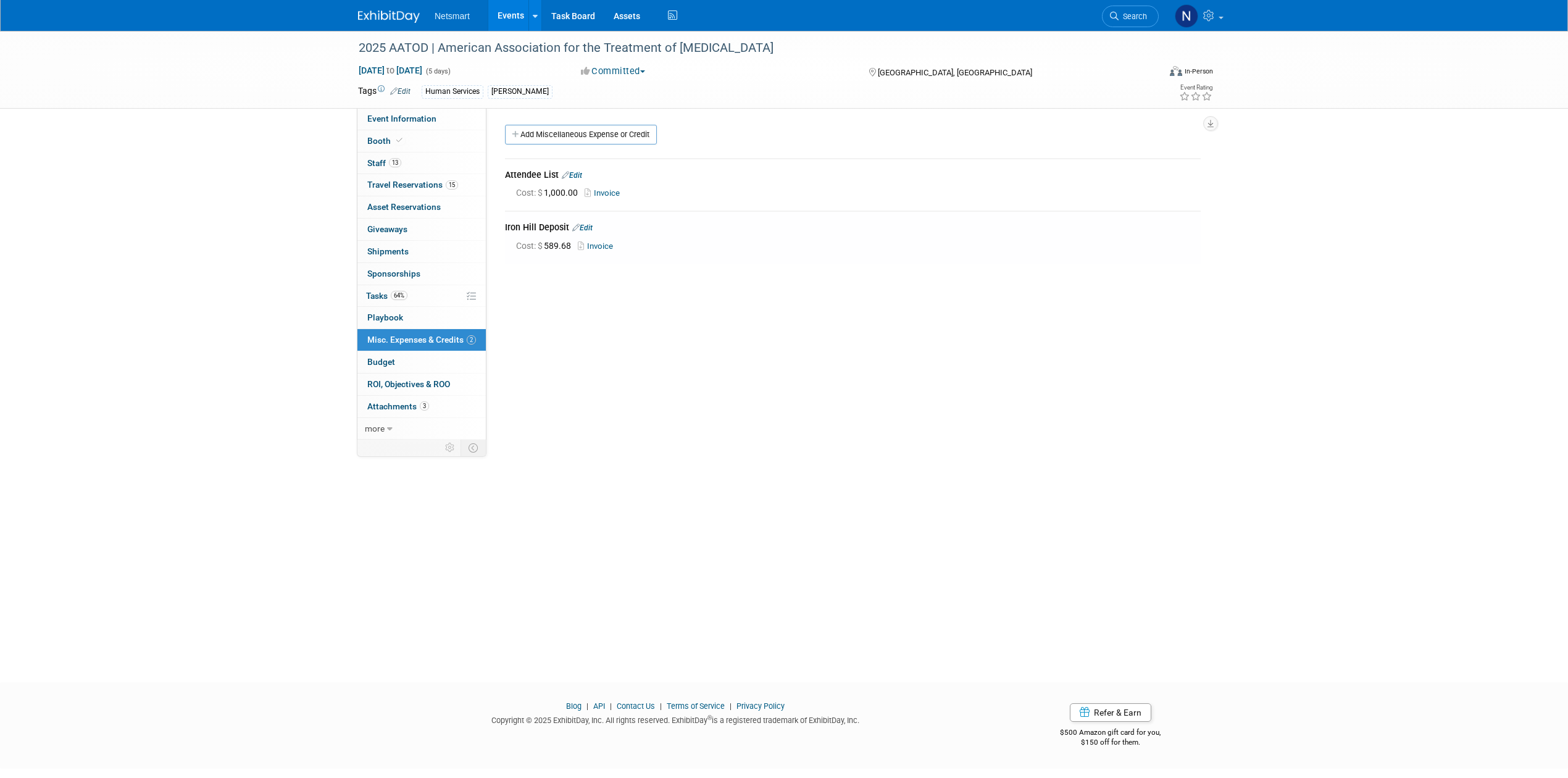
click at [1040, 411] on div "2025 AATOD | American Association for the Treatment of Opioid Dependence Oct 4,…" at bounding box center [784, 345] width 1568 height 629
click at [954, 437] on div "Community: Human Services Post Acute Public Sector CareDimensions Specialty Pra…" at bounding box center [848, 275] width 723 height 335
click at [843, 368] on div "Community: Human Services Post Acute Public Sector CareDimensions Specialty Pra…" at bounding box center [848, 275] width 723 height 335
click at [571, 139] on link "Add Miscellaneous Expense or Credit" at bounding box center [580, 134] width 152 height 20
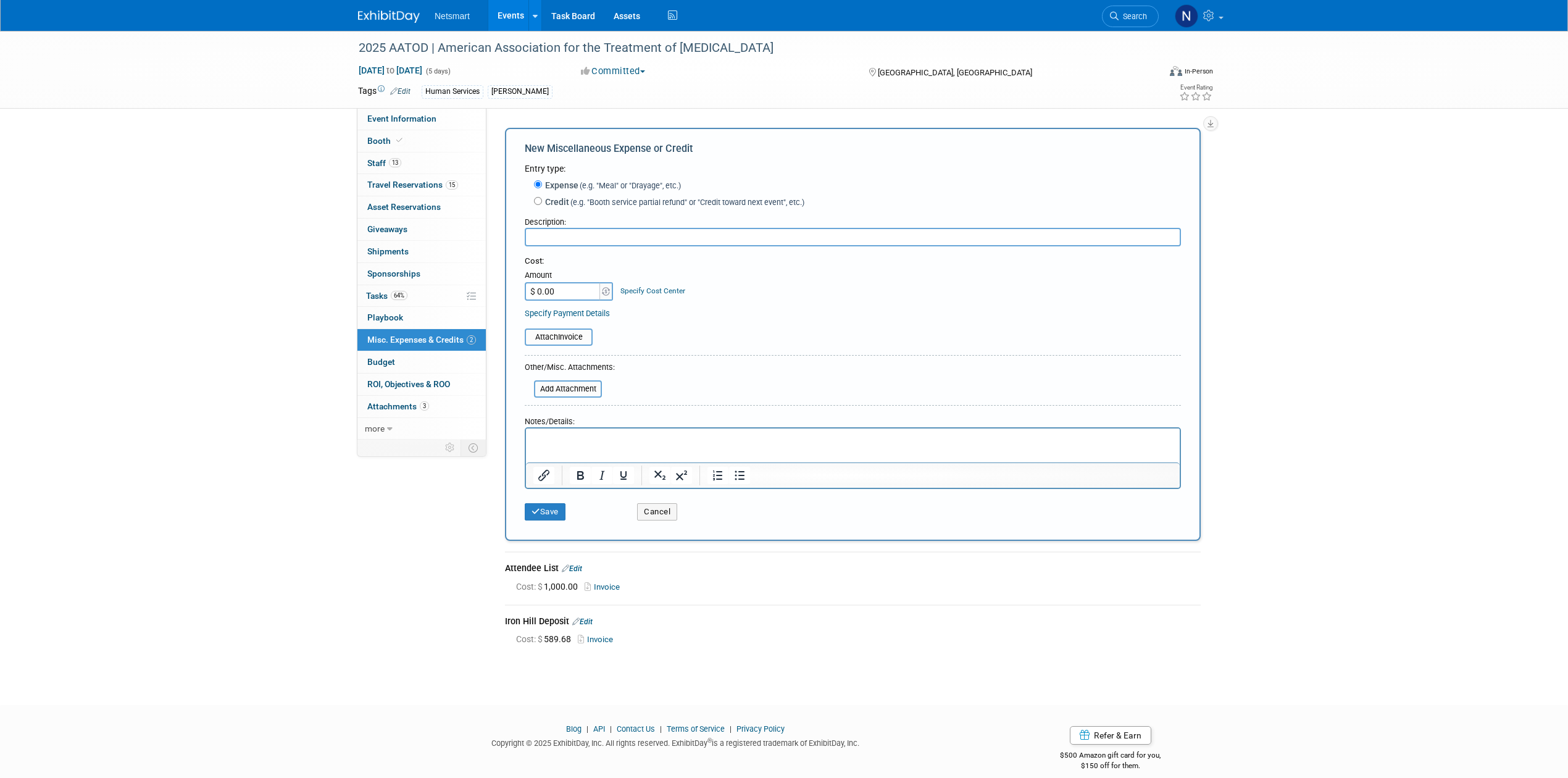
click at [583, 228] on input "text" at bounding box center [853, 237] width 656 height 19
type input "Iron Hill Remaining Balance"
paste input "1,769.04"
type input "$ 1,769.04"
click at [561, 330] on input "file" at bounding box center [518, 337] width 147 height 14
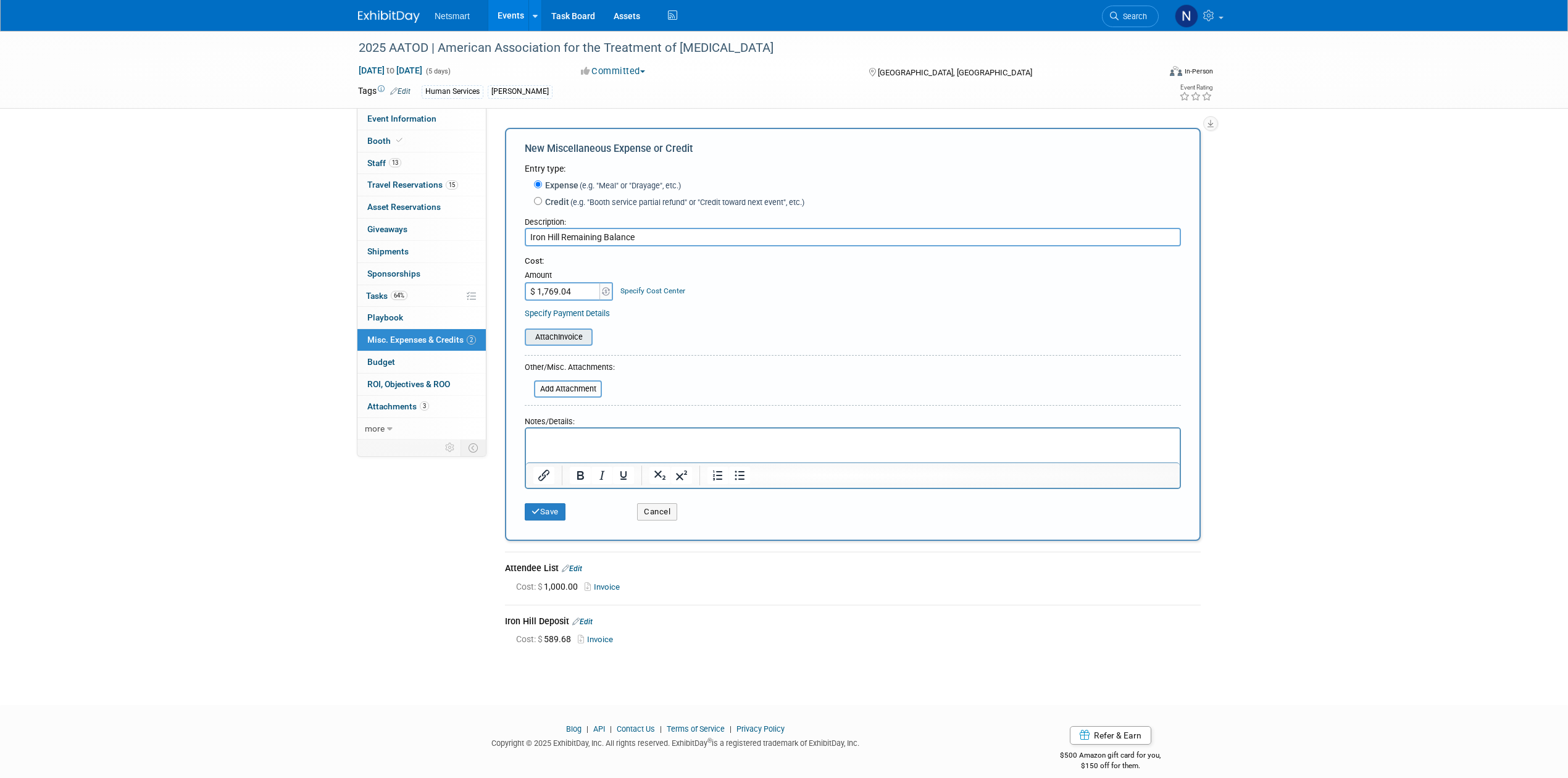
click at [563, 335] on input "file" at bounding box center [518, 337] width 147 height 14
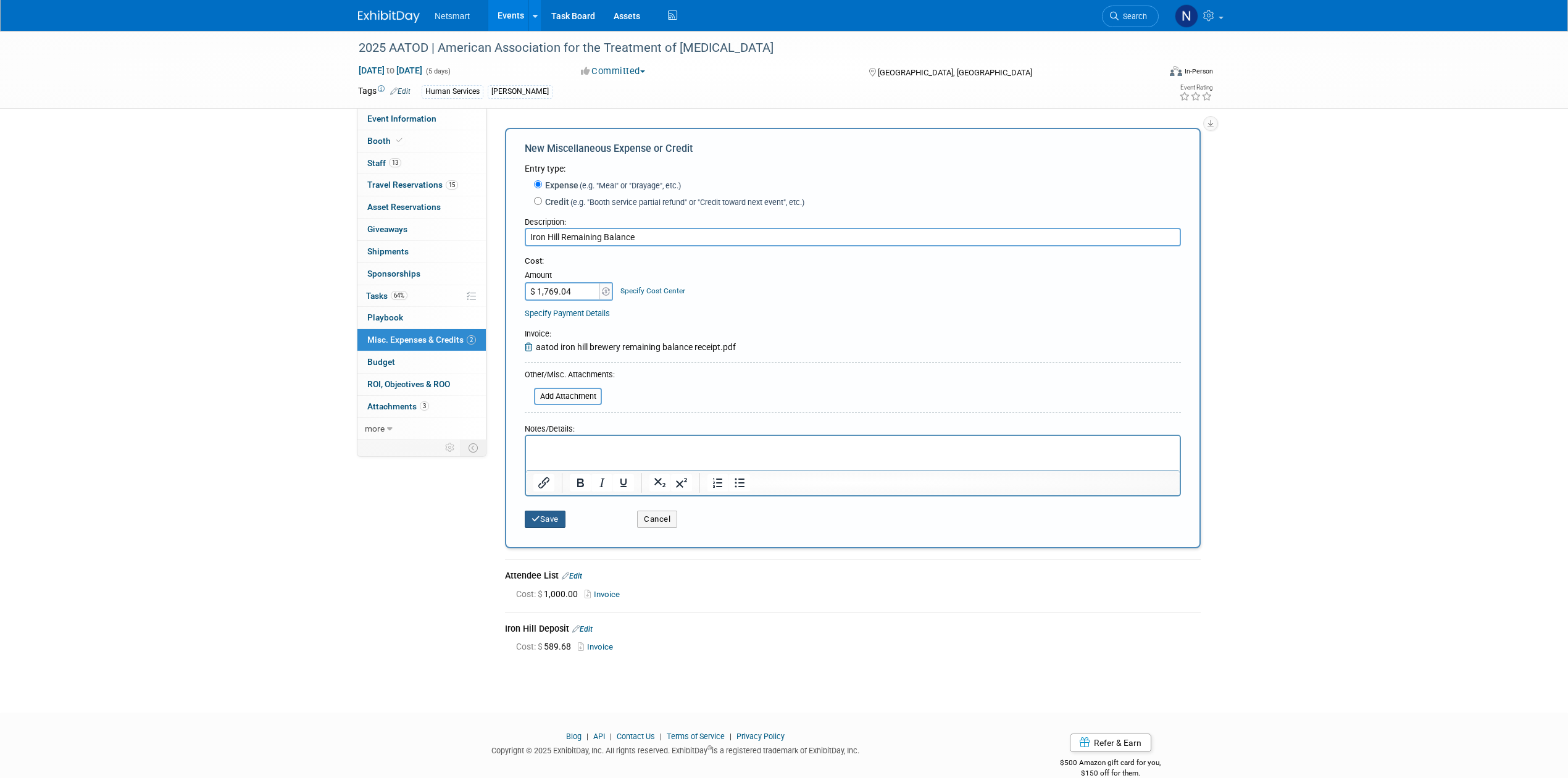
click at [553, 481] on button "Save" at bounding box center [545, 519] width 41 height 17
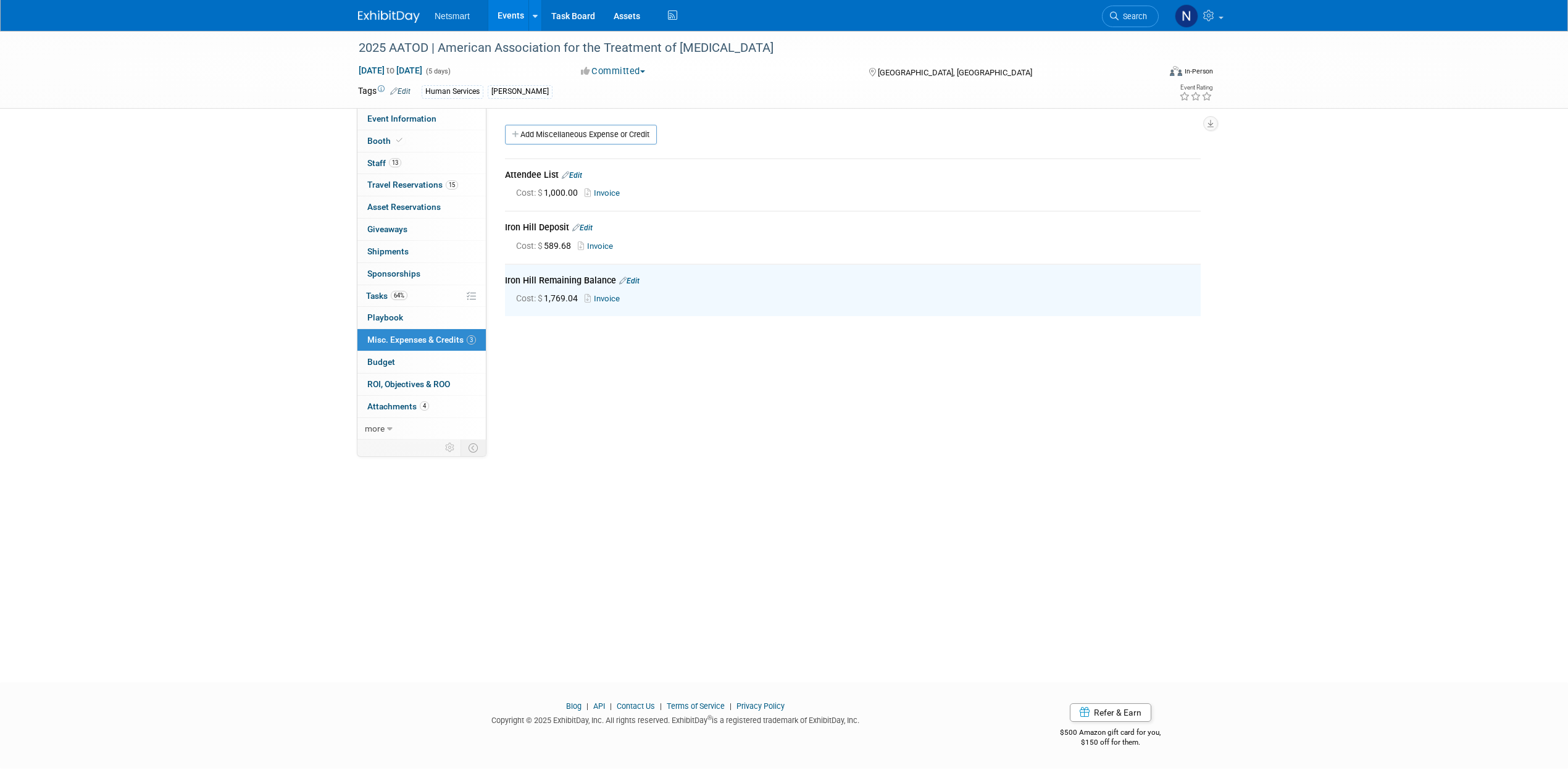
click at [545, 481] on div "2025 AATOD | American Association for the Treatment of Opioid Dependence Oct 4,…" at bounding box center [784, 345] width 1568 height 629
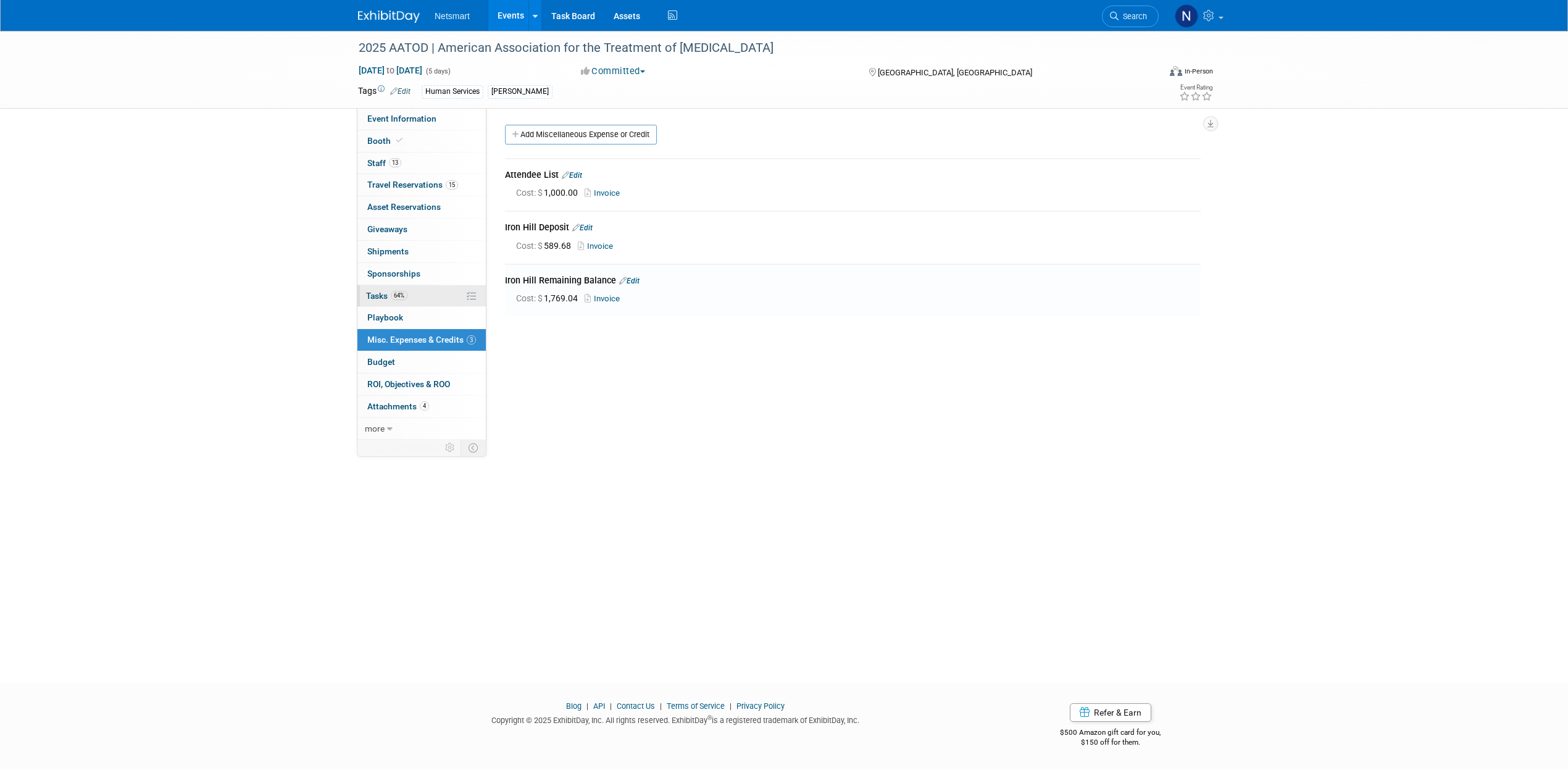
click at [420, 292] on link "64% Tasks 64%" at bounding box center [421, 296] width 129 height 21
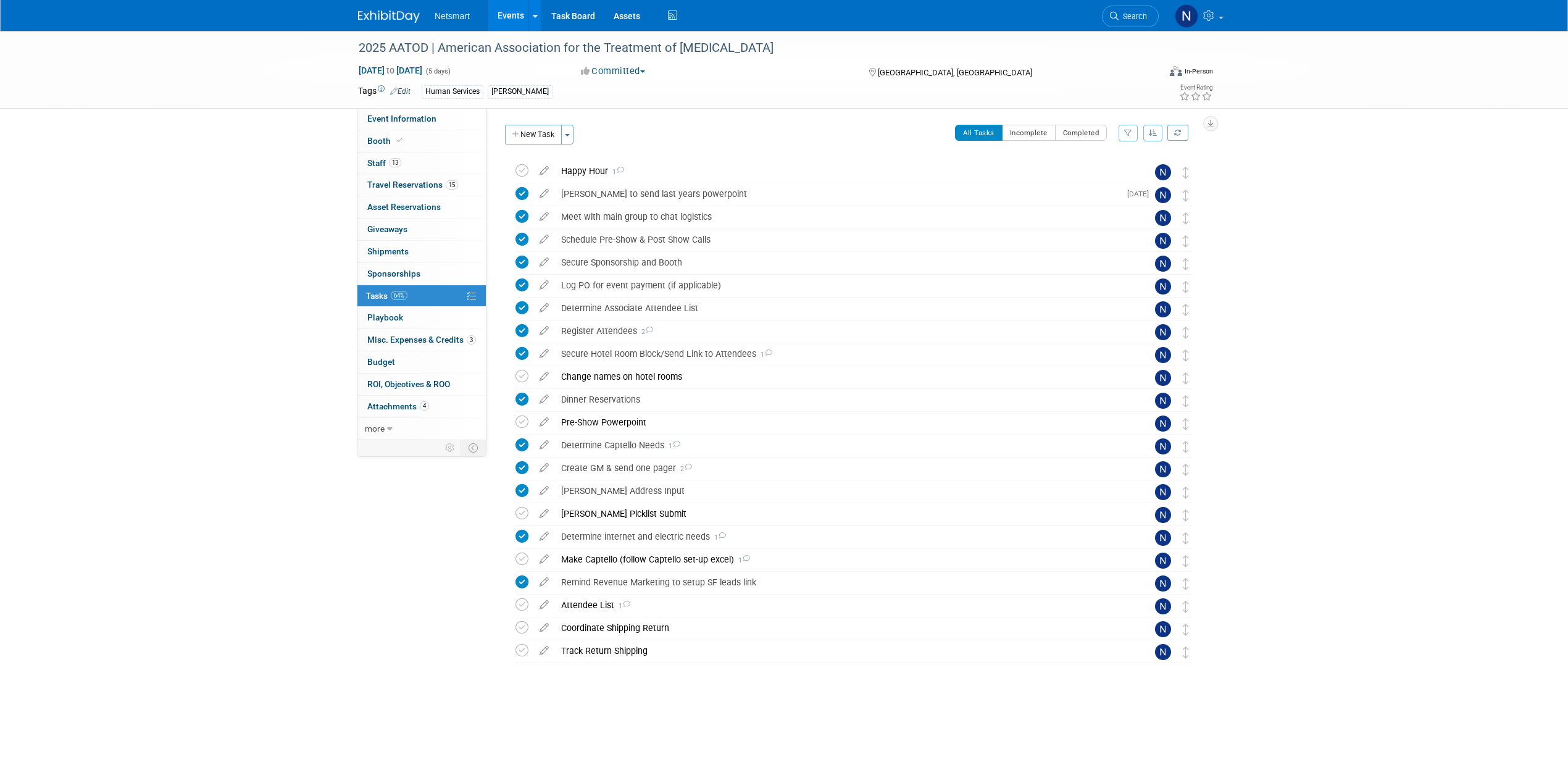
click at [1040, 353] on div "2025 AATOD | American Association for the Treatment of Opioid Dependence Oct 4,…" at bounding box center [784, 384] width 1568 height 707
click at [576, 167] on div "Happy Hour 1" at bounding box center [842, 170] width 575 height 21
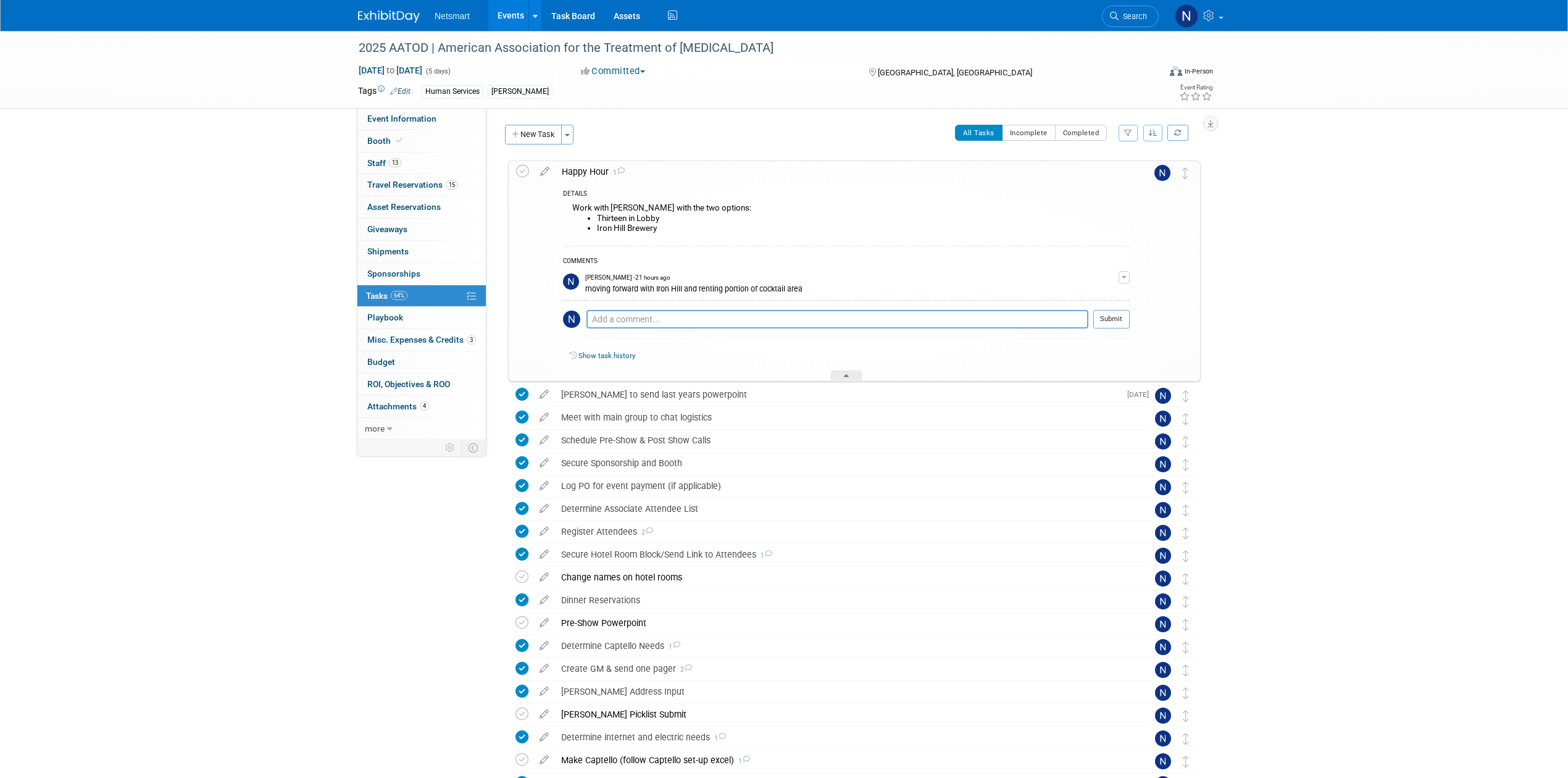
click at [1040, 339] on div "2025 AATOD | American Association for the Treatment of Opioid Dependence Oct 4,…" at bounding box center [784, 484] width 1568 height 908
click at [839, 376] on div at bounding box center [846, 376] width 31 height 10
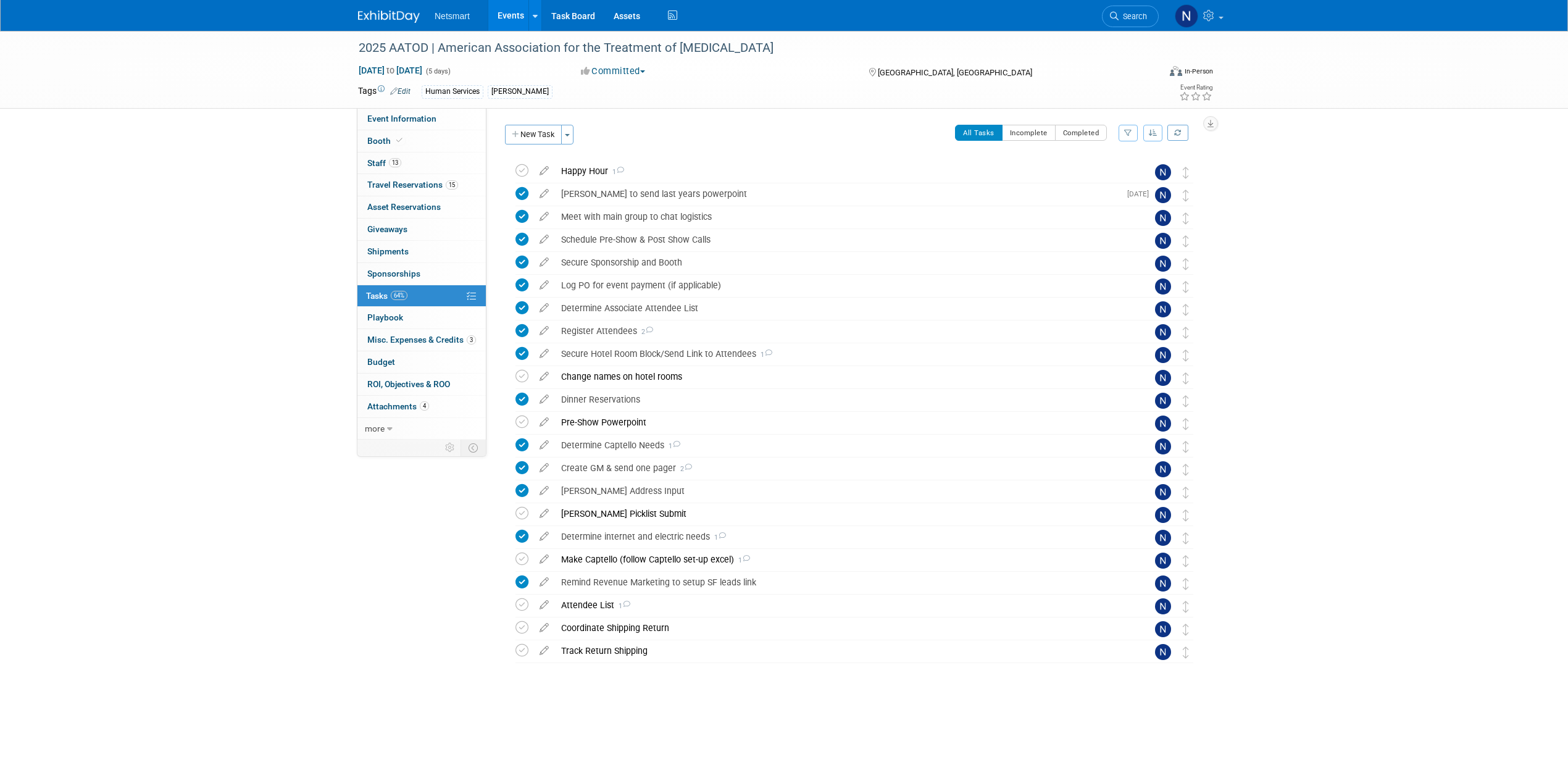
click at [1040, 339] on div "2025 AATOD | American Association for the Treatment of Opioid Dependence Oct 4,…" at bounding box center [784, 384] width 1568 height 707
click at [580, 174] on div "Happy Hour 1" at bounding box center [842, 170] width 575 height 21
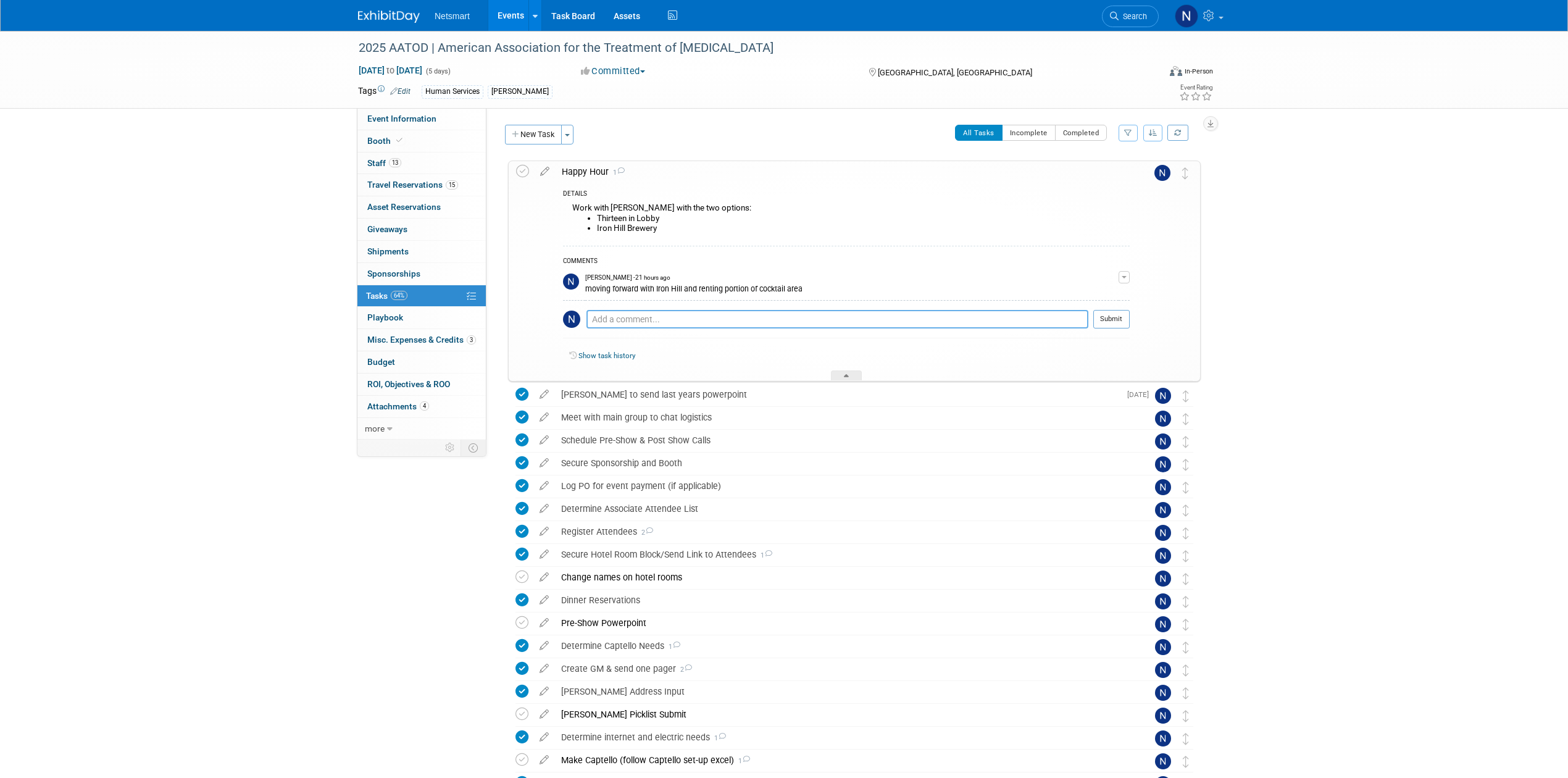
click at [624, 324] on textarea at bounding box center [837, 320] width 502 height 19
type textarea "need to update count 3 days prior"
click at [1040, 319] on button "Submit" at bounding box center [1111, 320] width 37 height 19
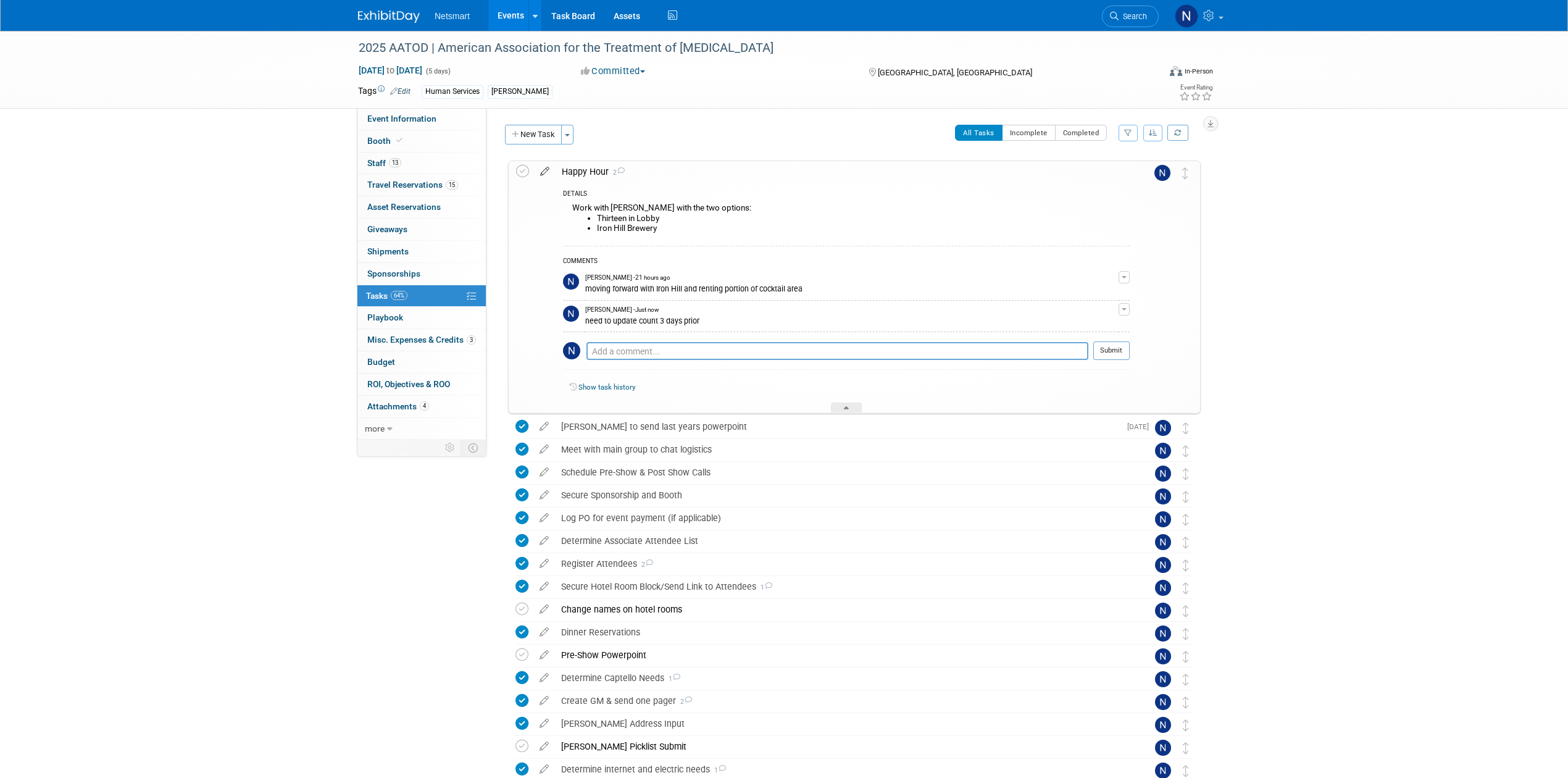
click at [546, 174] on icon at bounding box center [545, 169] width 21 height 15
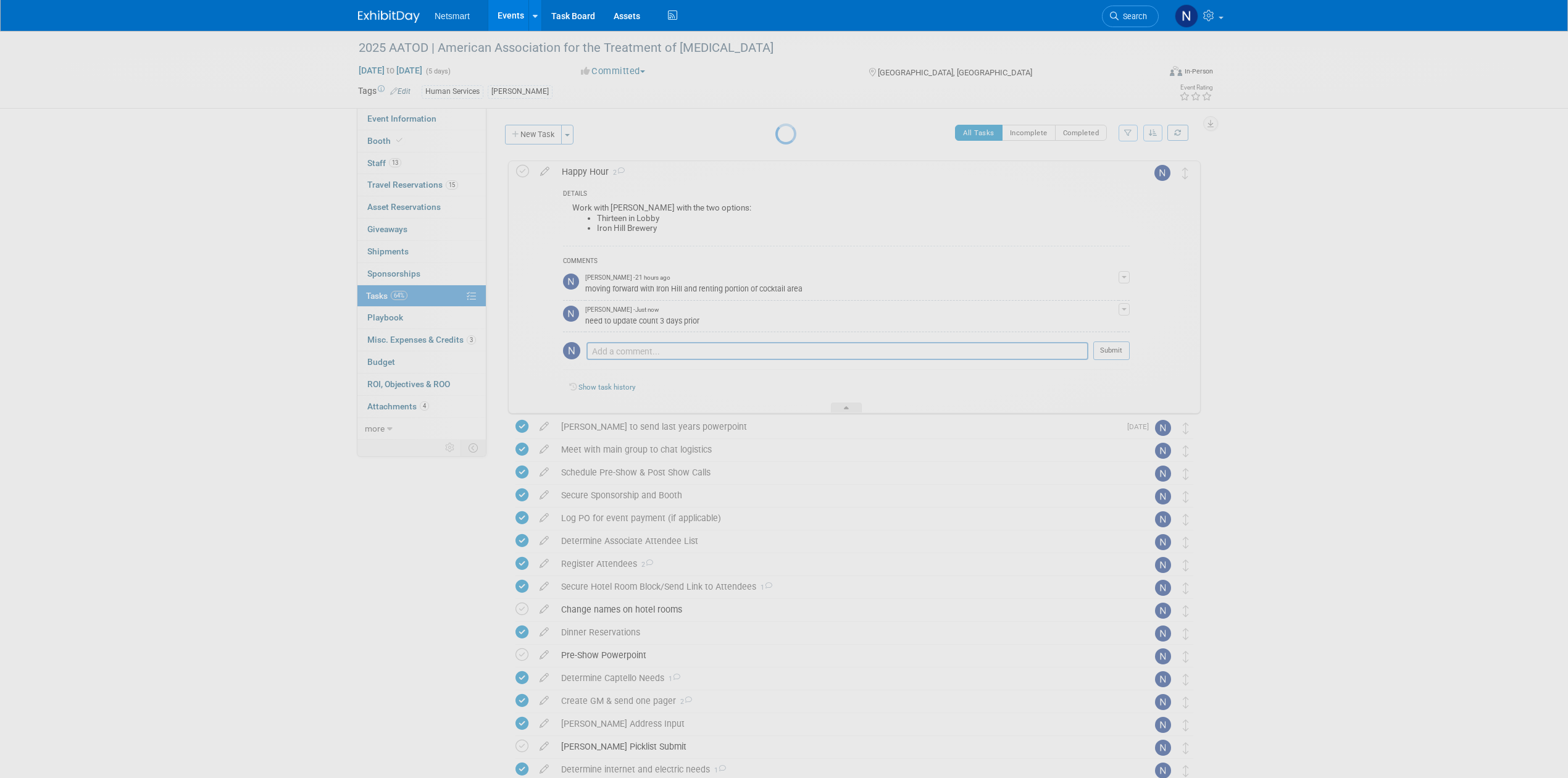
select select "8"
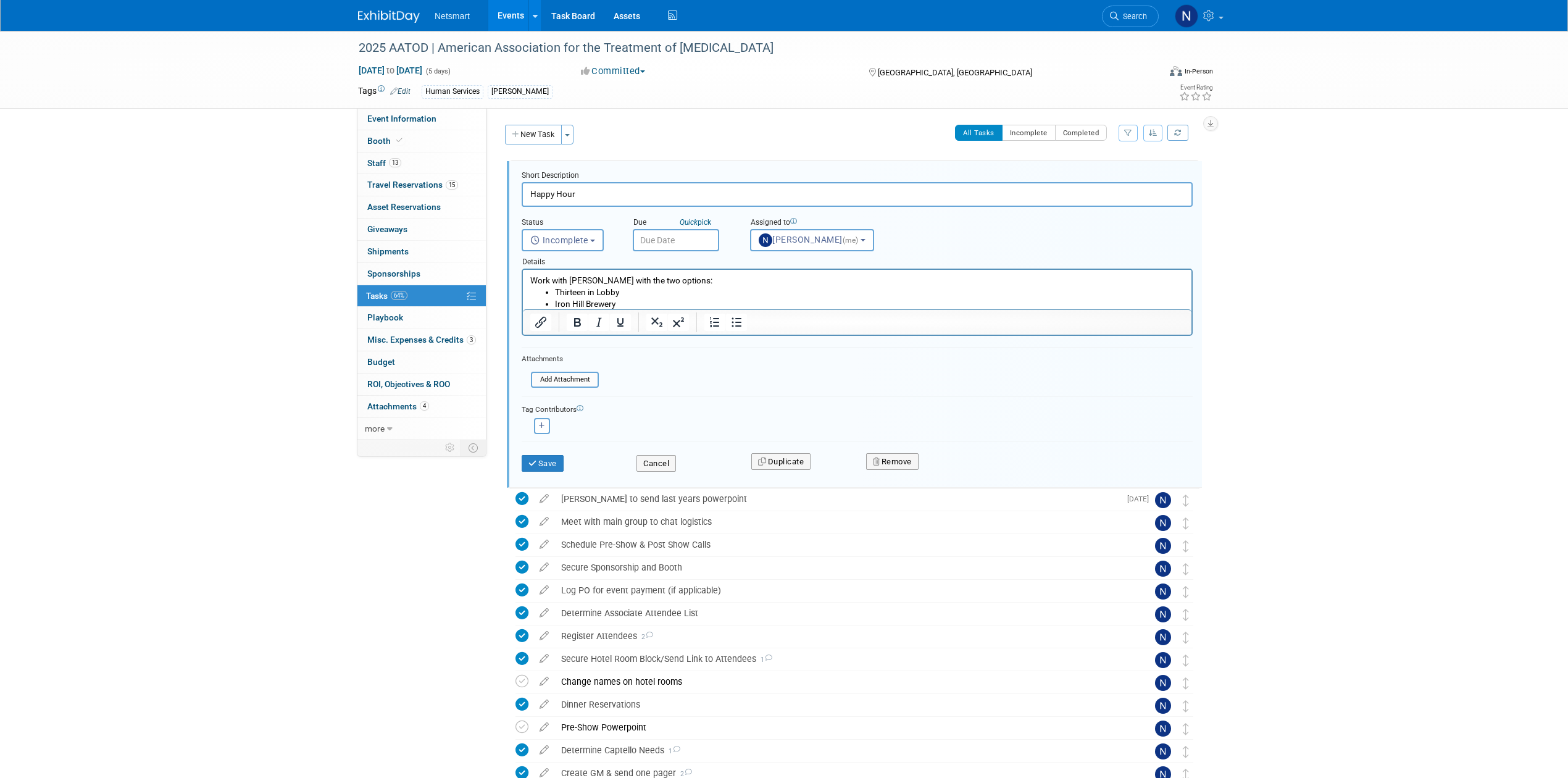
click at [671, 237] on input "text" at bounding box center [675, 240] width 86 height 22
click at [727, 396] on span "1" at bounding box center [728, 401] width 24 height 24
type input "Oct 1, 2025"
click at [550, 463] on button "Save" at bounding box center [542, 464] width 42 height 17
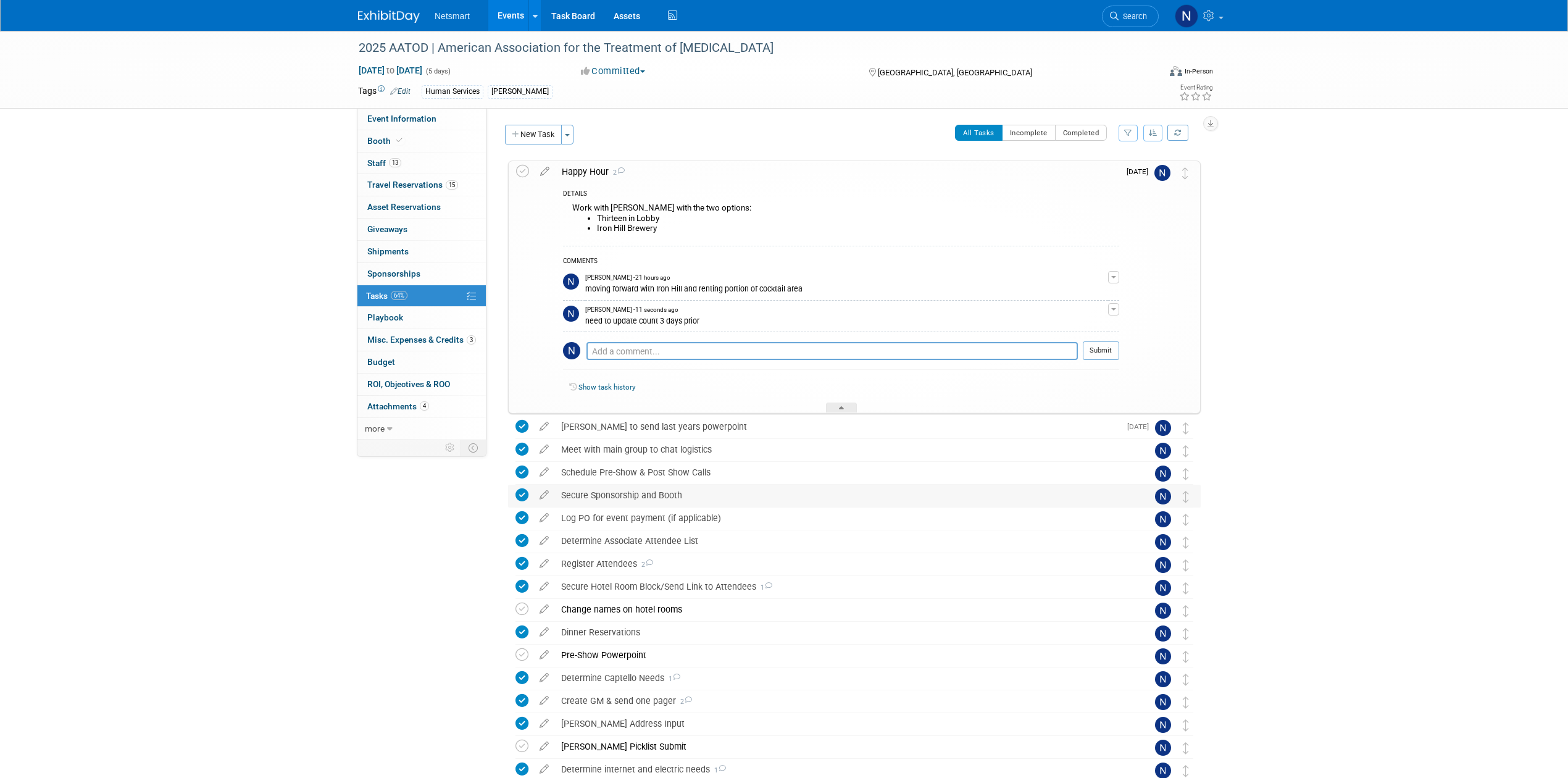
drag, startPoint x: 850, startPoint y: 408, endPoint x: 858, endPoint y: 408, distance: 8.0
click at [850, 410] on div at bounding box center [841, 407] width 31 height 10
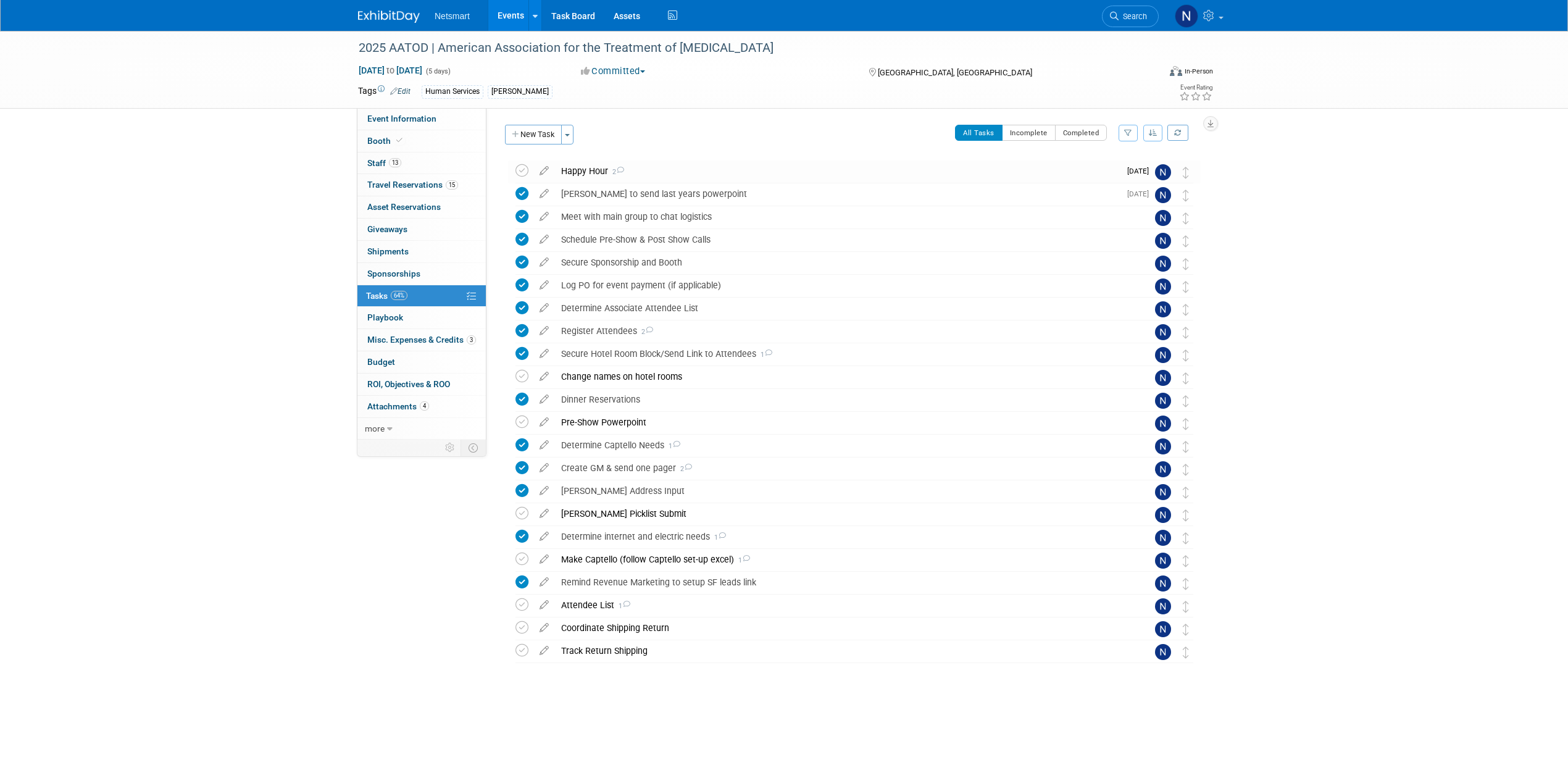
click at [1040, 405] on div "2025 AATOD | American Association for the Treatment of Opioid Dependence Oct 4,…" at bounding box center [784, 384] width 1568 height 707
click at [1040, 237] on div "2025 AATOD | American Association for the Treatment of Opioid Dependence Oct 4,…" at bounding box center [784, 384] width 1568 height 707
click at [1040, 20] on icon at bounding box center [1114, 16] width 9 height 9
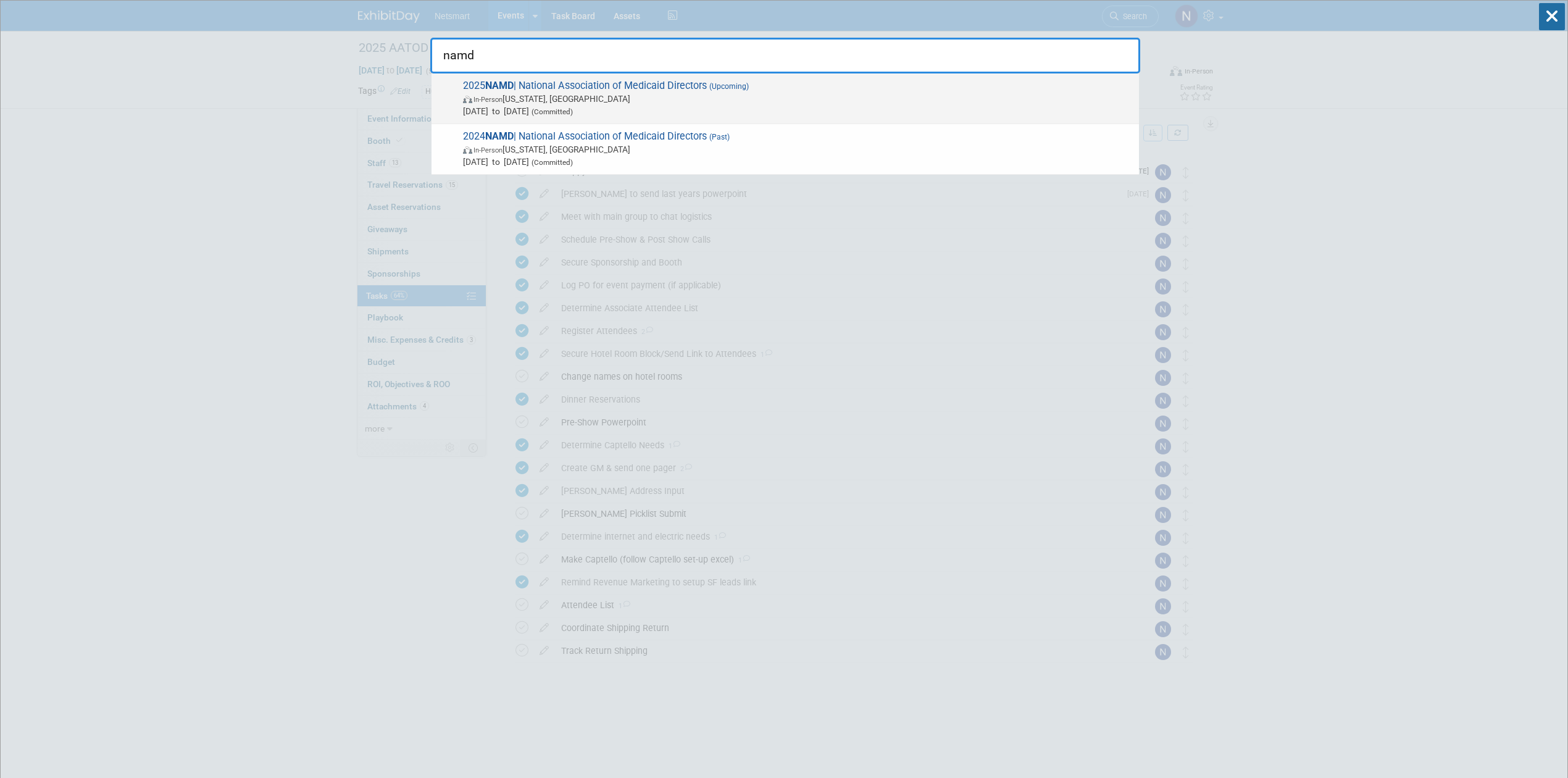
type input "namd"
click at [561, 85] on span "2025 NAMD | National Association of Medicaid Directors (Upcoming) In-Person Was…" at bounding box center [796, 98] width 673 height 37
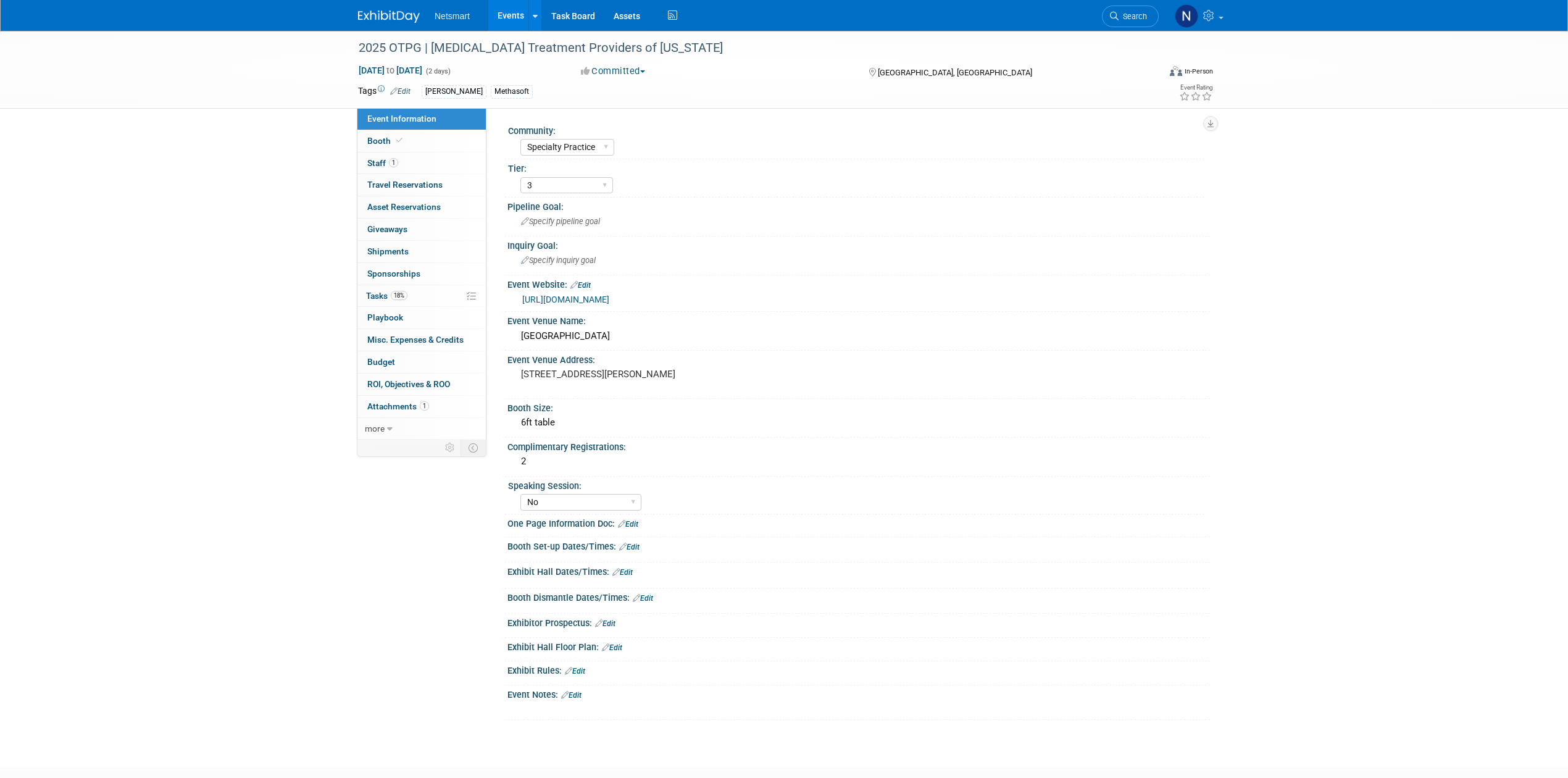
select select "Specialty Practice"
select select "3"
select select "No"
click at [410, 144] on link "Booth" at bounding box center [421, 141] width 129 height 21
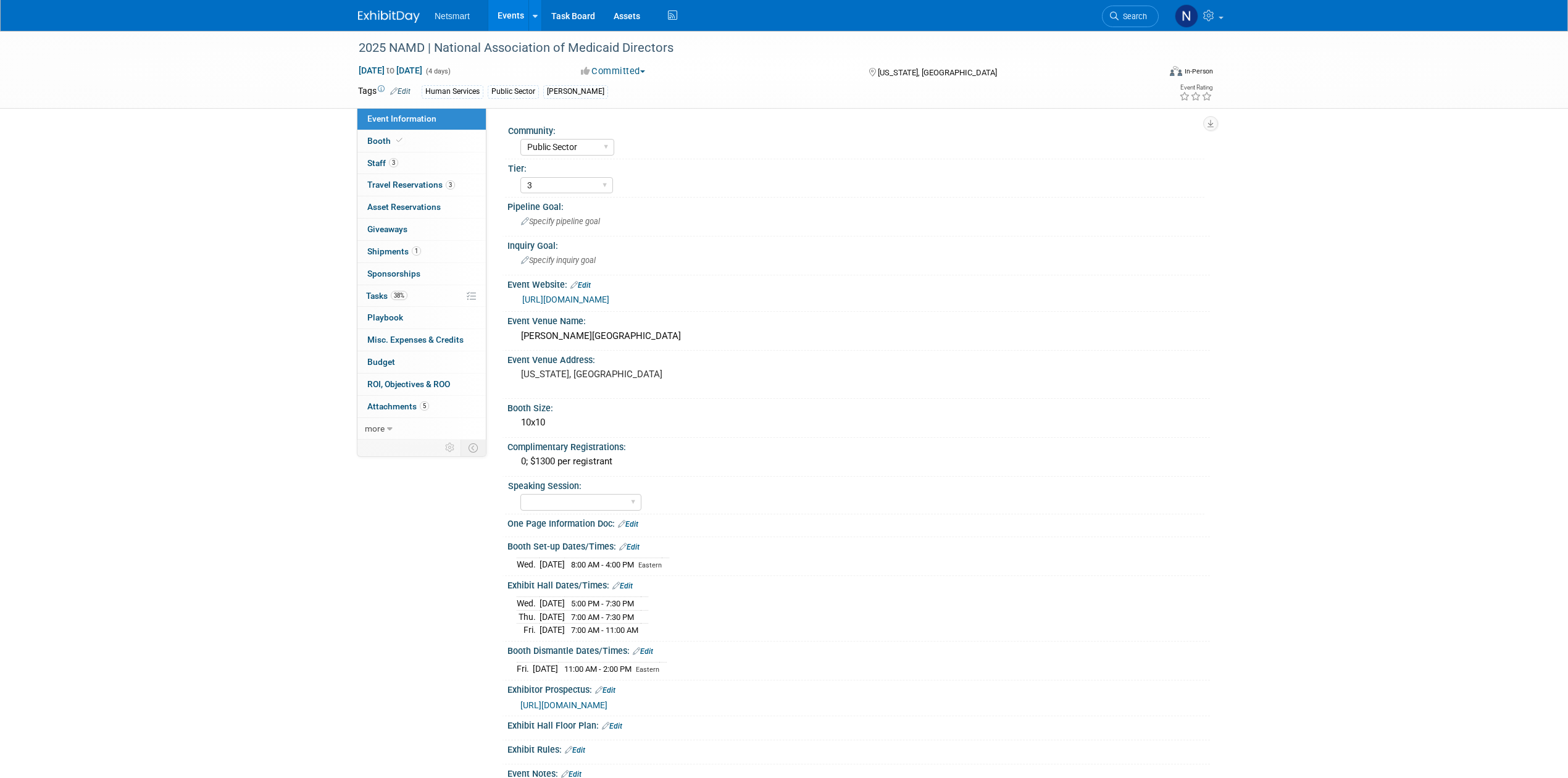
select select "Public Sector"
select select "3"
click at [602, 294] on link "https://exhibit-reg.bravuratechnologies.com/exh-login" at bounding box center [566, 299] width 87 height 10
click at [406, 48] on div "2025 NAMD | National Association of Medicaid Directors" at bounding box center [747, 48] width 786 height 22
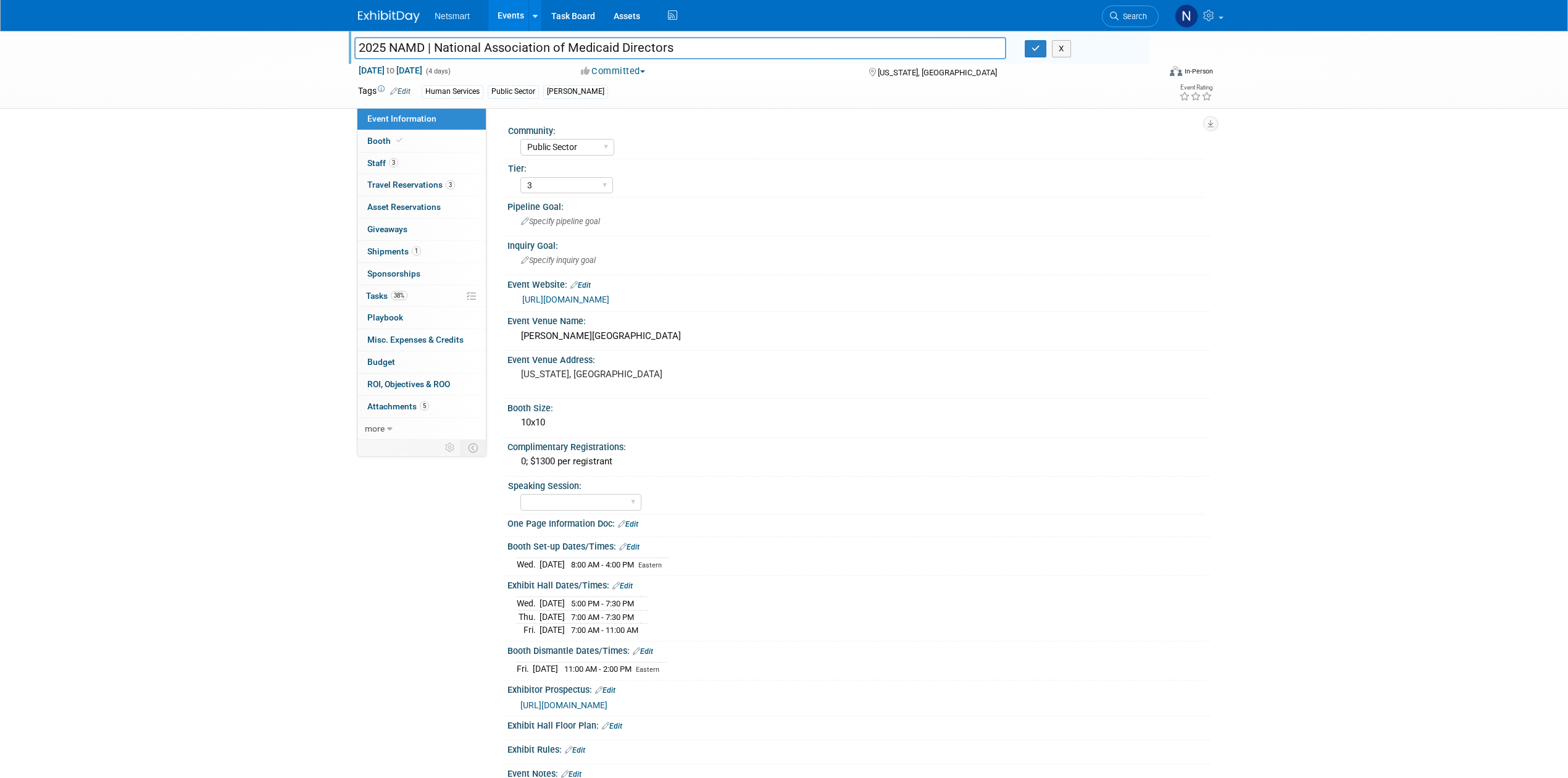
drag, startPoint x: 358, startPoint y: 41, endPoint x: 838, endPoint y: 32, distance: 480.1
click at [843, 31] on body "Netsmart Events Add Event Bulk Upload Events Shareable Event Boards Recently Vi…" at bounding box center [784, 389] width 1568 height 778
click at [1031, 55] on button "button" at bounding box center [1035, 49] width 22 height 17
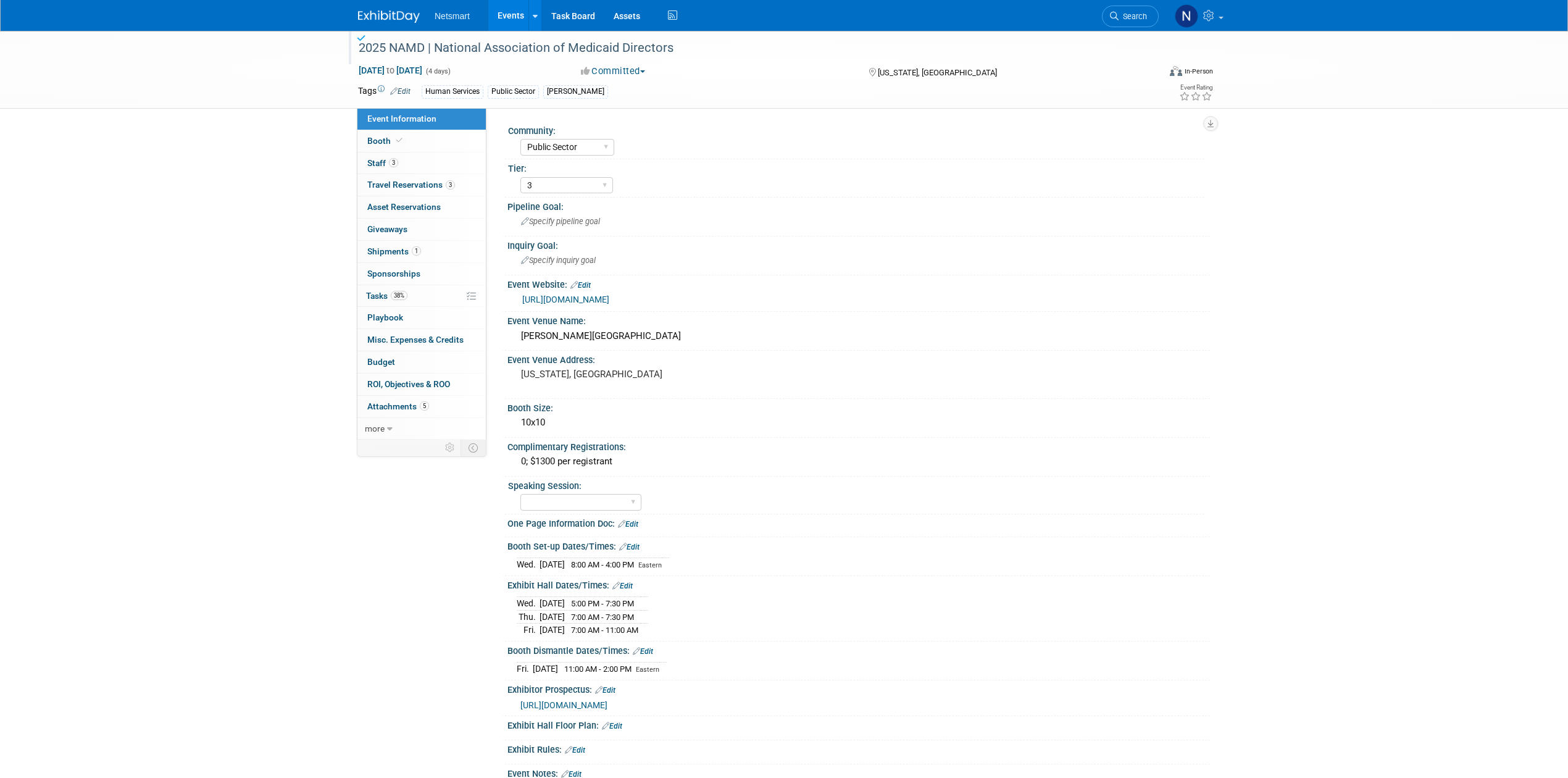
click at [609, 297] on link "https://exhibit-reg.bravuratechnologies.com/exh-login" at bounding box center [566, 299] width 87 height 10
click at [610, 499] on select "Yes No Submitted, Not Accepted" at bounding box center [581, 502] width 121 height 17
select select "No"
click at [521, 493] on select "Yes No Submitted, Not Accepted" at bounding box center [581, 502] width 121 height 17
click at [406, 295] on span "38%" at bounding box center [399, 295] width 17 height 9
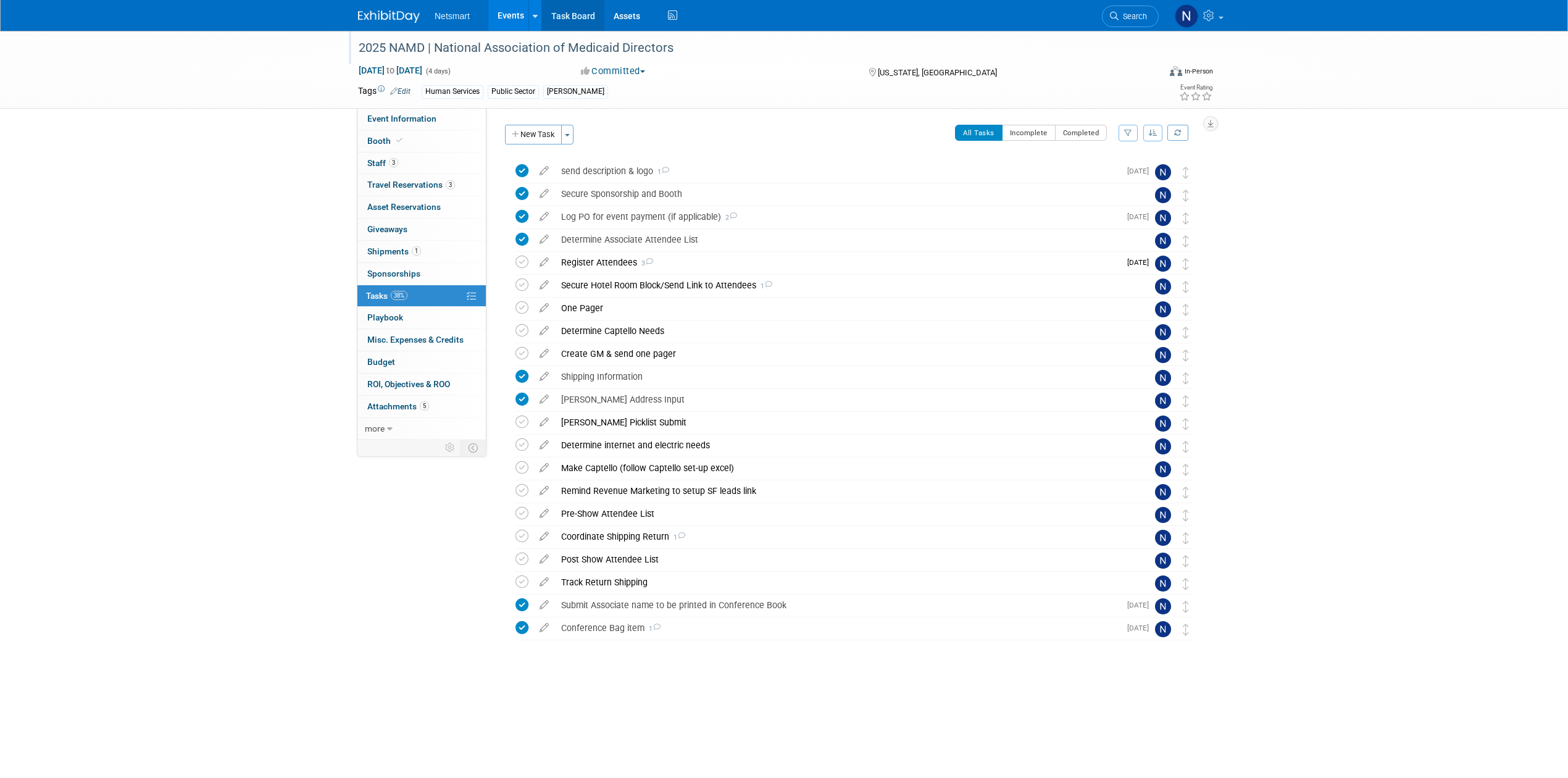
click at [553, 13] on link "Task Board" at bounding box center [573, 15] width 62 height 31
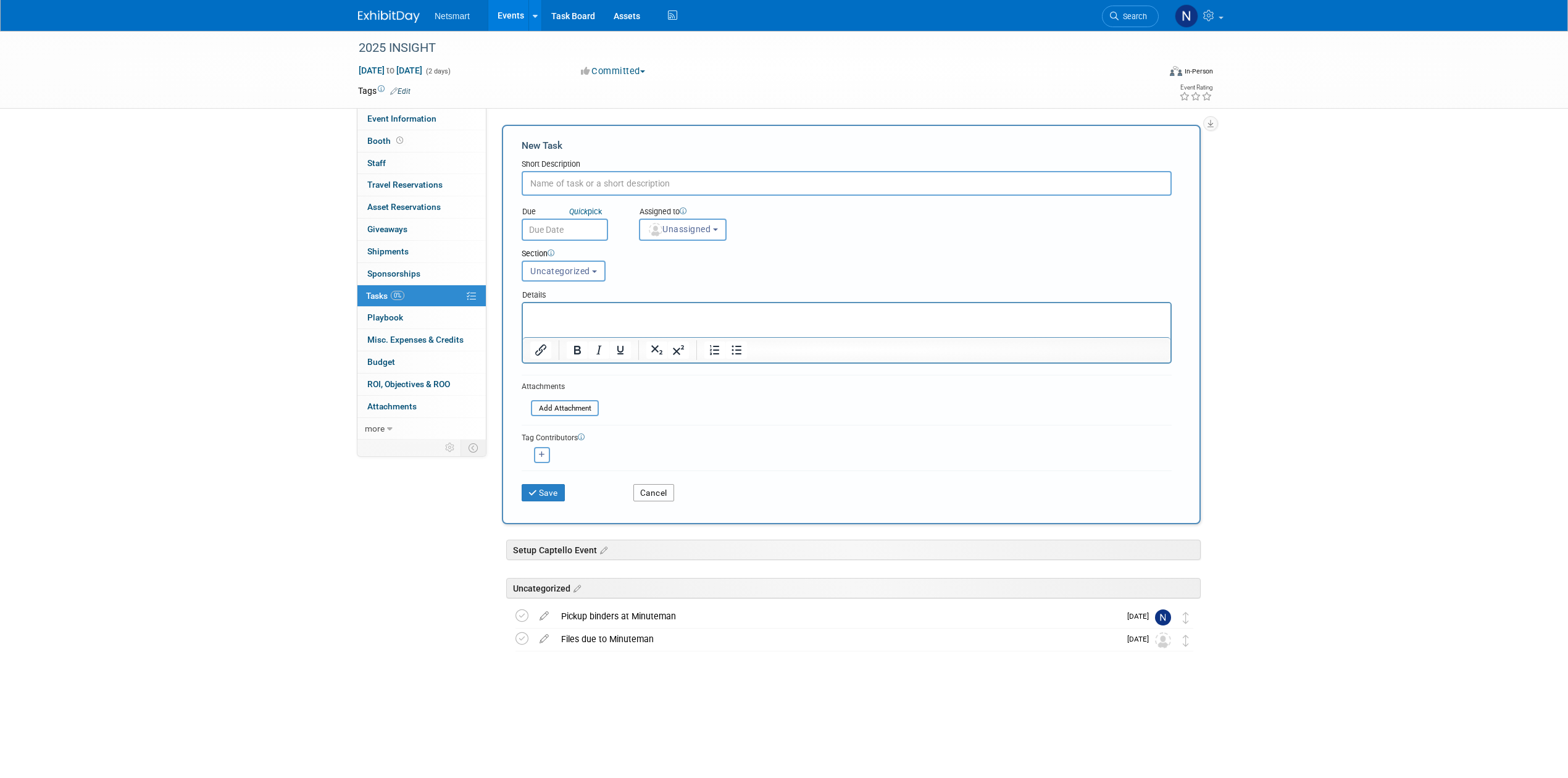
click at [649, 487] on button "Cancel" at bounding box center [654, 493] width 41 height 17
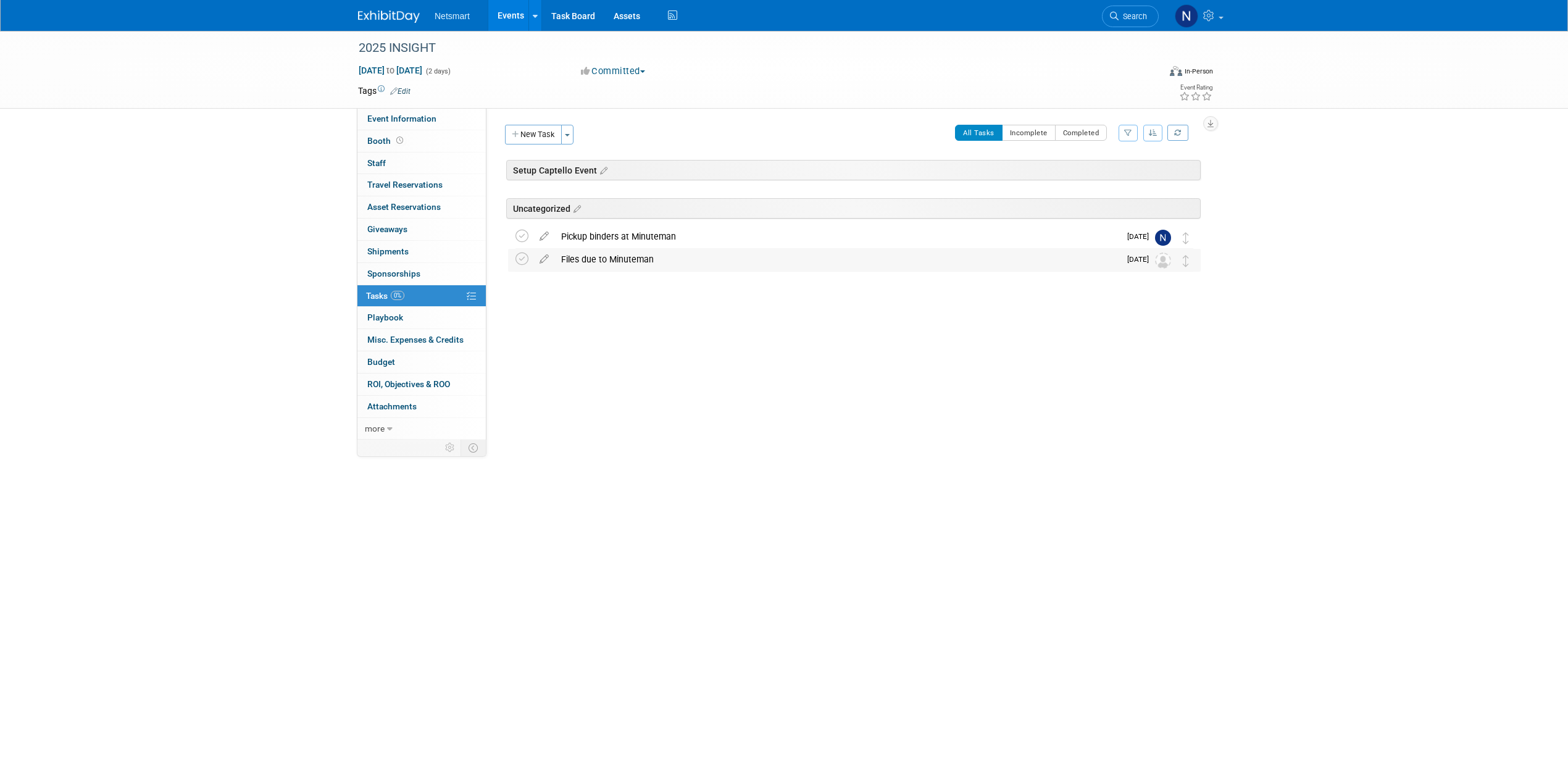
click at [602, 263] on div "Files due to Minuteman" at bounding box center [837, 259] width 565 height 21
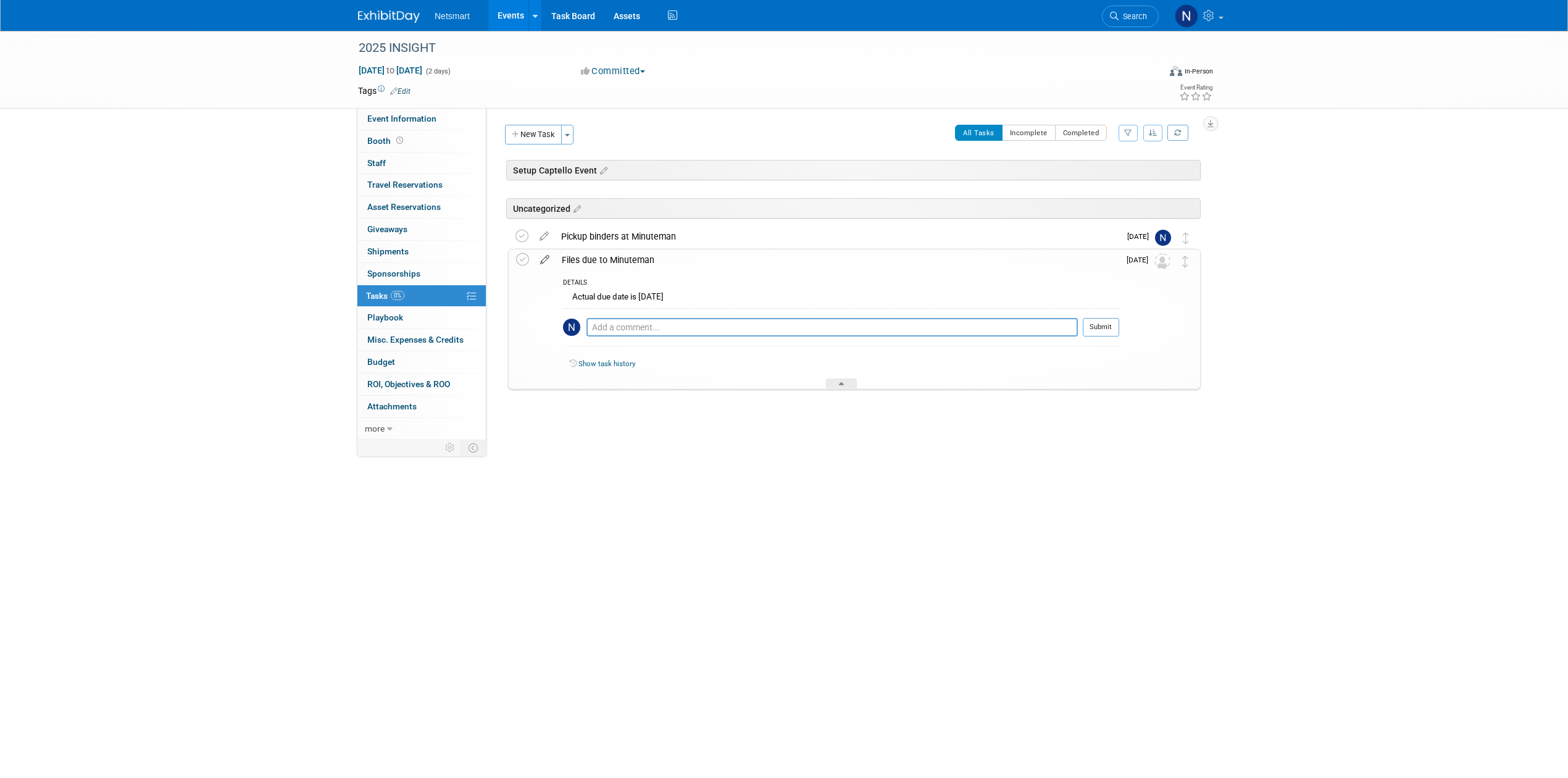
click at [543, 265] on icon at bounding box center [545, 257] width 21 height 15
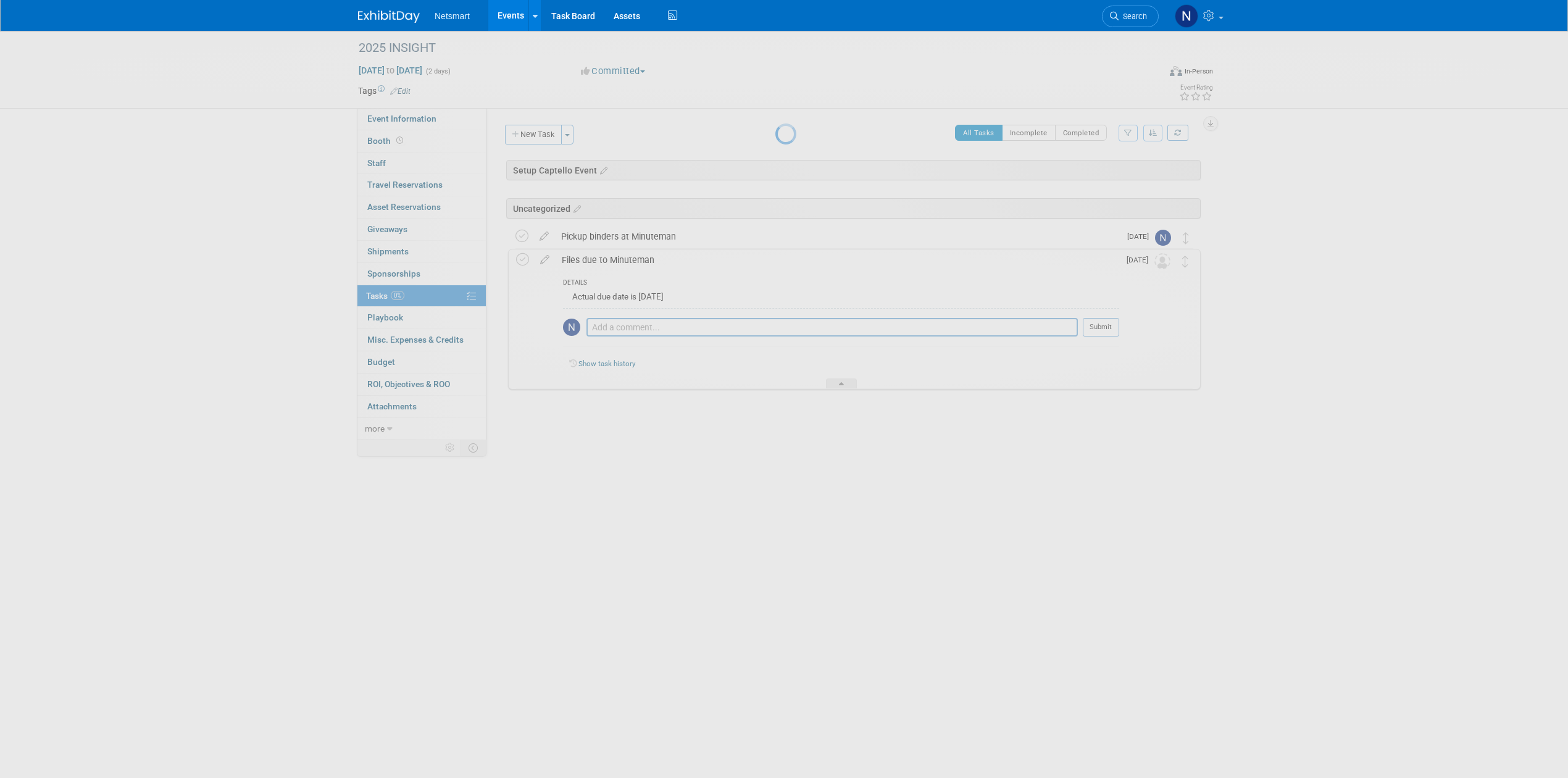
select select "8"
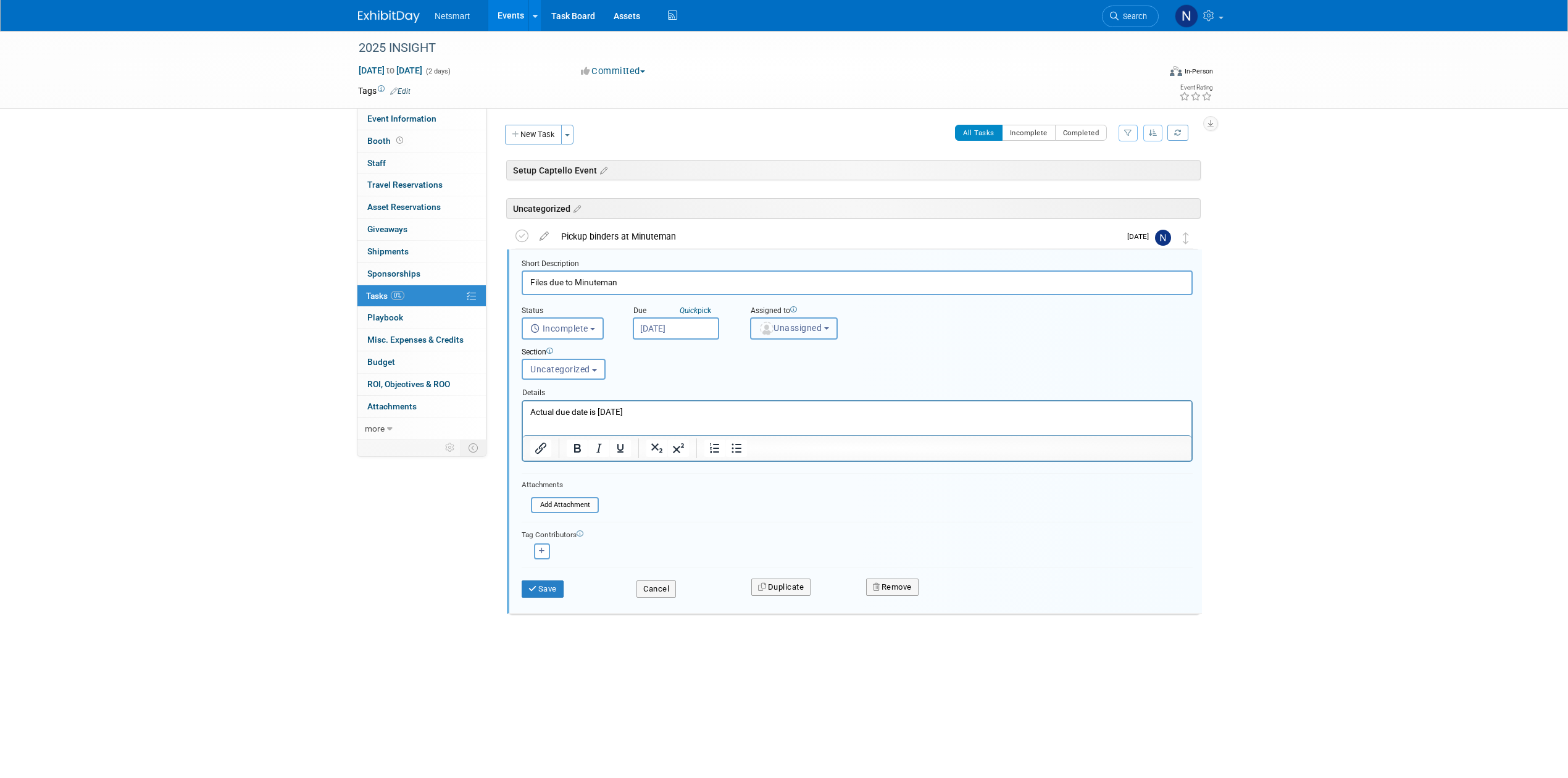
click at [792, 323] on span "Unassigned" at bounding box center [790, 328] width 63 height 10
click at [785, 348] on input "text" at bounding box center [831, 358] width 155 height 21
type input "nin"
click at [803, 377] on label "[PERSON_NAME] (me)" at bounding box center [821, 383] width 129 height 20
click at [752, 378] on input "[PERSON_NAME] (me)" at bounding box center [748, 382] width 8 height 8
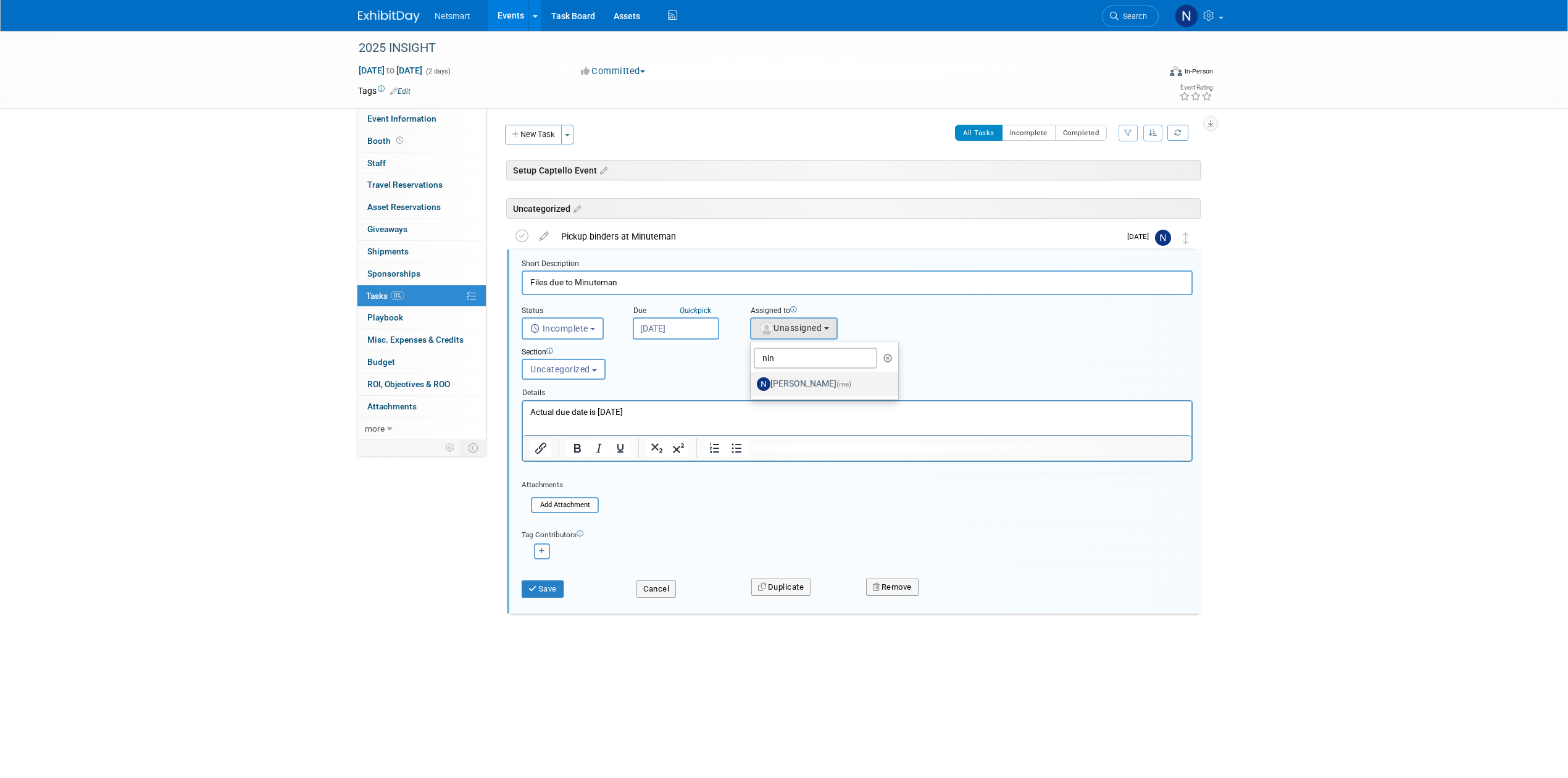
select select "a52b5e8a-b2fd-4a4e-8599-2a3670a086e7"
click at [701, 332] on input "[DATE]" at bounding box center [675, 328] width 86 height 22
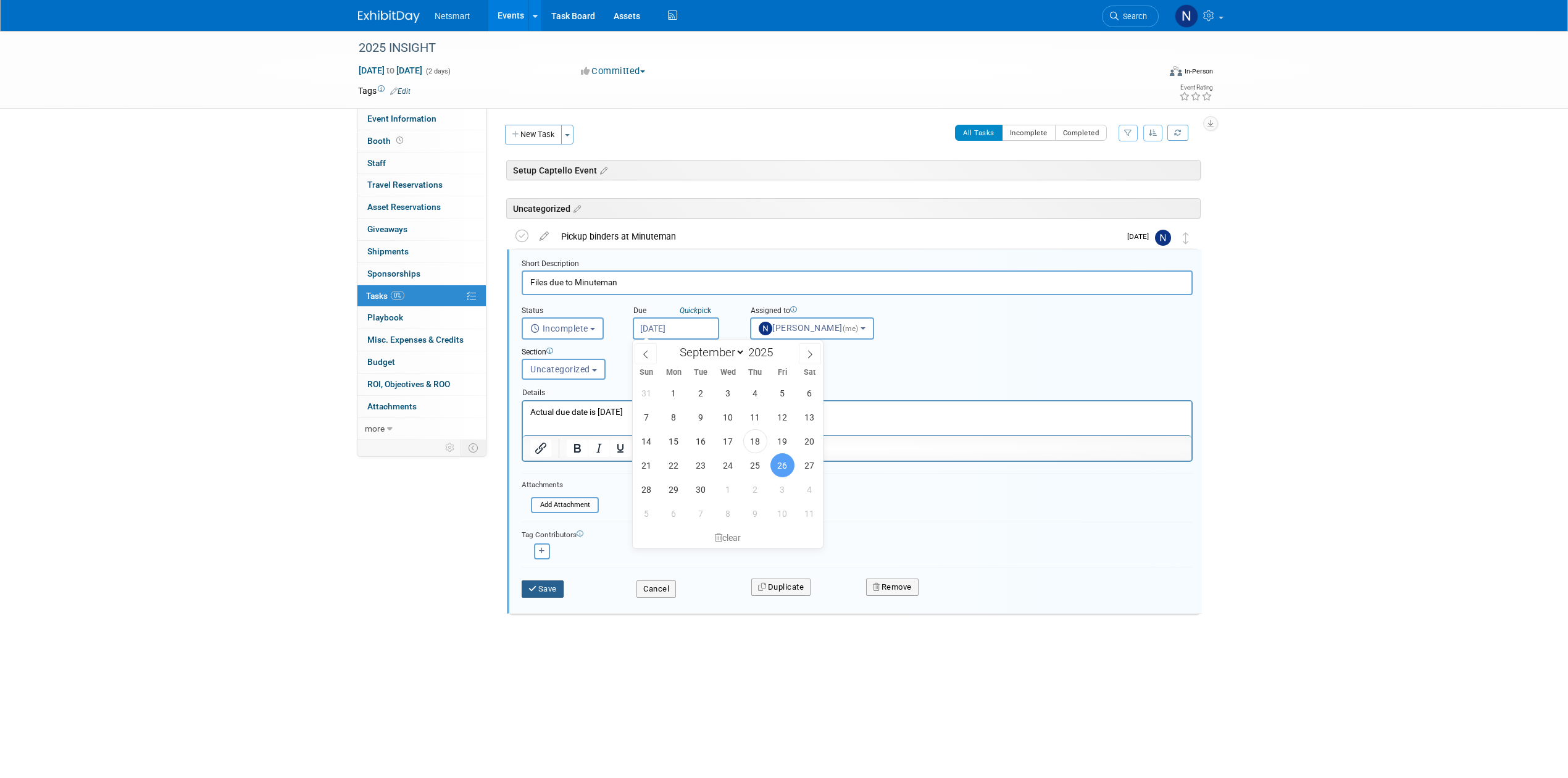
click at [536, 589] on icon "submit" at bounding box center [533, 588] width 10 height 8
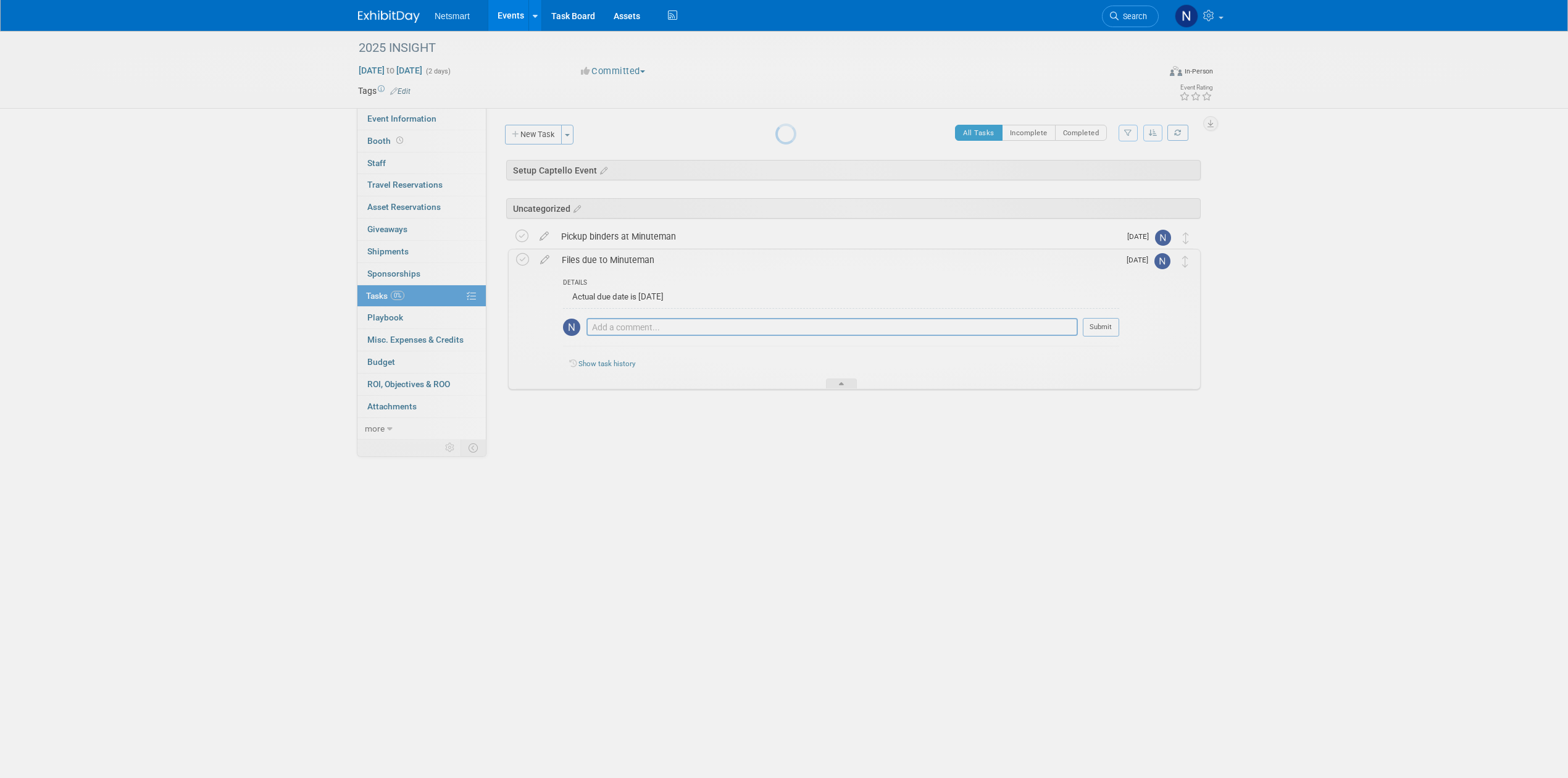
click at [793, 379] on div at bounding box center [784, 389] width 17 height 778
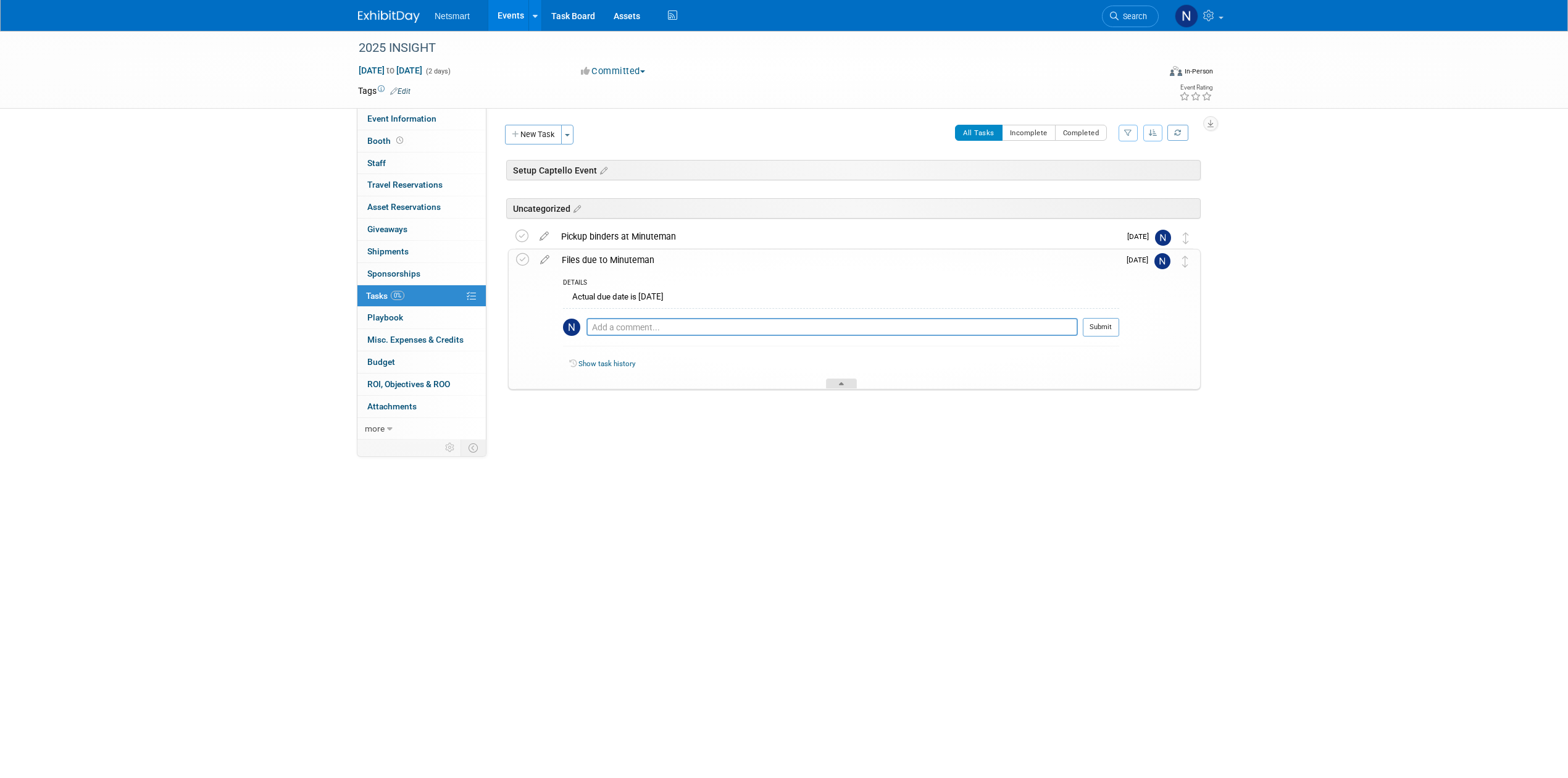
click at [850, 384] on div at bounding box center [841, 383] width 31 height 10
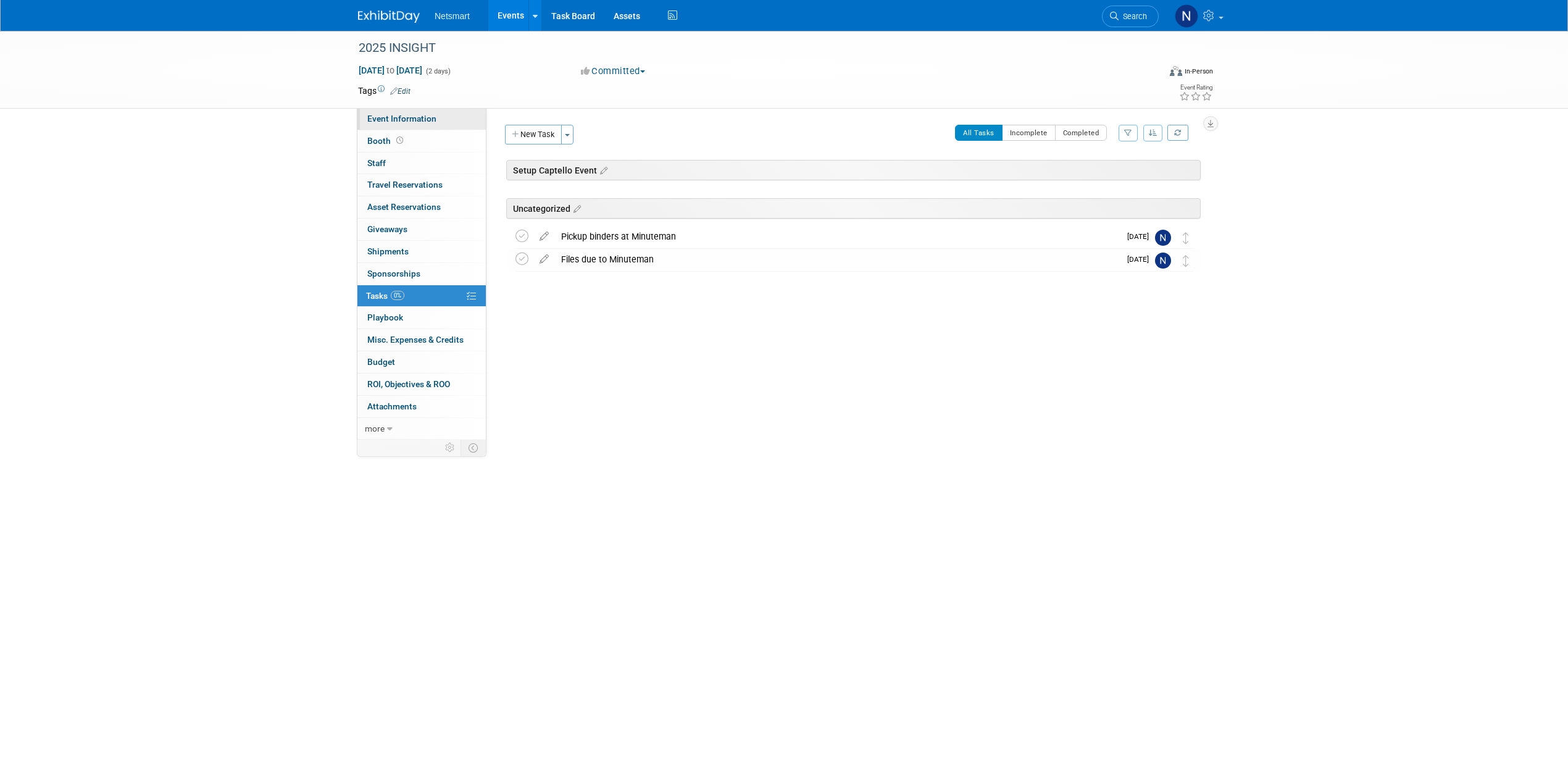
click at [411, 124] on link "Event Information" at bounding box center [421, 118] width 129 height 21
